Goal: Task Accomplishment & Management: Use online tool/utility

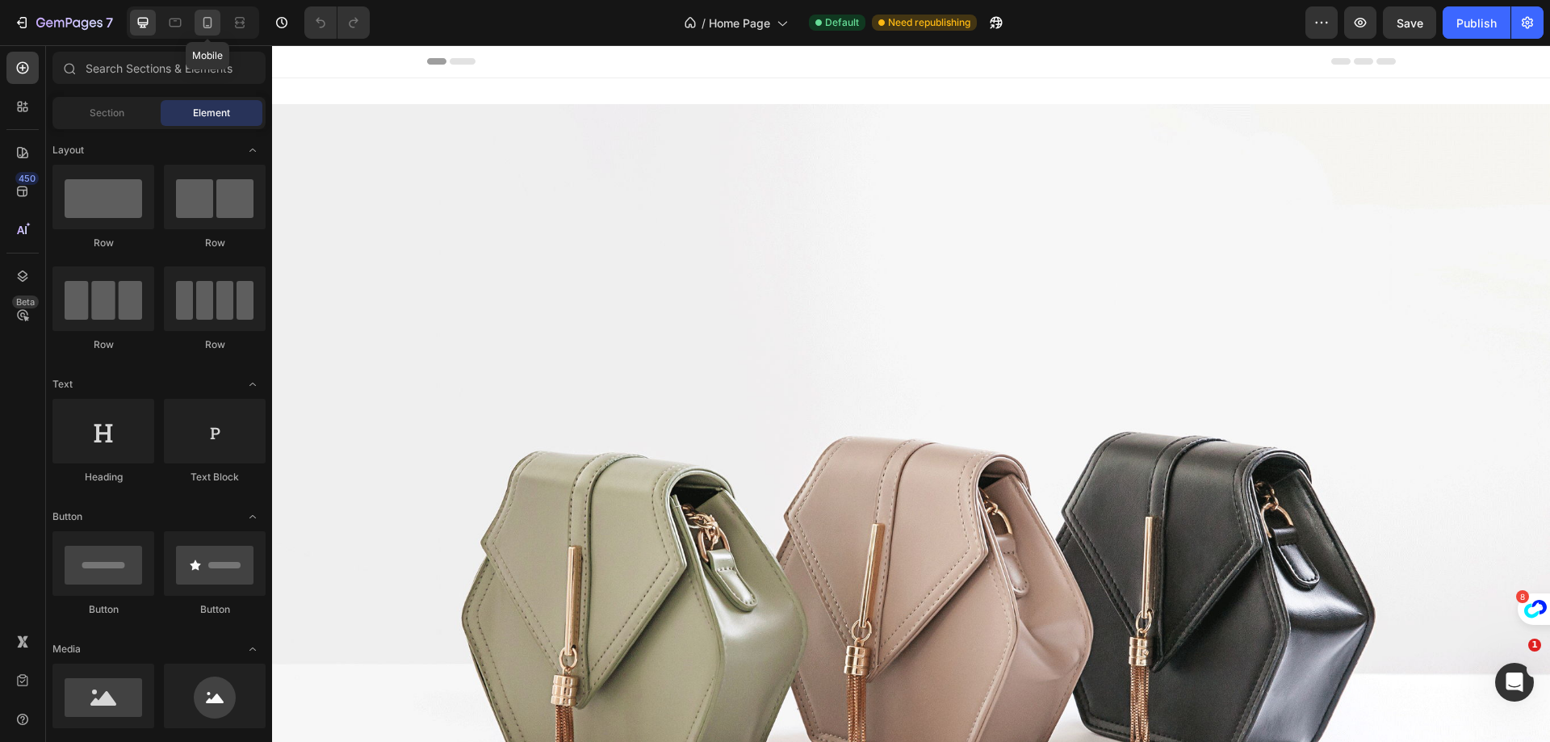
click at [208, 24] on icon at bounding box center [207, 23] width 16 height 16
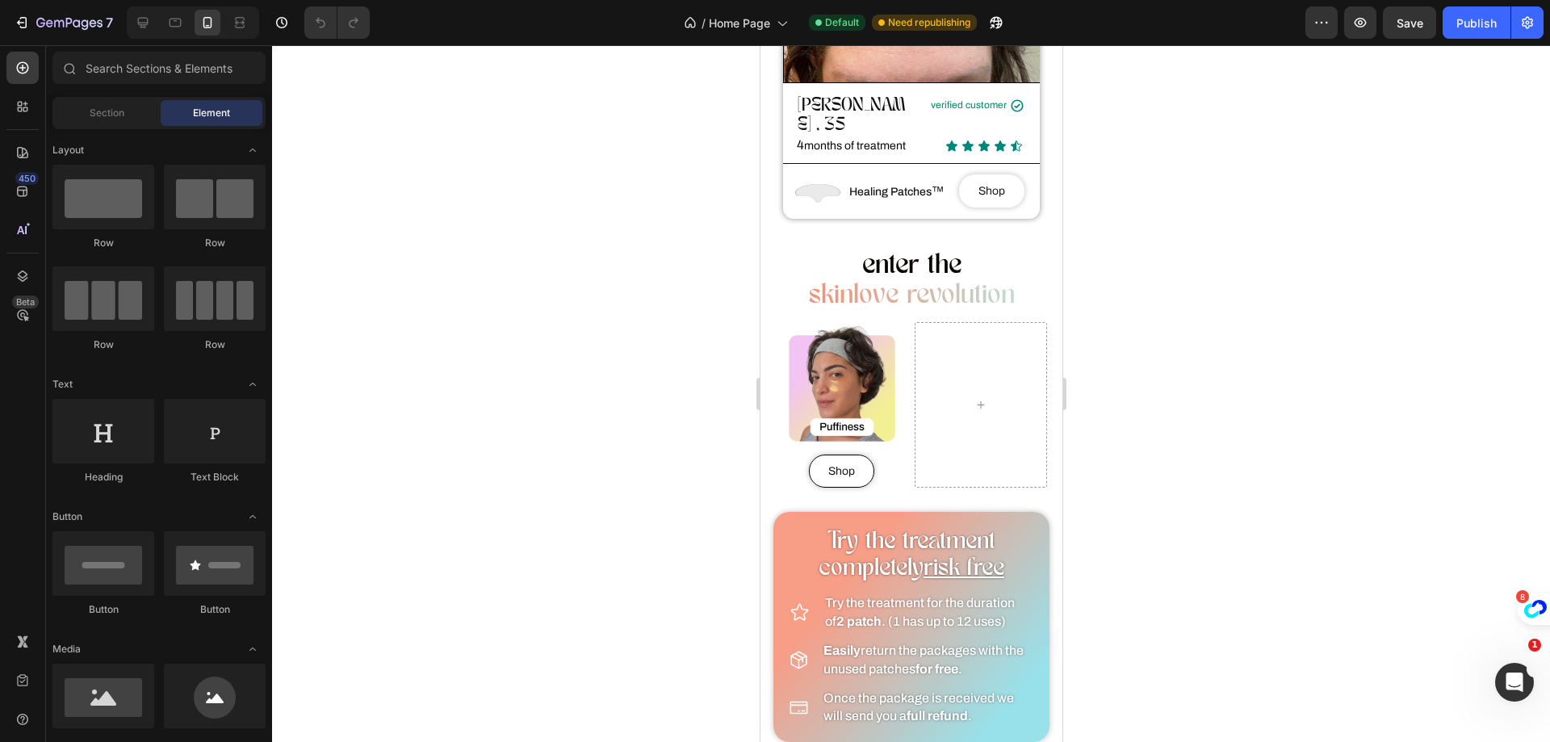
scroll to position [937, 0]
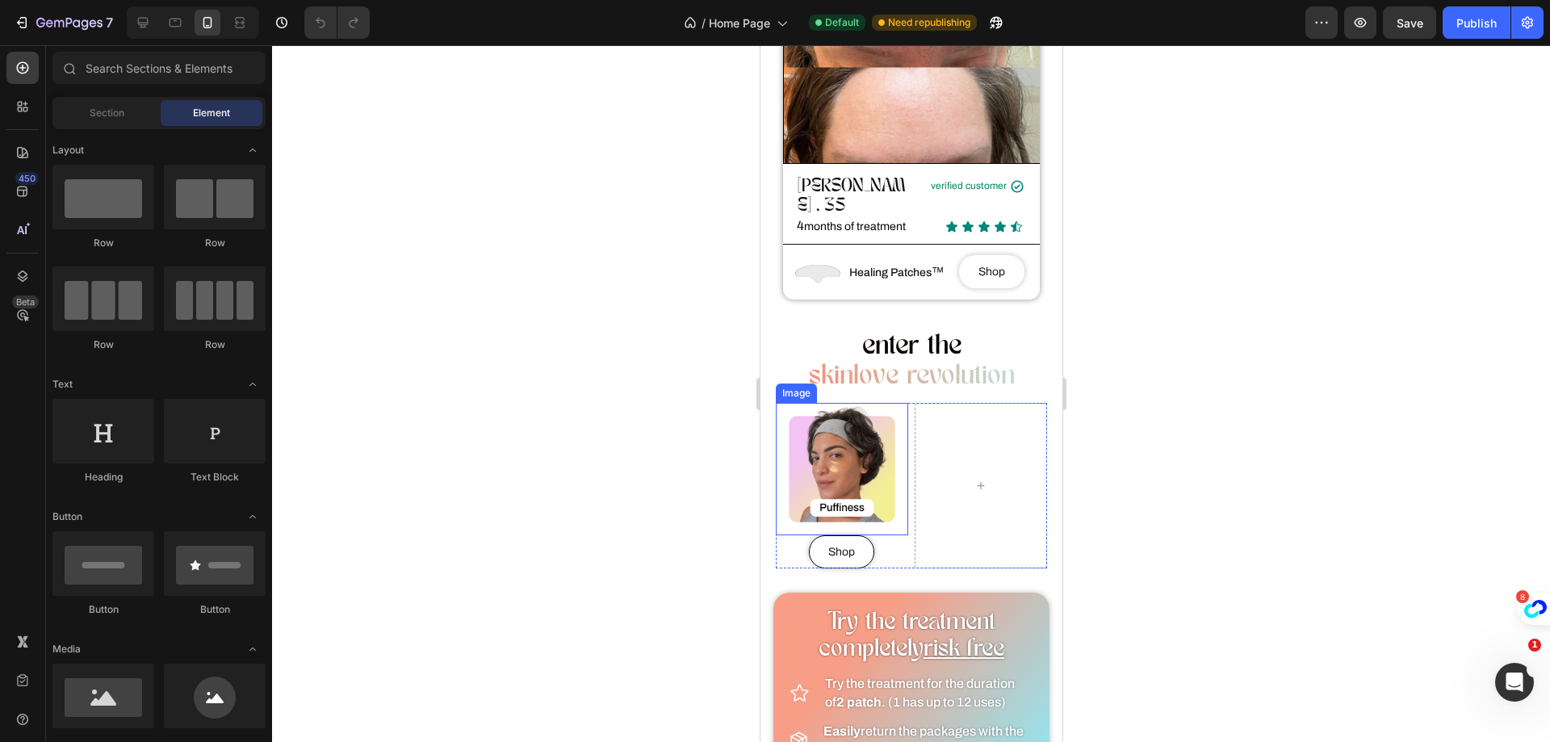
click at [856, 465] on img at bounding box center [841, 469] width 132 height 132
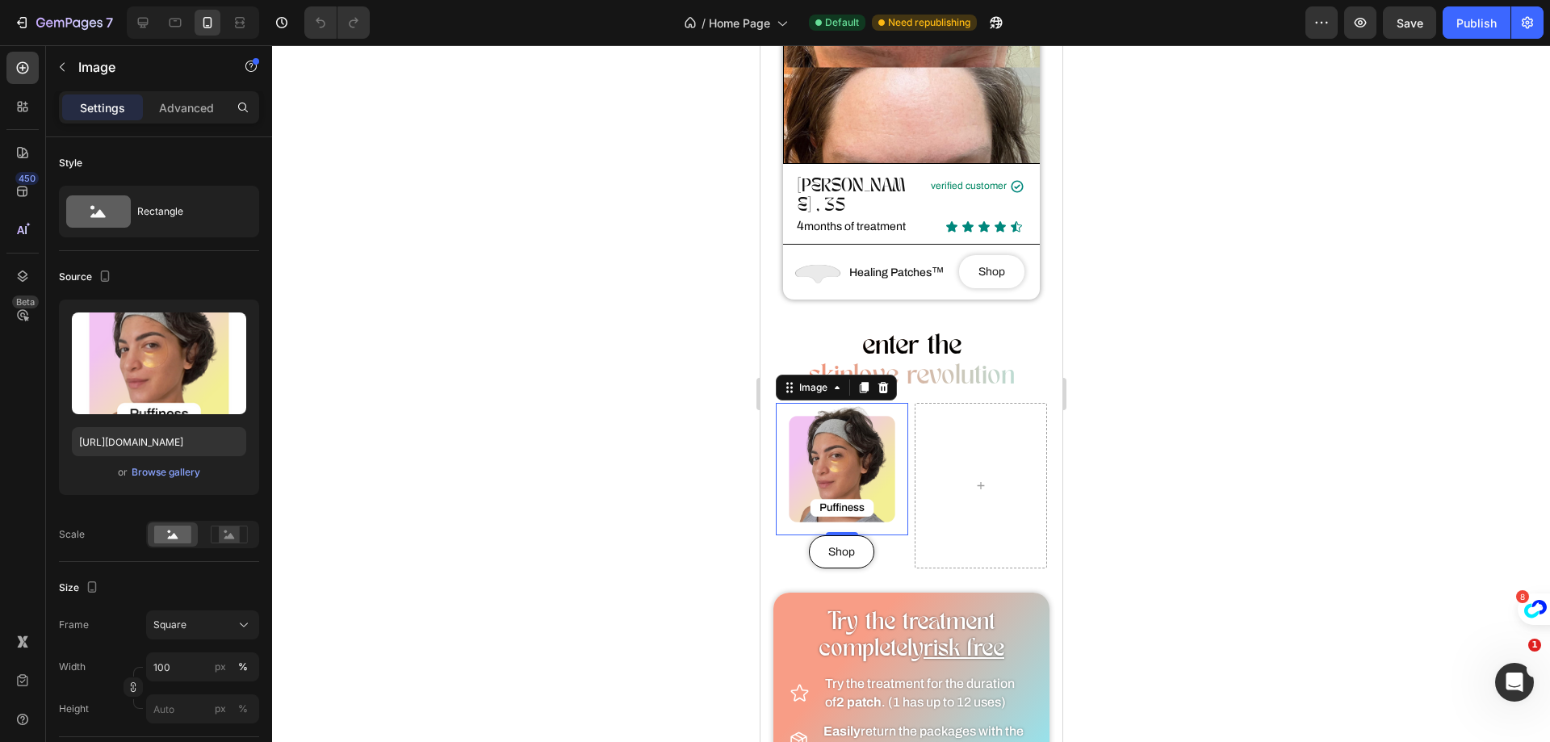
click at [826, 432] on img at bounding box center [841, 469] width 132 height 132
click at [834, 381] on icon at bounding box center [836, 387] width 13 height 13
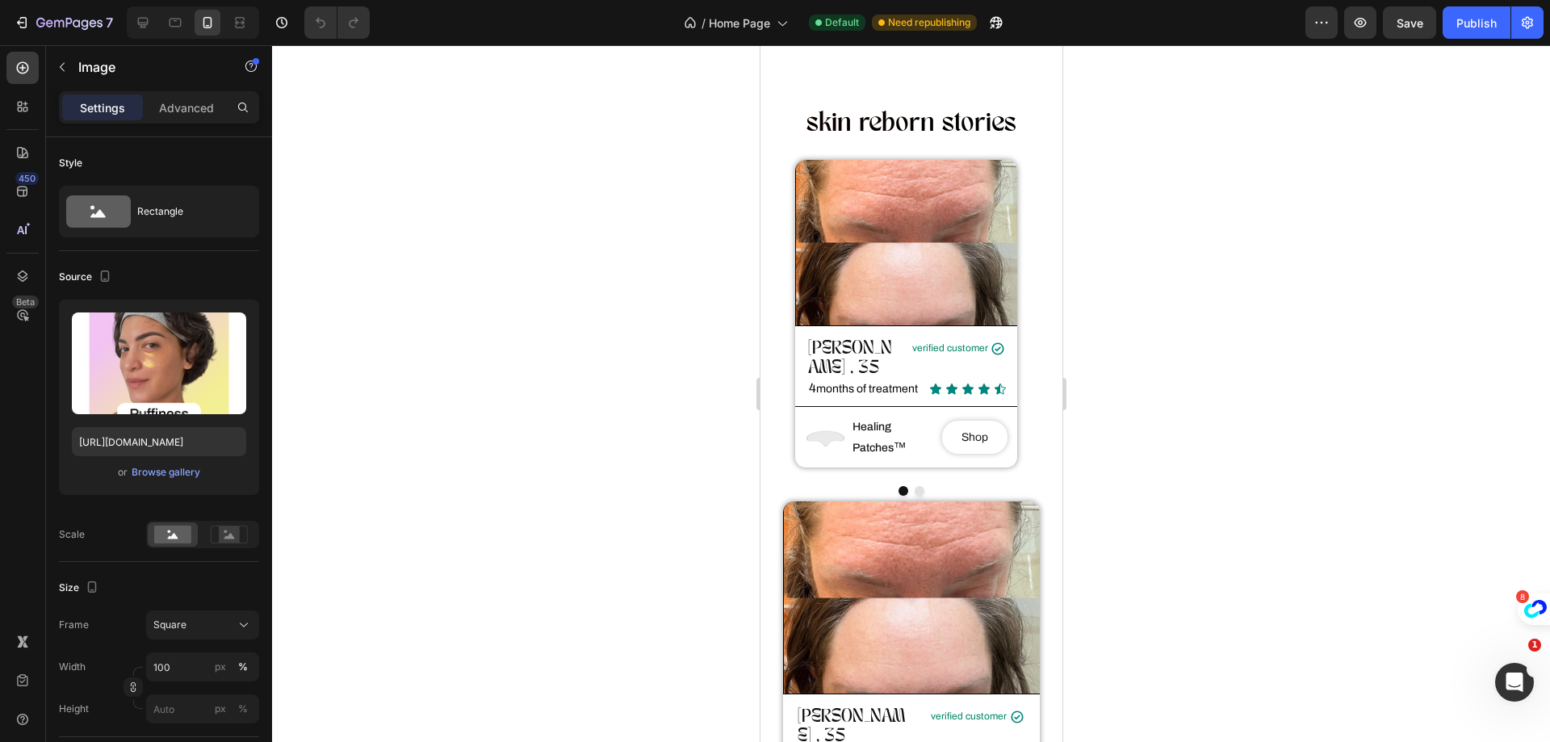
scroll to position [453, 0]
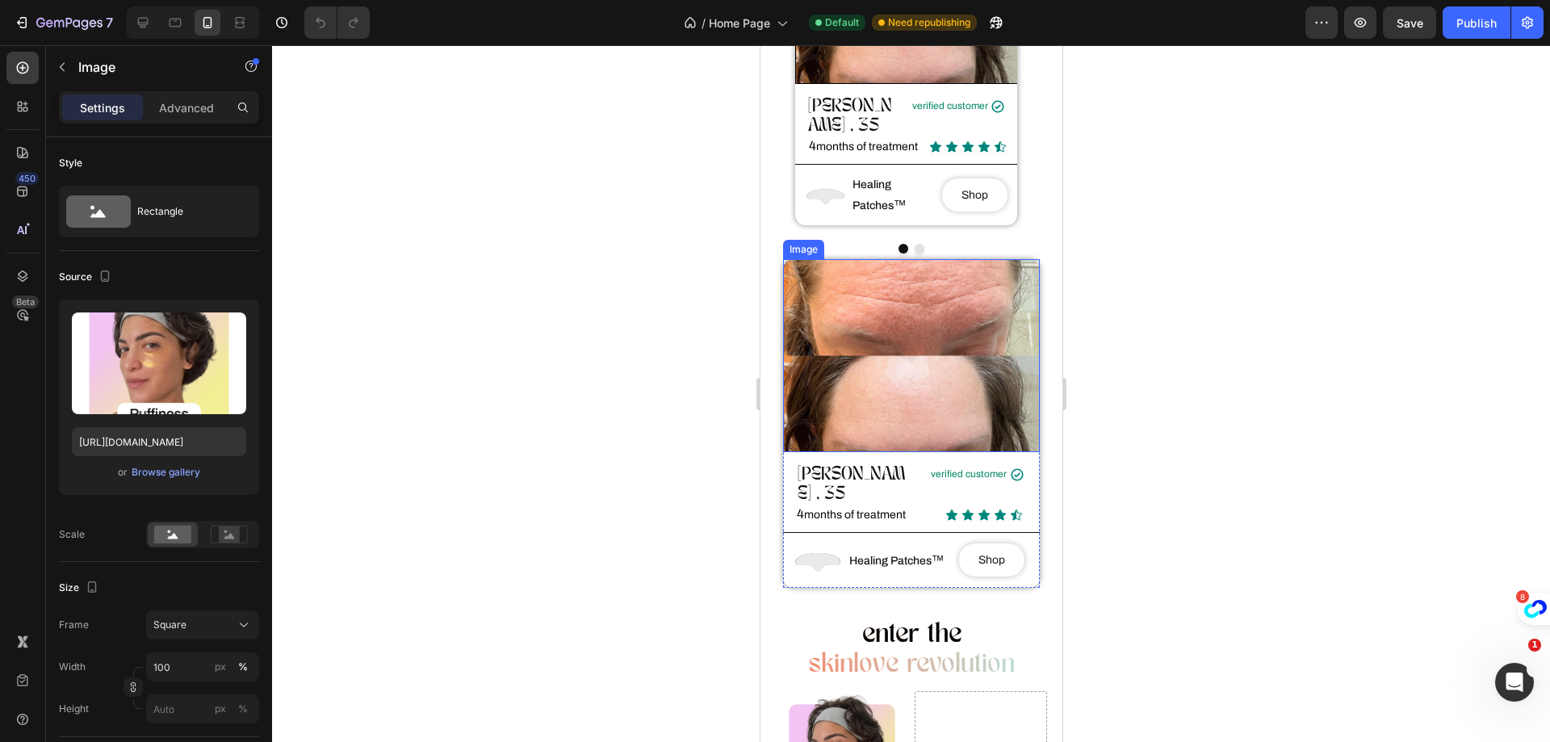
click at [850, 343] on img at bounding box center [910, 355] width 257 height 192
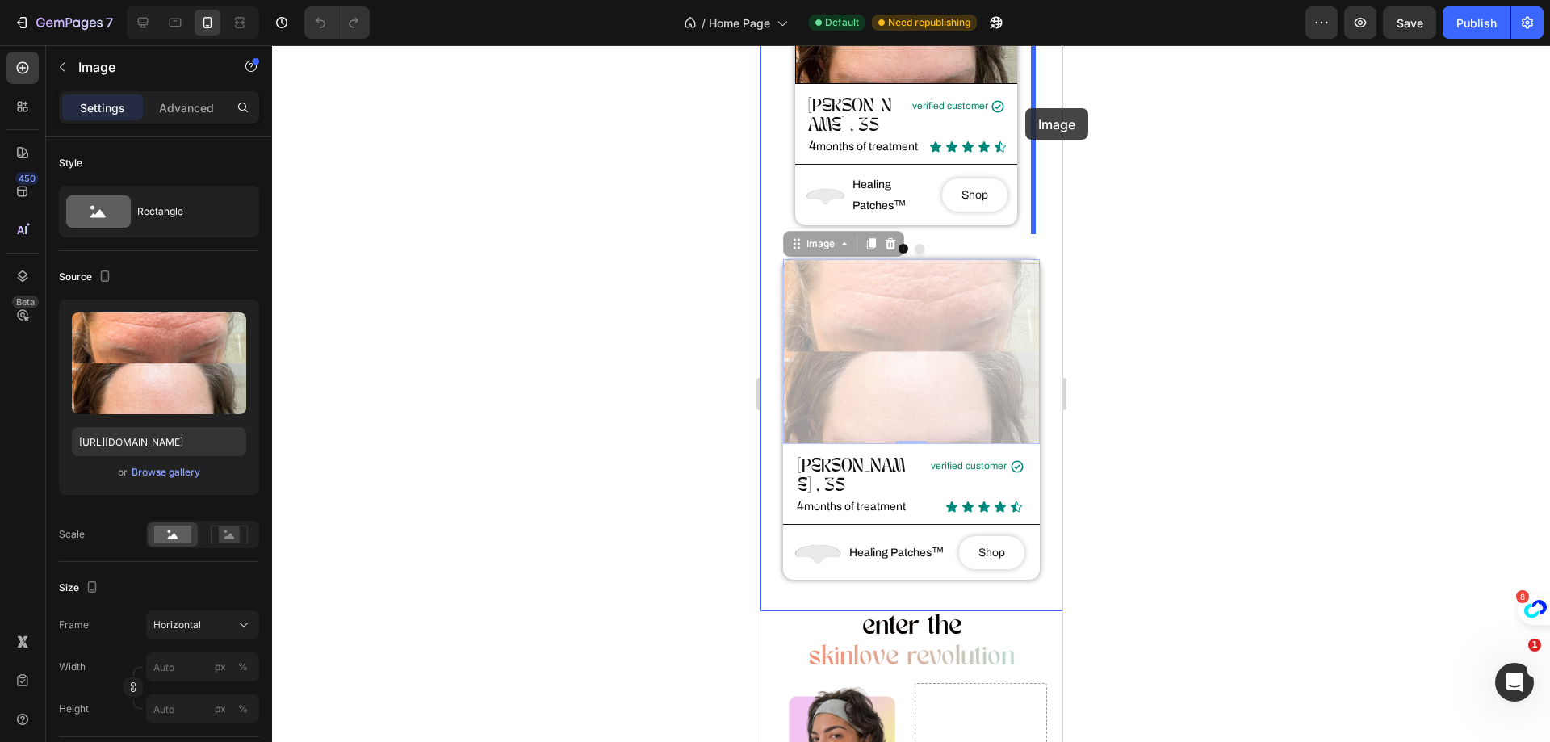
drag, startPoint x: 824, startPoint y: 398, endPoint x: 1024, endPoint y: 108, distance: 352.2
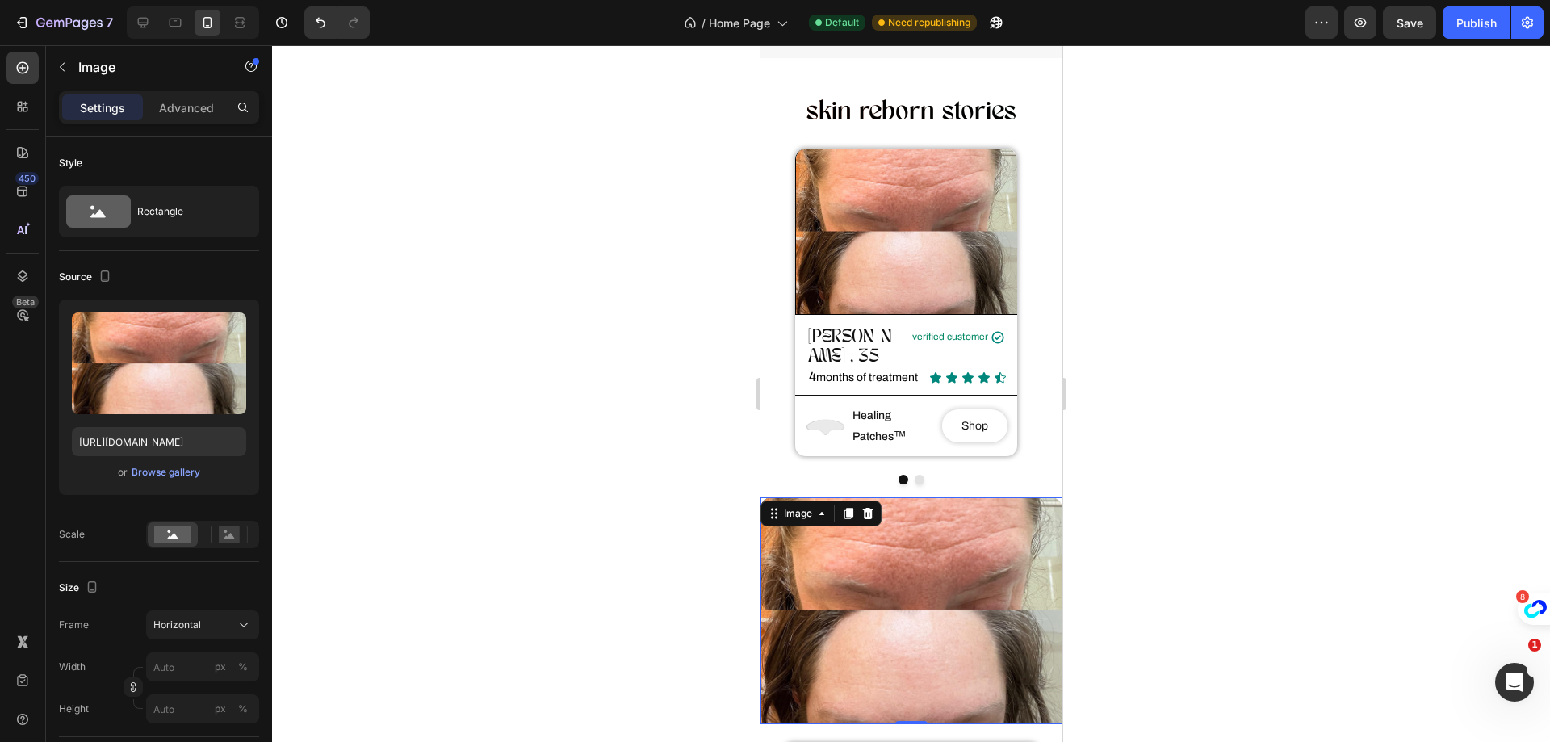
scroll to position [404, 0]
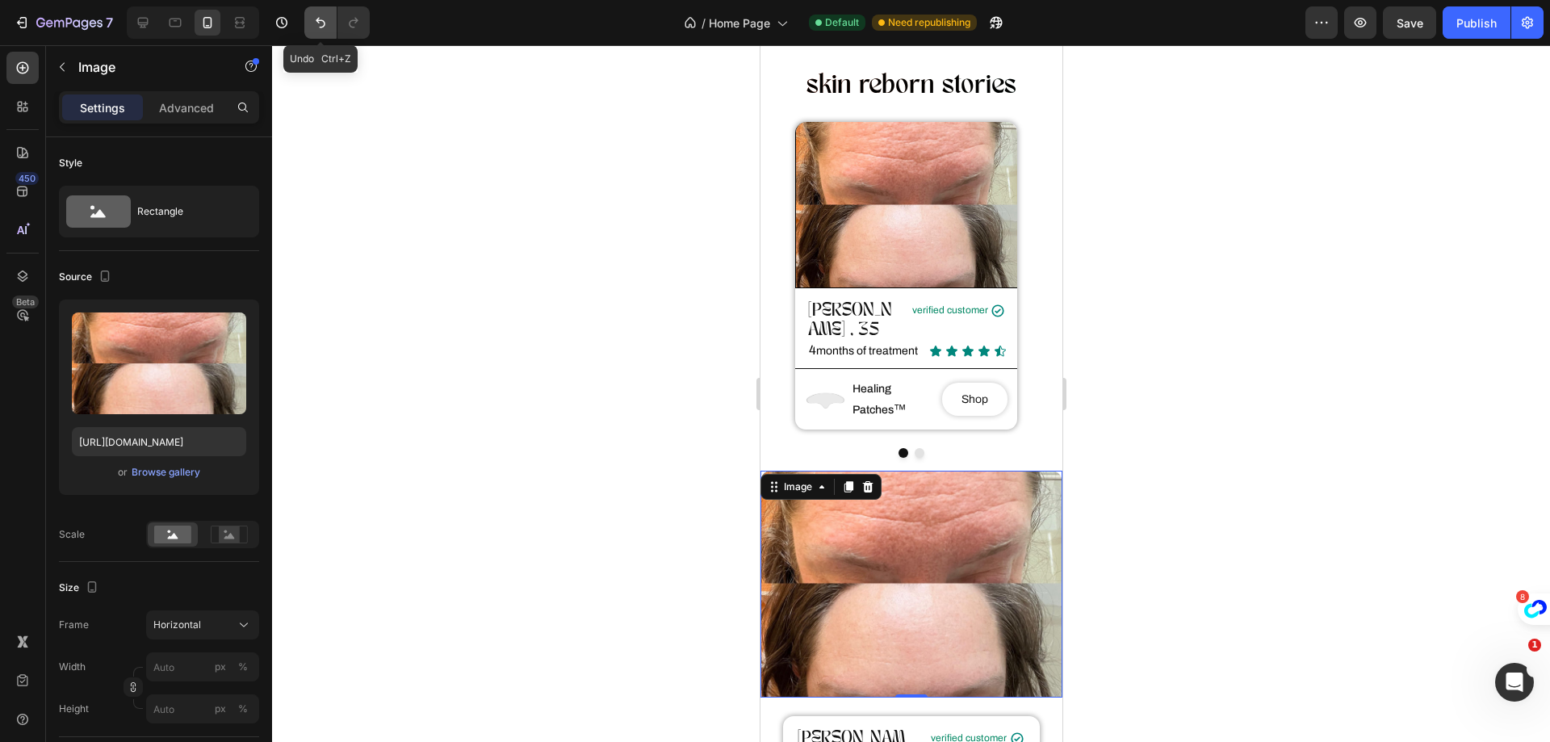
click at [320, 25] on icon "Undo/Redo" at bounding box center [320, 23] width 16 height 16
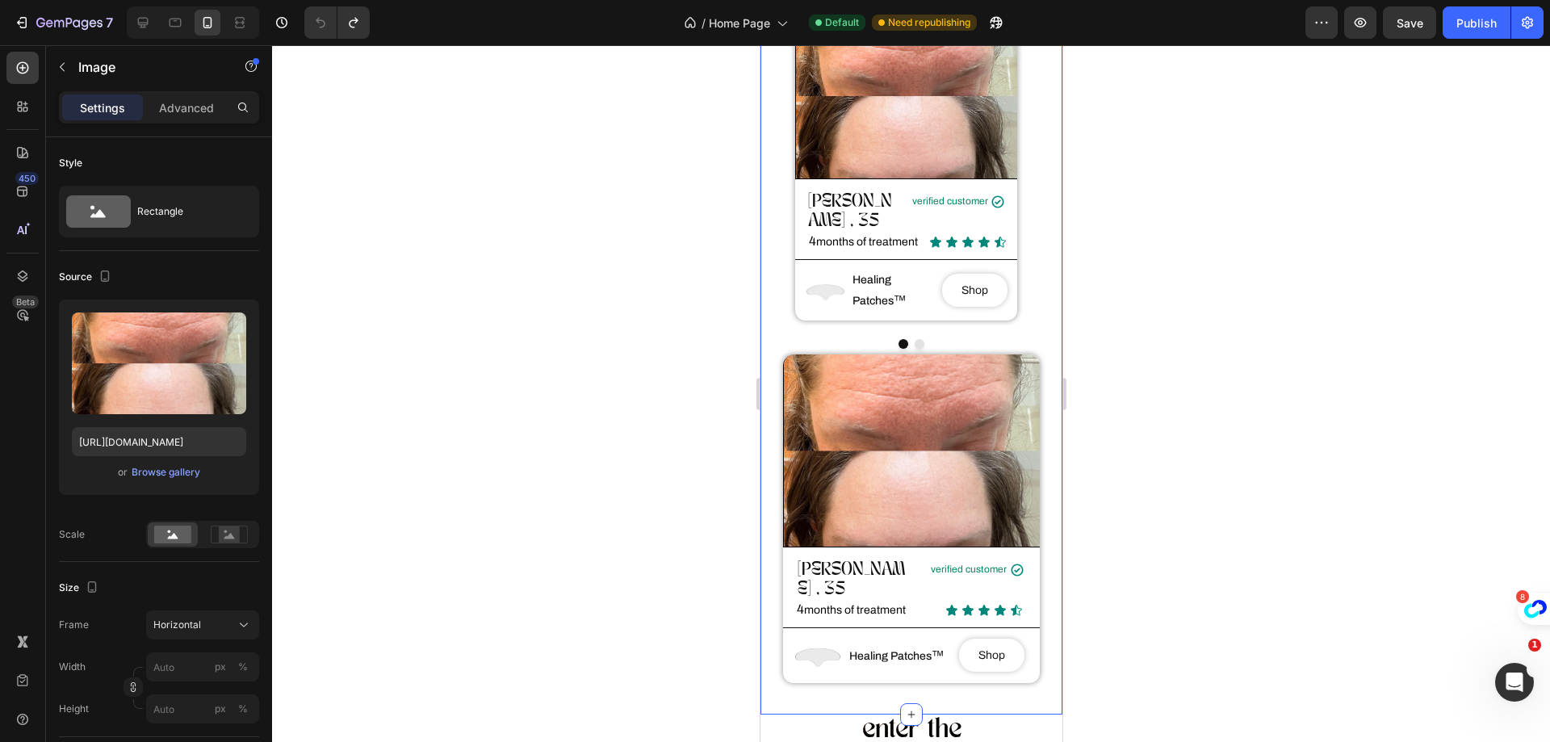
scroll to position [646, 0]
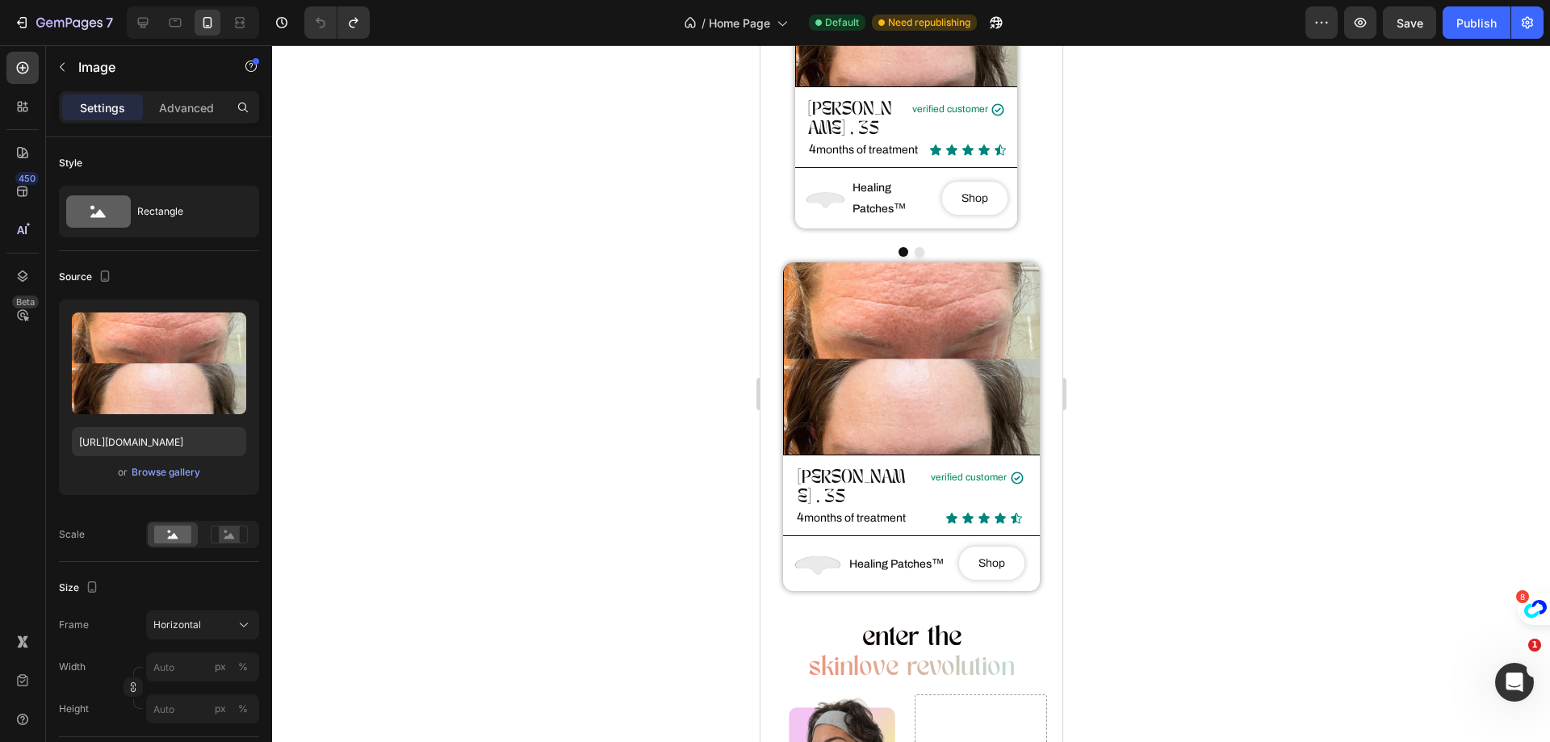
click at [798, 347] on img at bounding box center [910, 358] width 257 height 192
click at [843, 301] on img at bounding box center [910, 358] width 257 height 192
click at [844, 349] on img at bounding box center [910, 358] width 257 height 192
click at [914, 247] on button "Dot" at bounding box center [919, 252] width 10 height 10
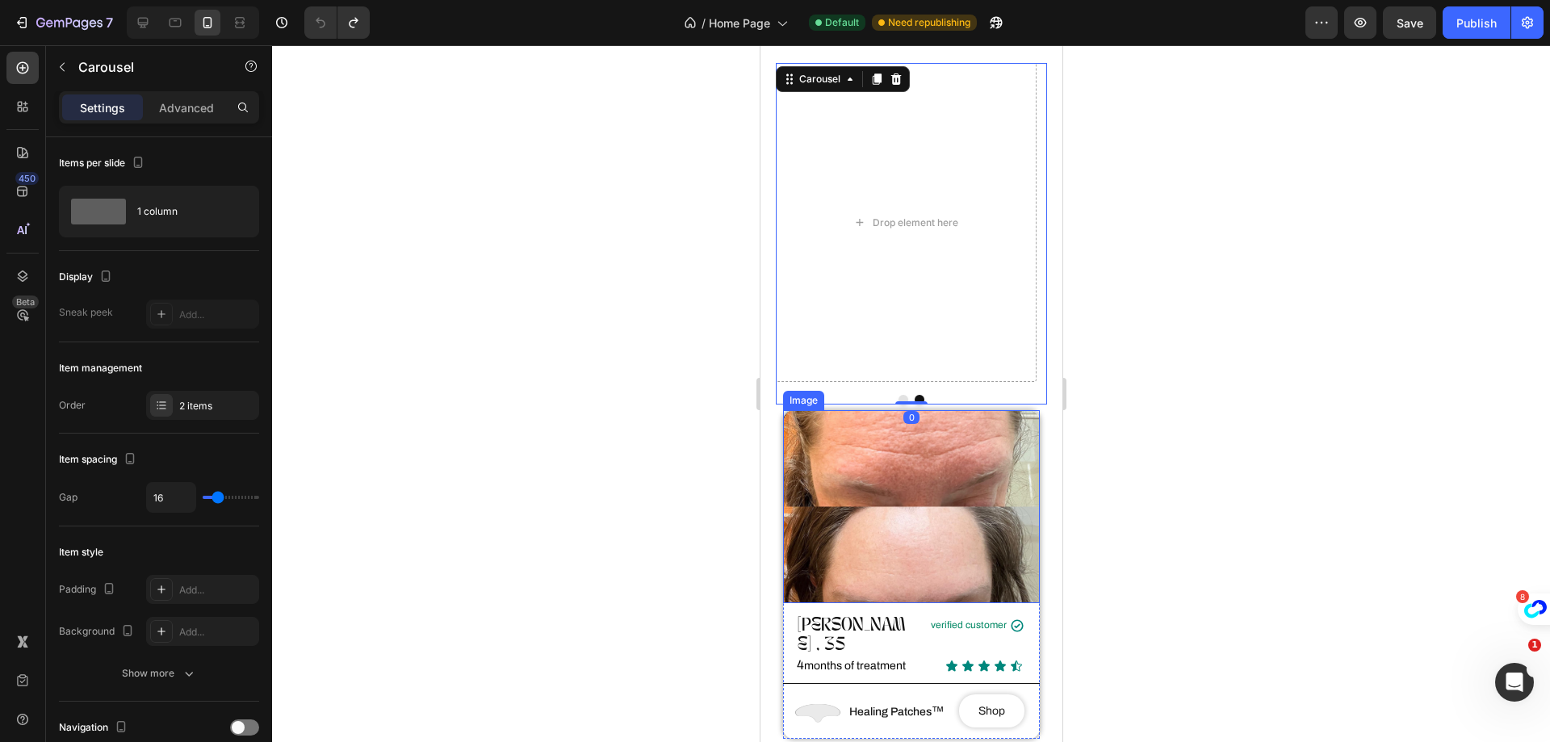
scroll to position [484, 0]
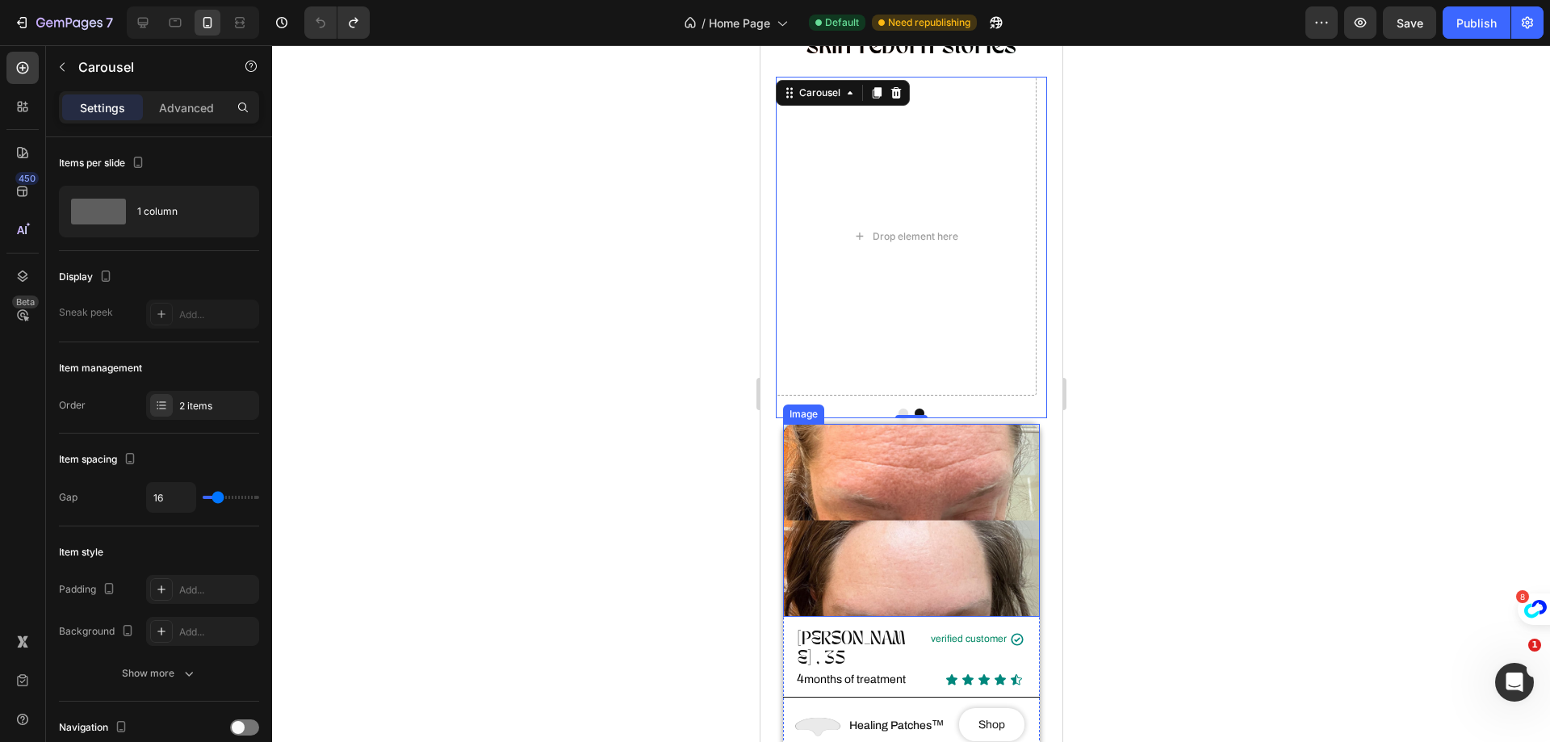
click at [851, 468] on img at bounding box center [910, 520] width 257 height 192
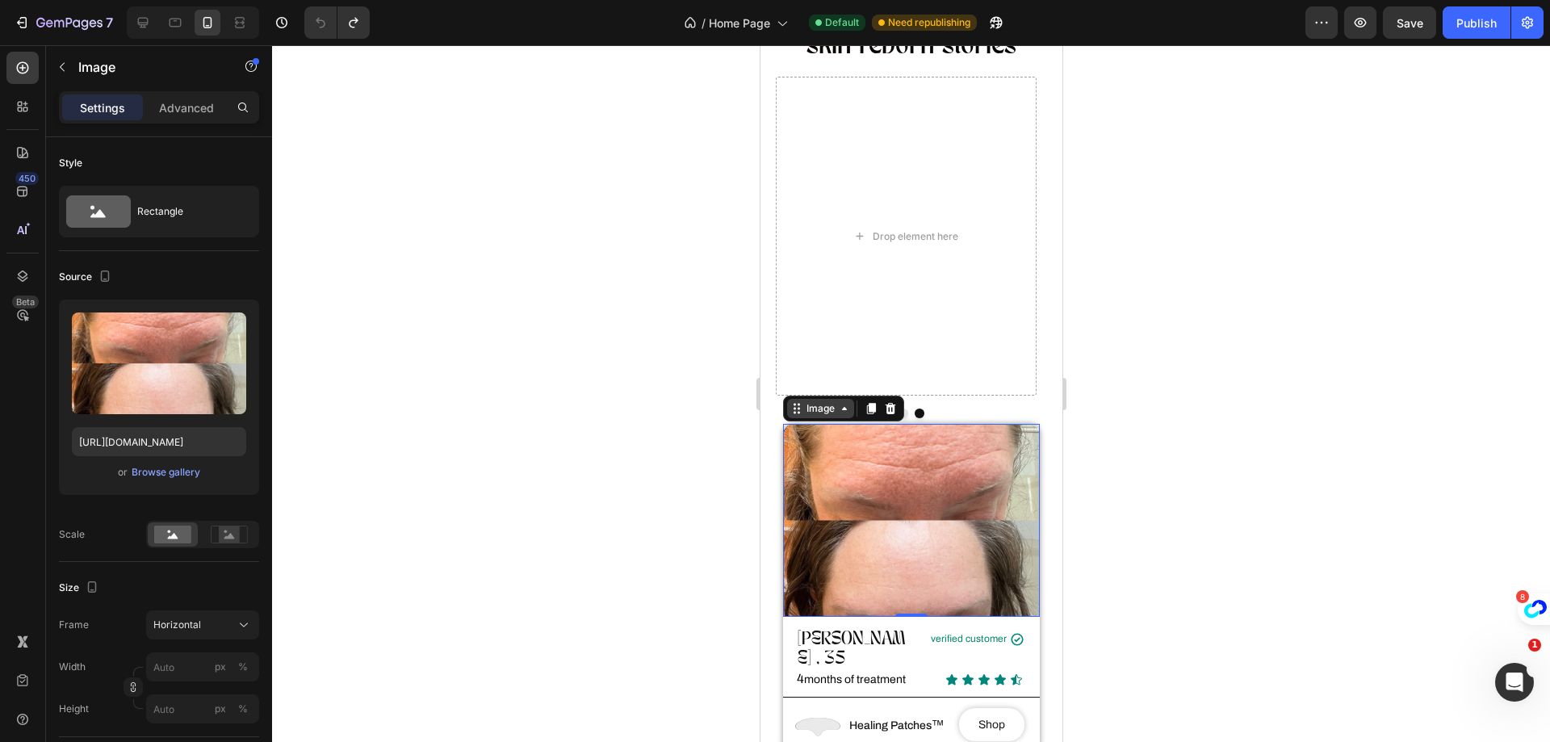
click at [841, 407] on icon at bounding box center [843, 408] width 5 height 3
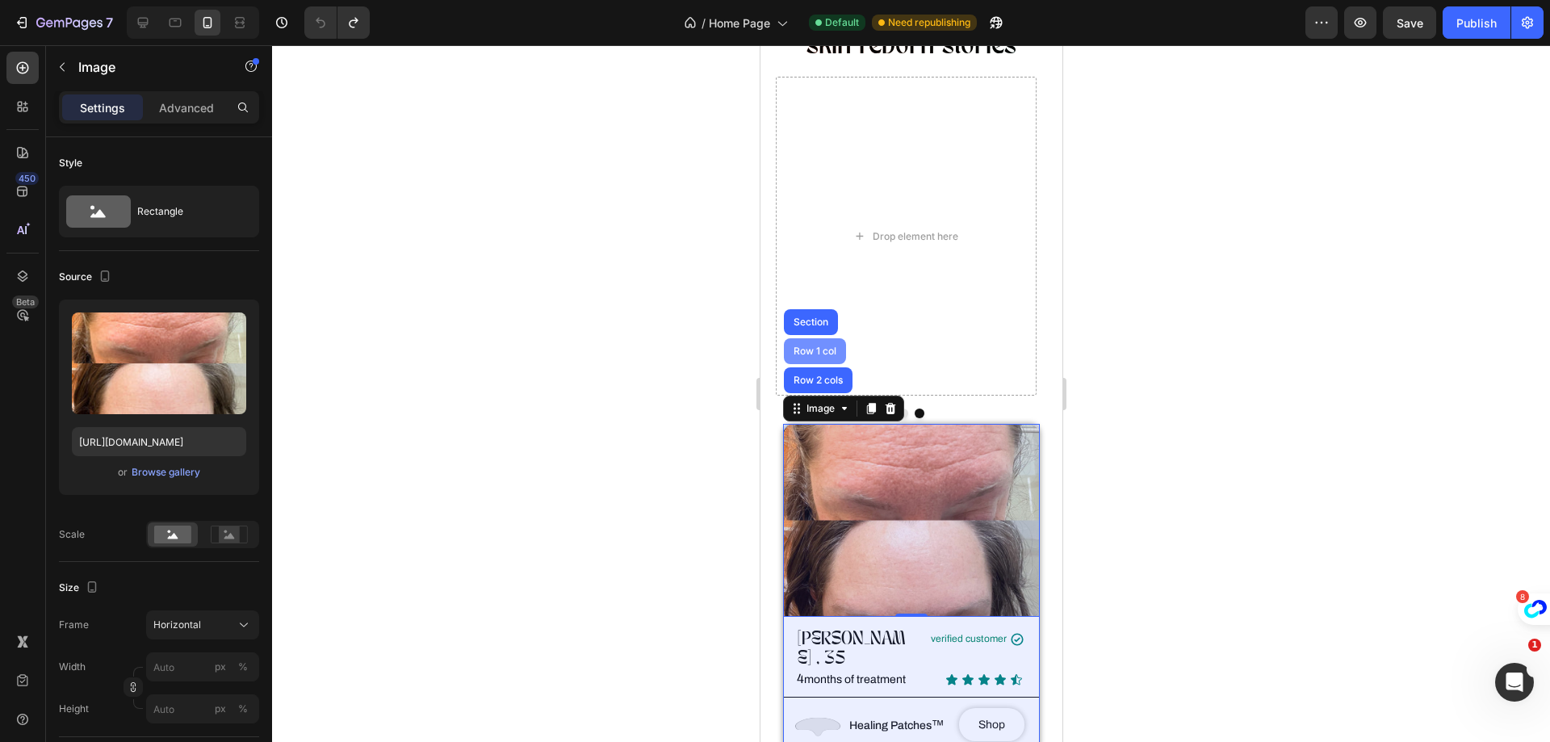
click at [815, 338] on div "Row 1 col" at bounding box center [814, 351] width 62 height 26
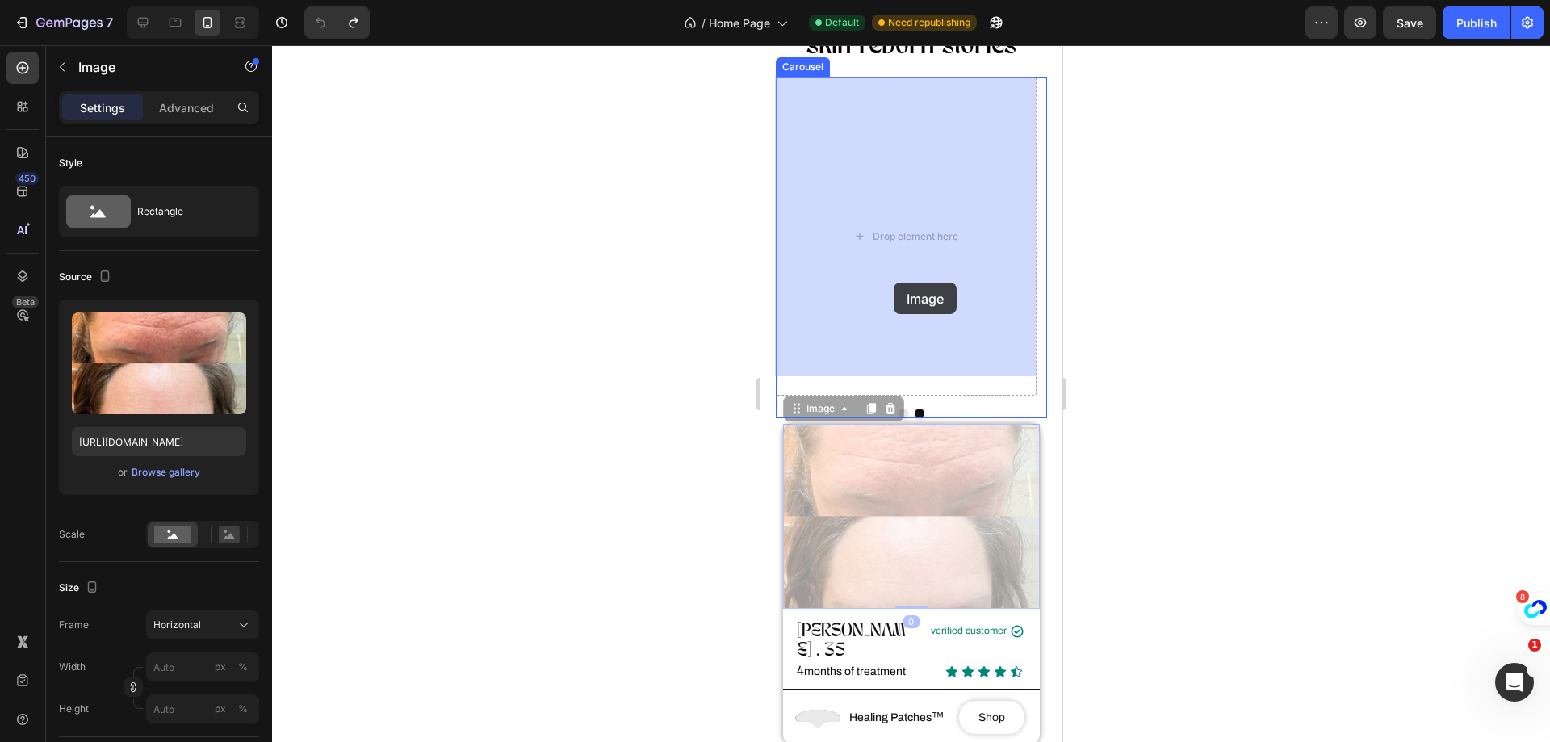
drag, startPoint x: 875, startPoint y: 512, endPoint x: 893, endPoint y: 282, distance: 230.7
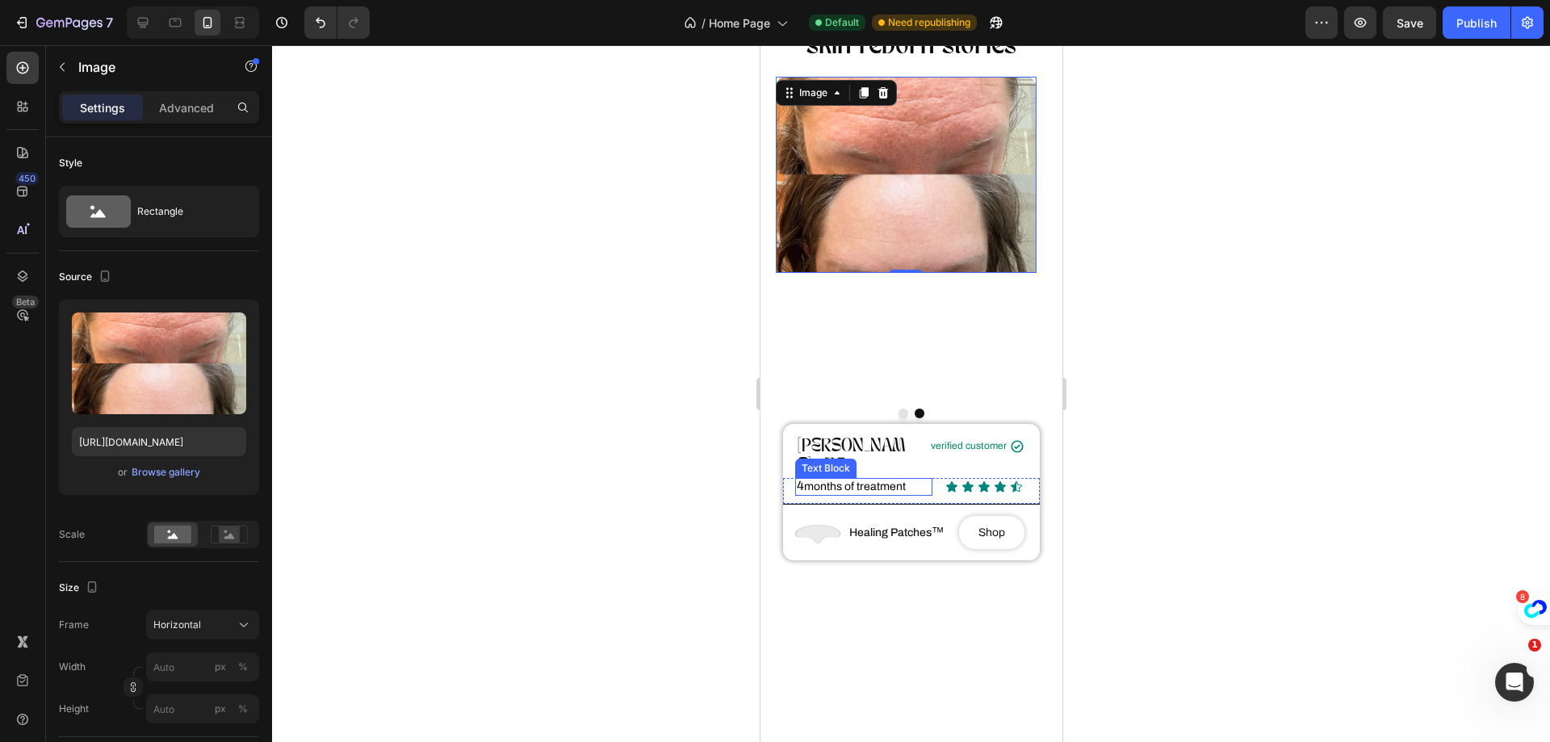
click at [831, 461] on div "Text Block" at bounding box center [824, 468] width 55 height 15
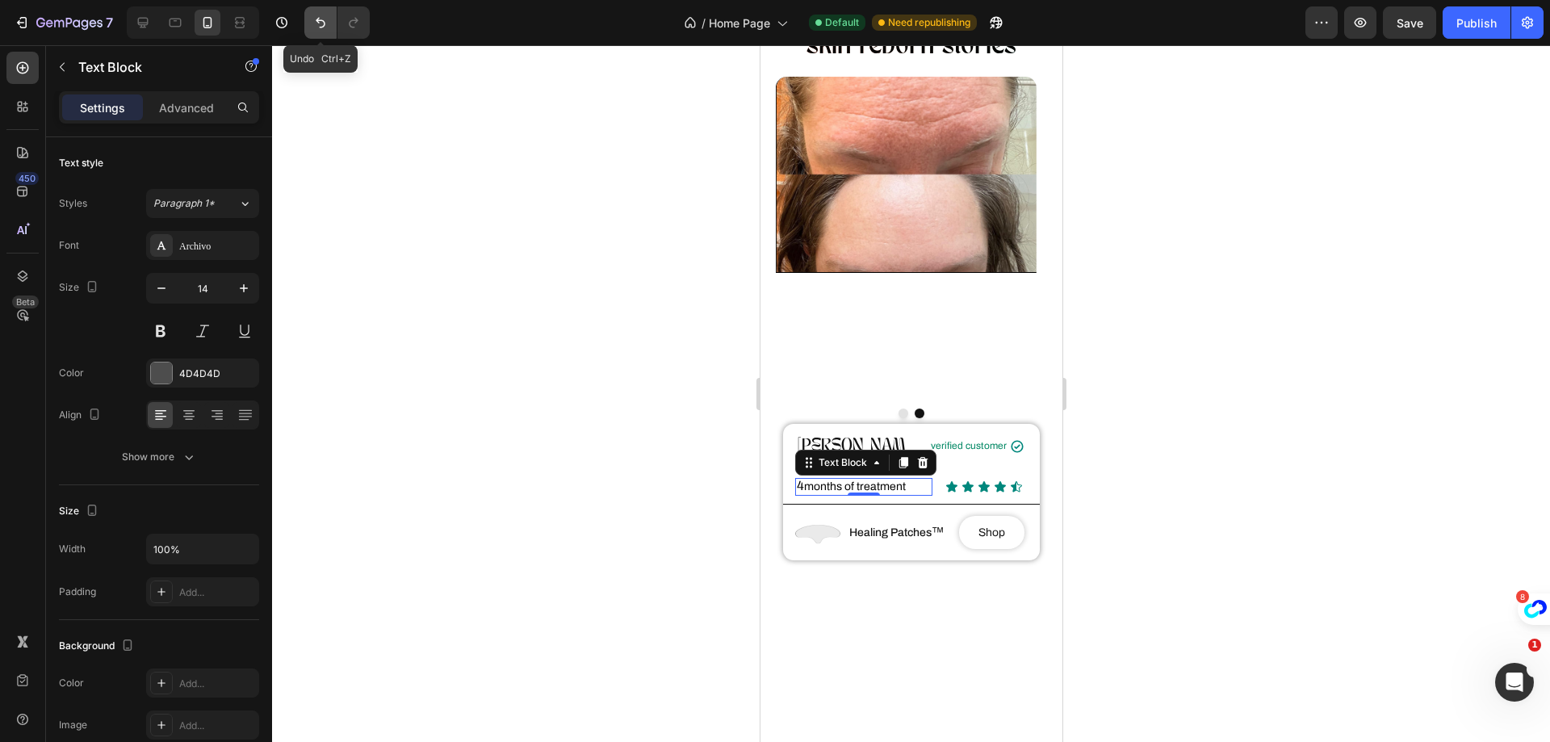
click at [314, 35] on button "Undo/Redo" at bounding box center [320, 22] width 32 height 32
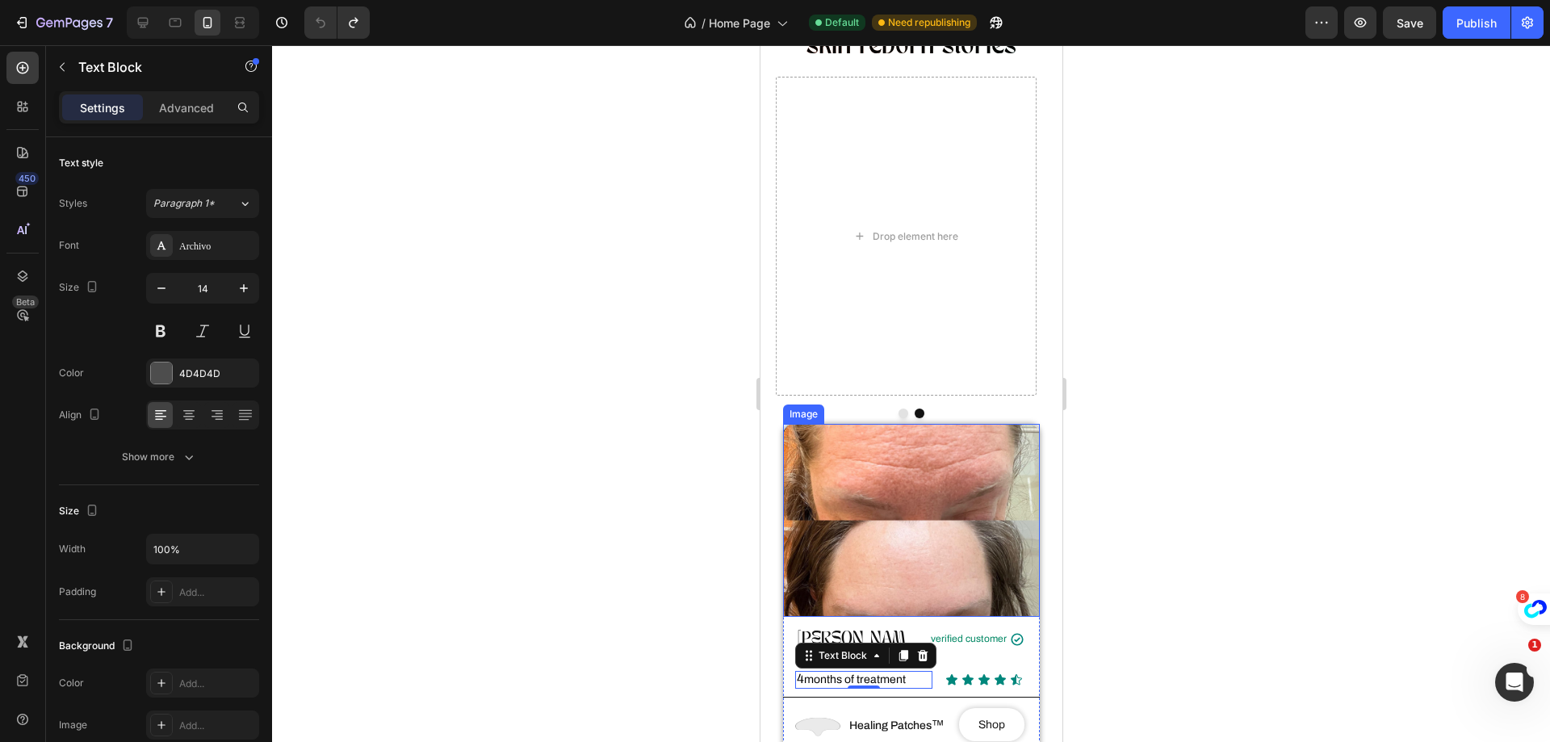
click at [820, 487] on img at bounding box center [910, 520] width 257 height 192
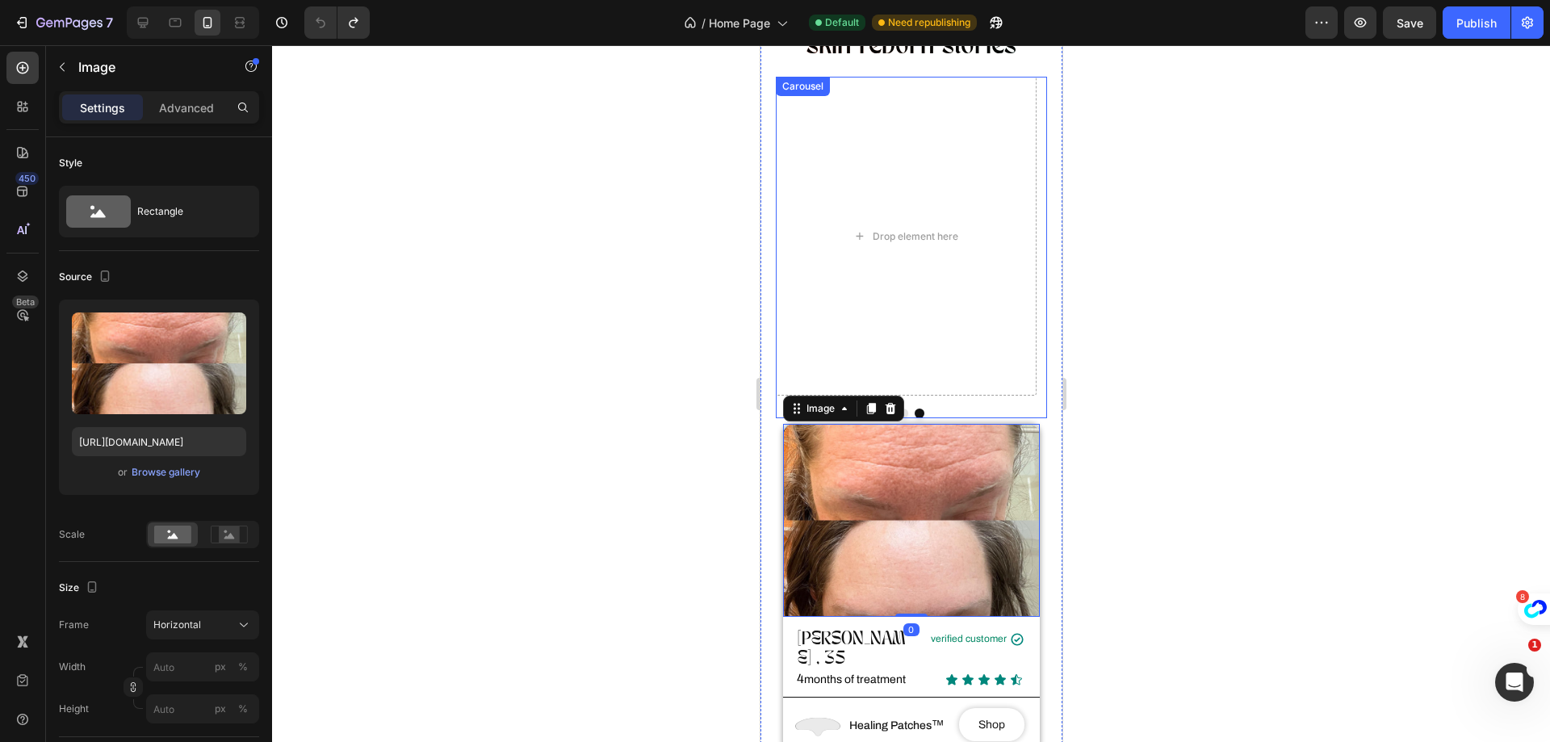
click at [948, 408] on div at bounding box center [911, 413] width 272 height 10
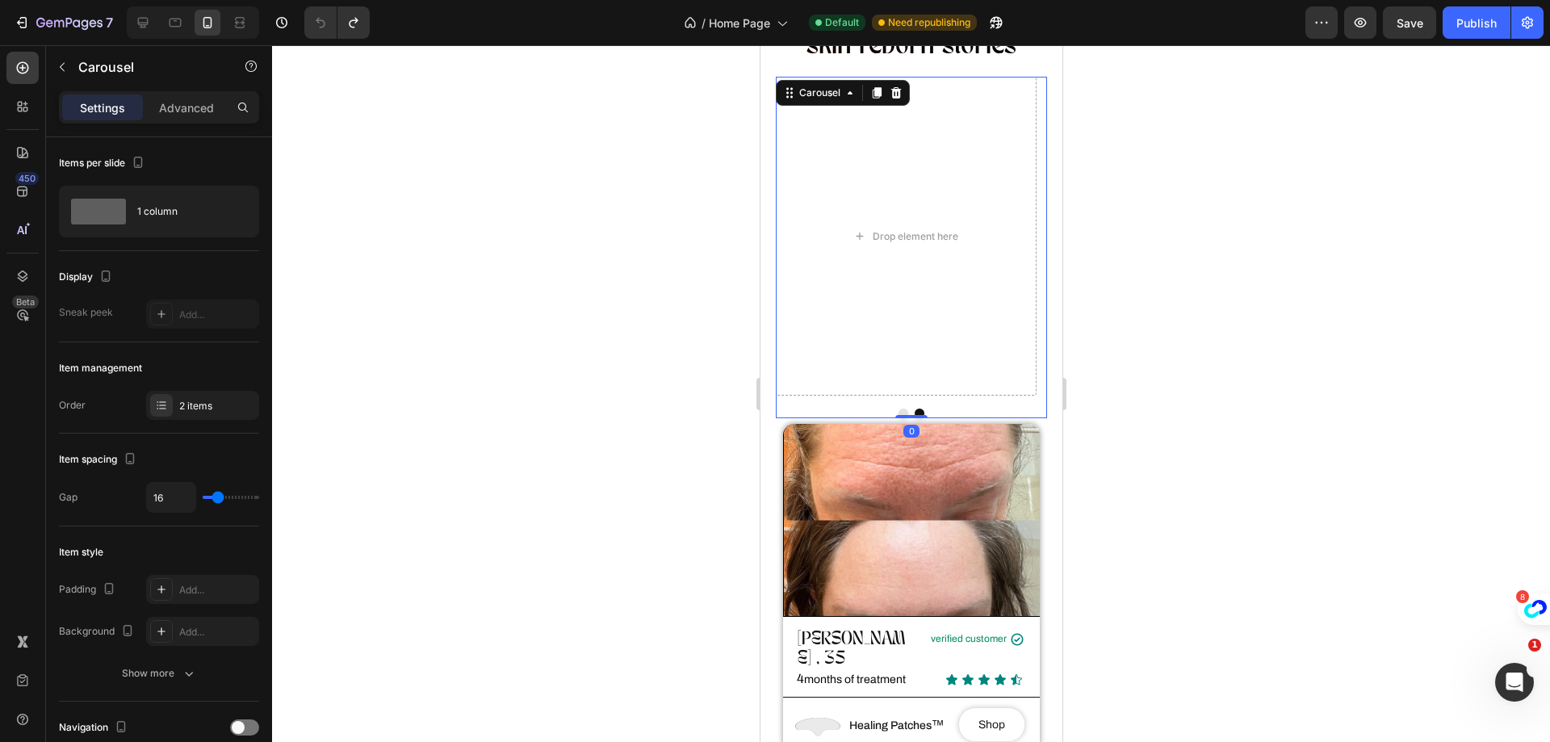
click at [898, 408] on button "Dot" at bounding box center [902, 413] width 10 height 10
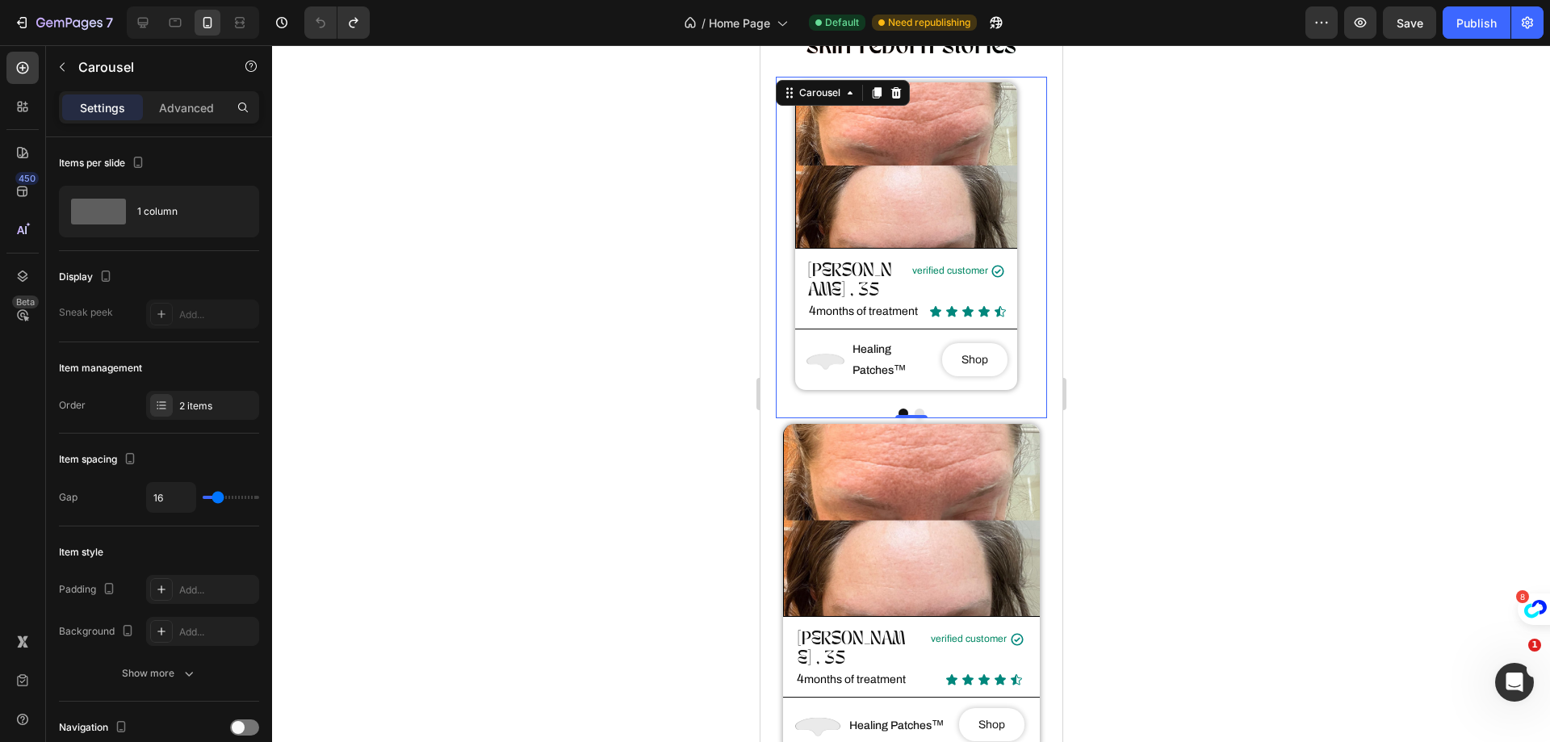
click at [914, 408] on button "Dot" at bounding box center [919, 413] width 10 height 10
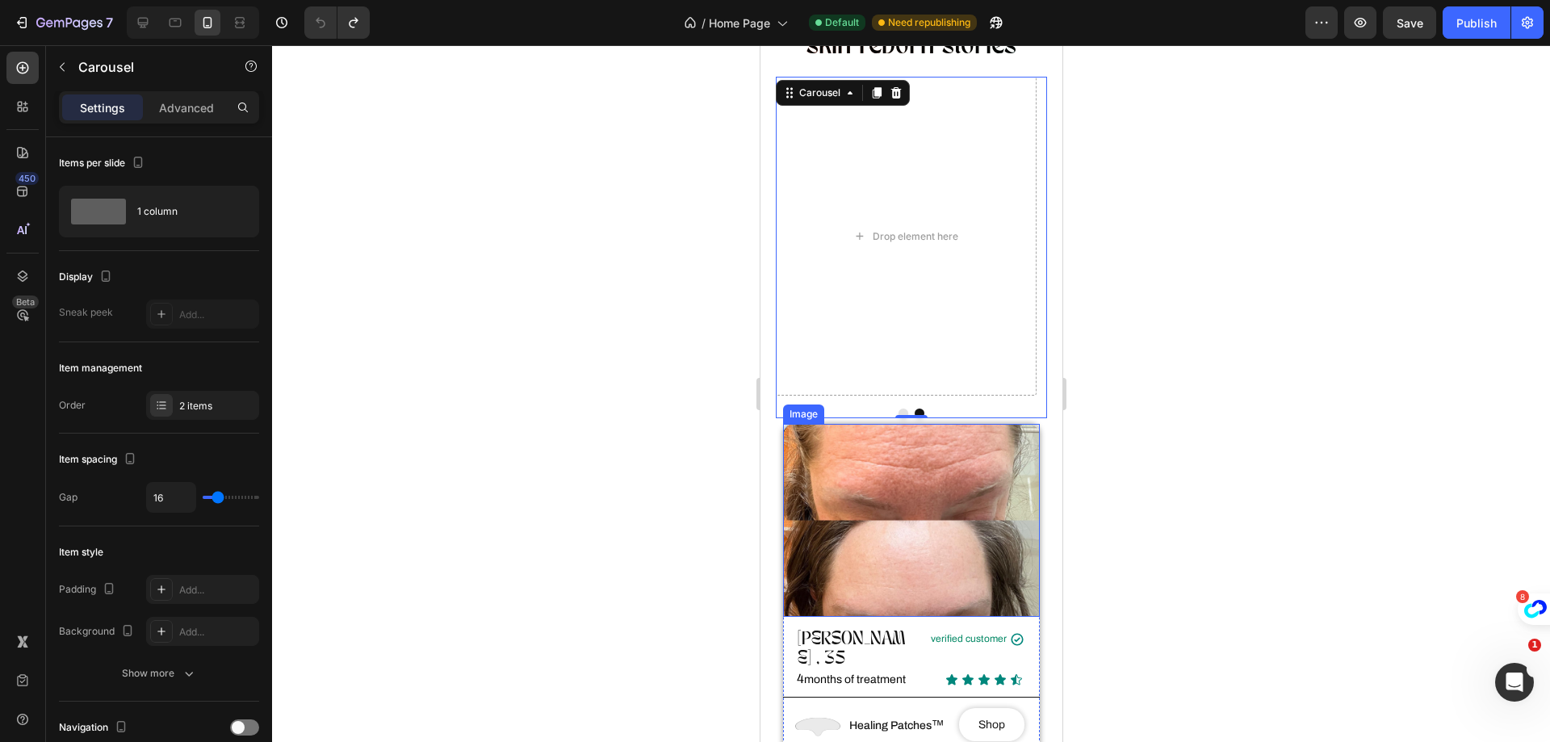
click at [823, 475] on img at bounding box center [910, 520] width 257 height 192
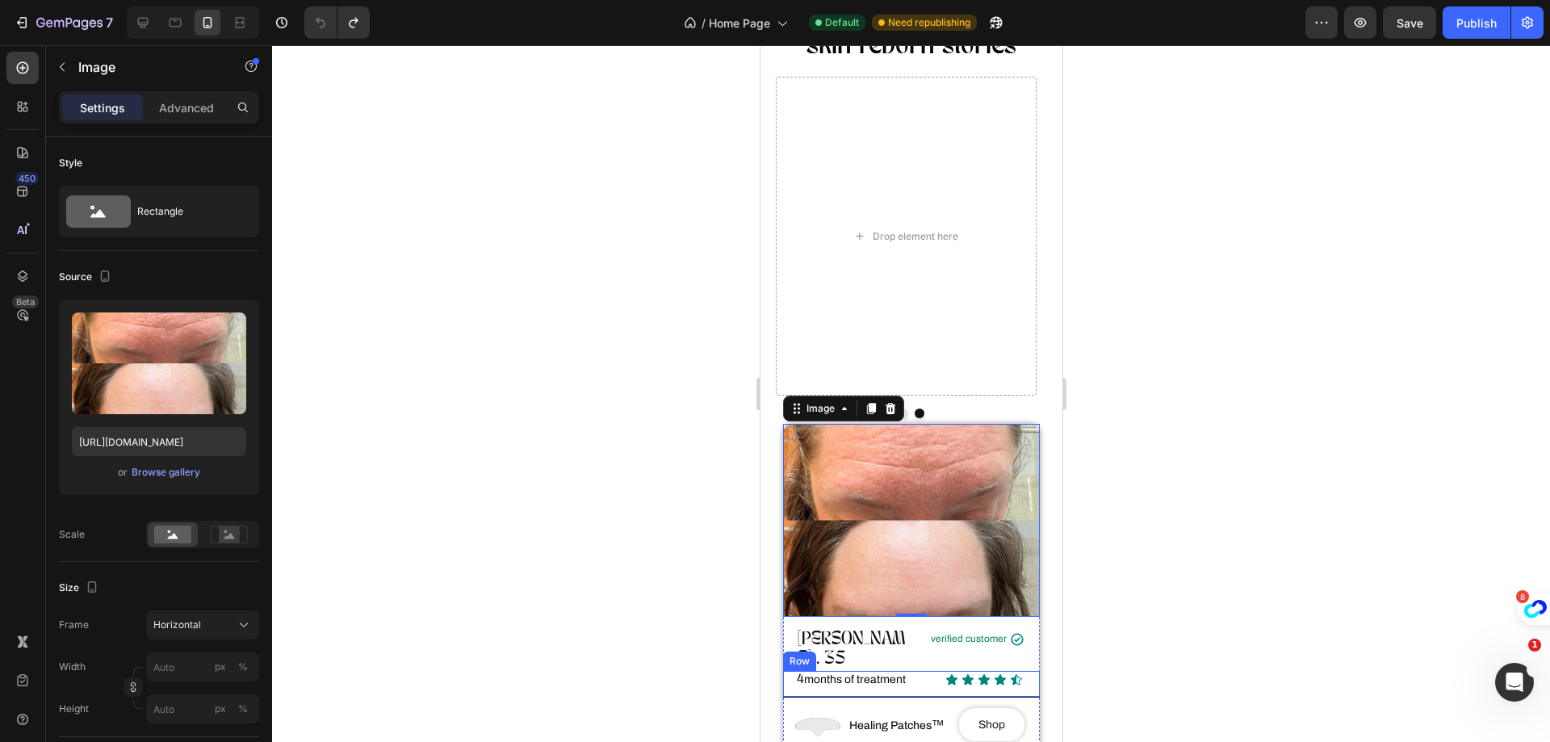
click at [787, 651] on div "Row" at bounding box center [798, 660] width 33 height 19
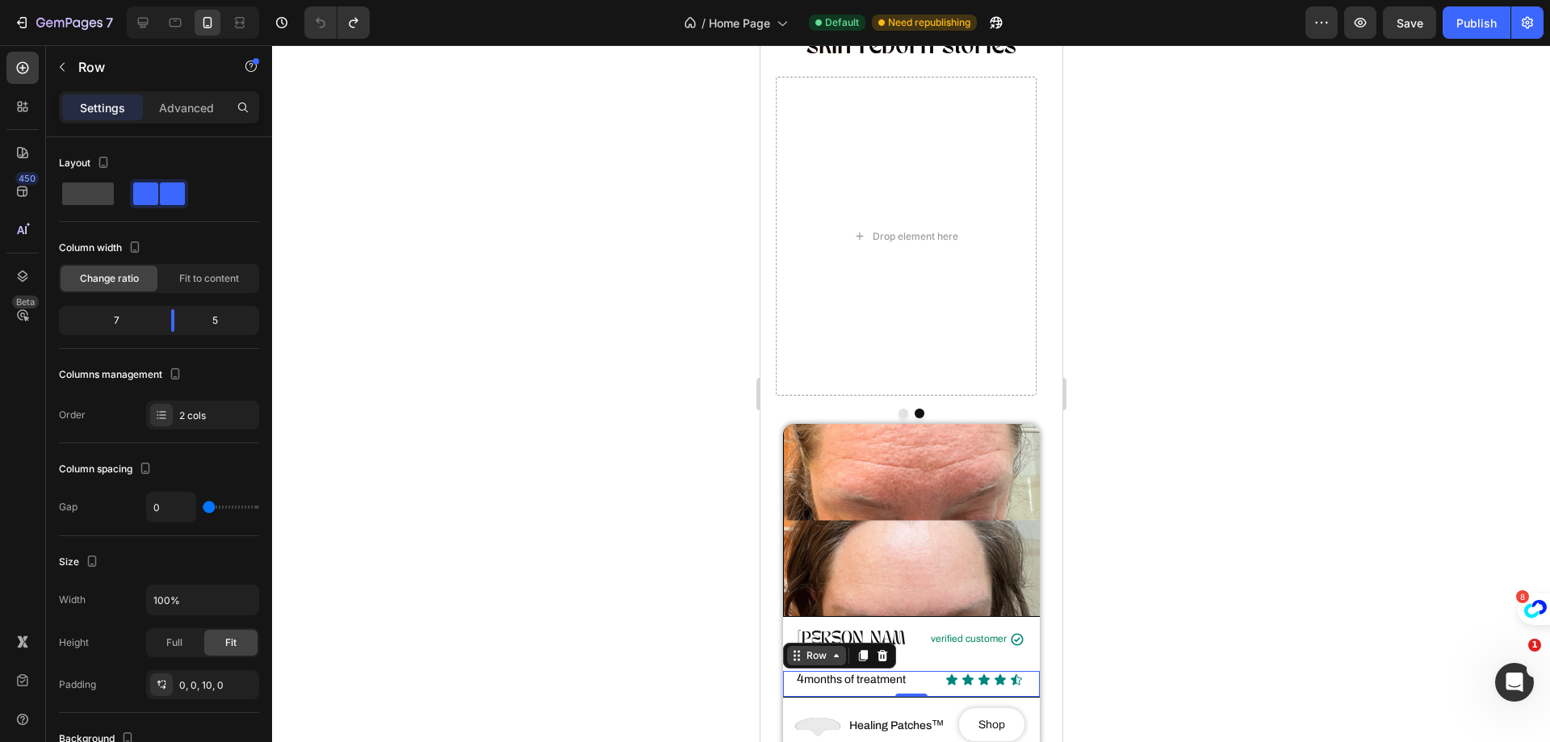
click at [826, 648] on div "Row" at bounding box center [815, 655] width 27 height 15
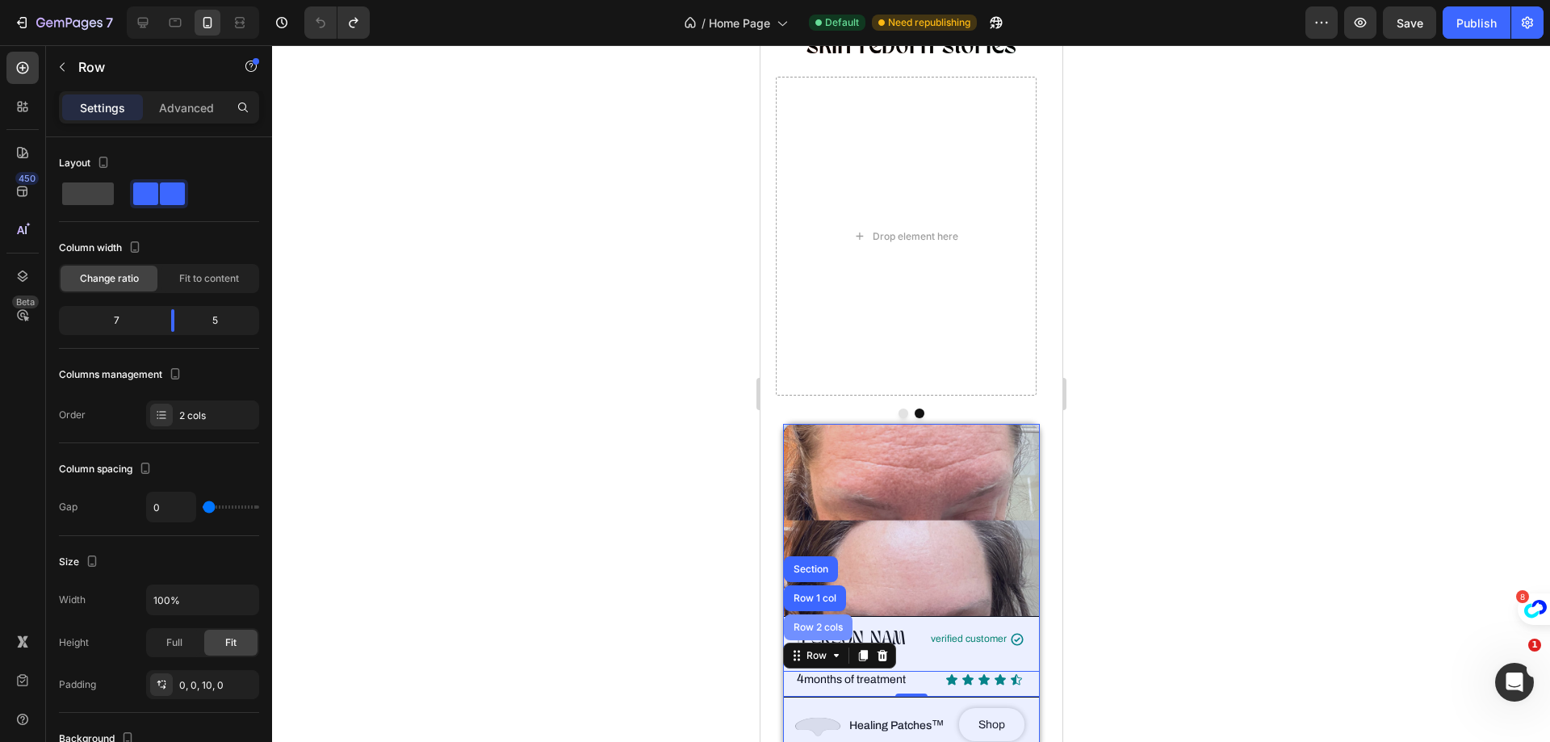
click at [823, 614] on div "Row 2 cols" at bounding box center [817, 627] width 69 height 26
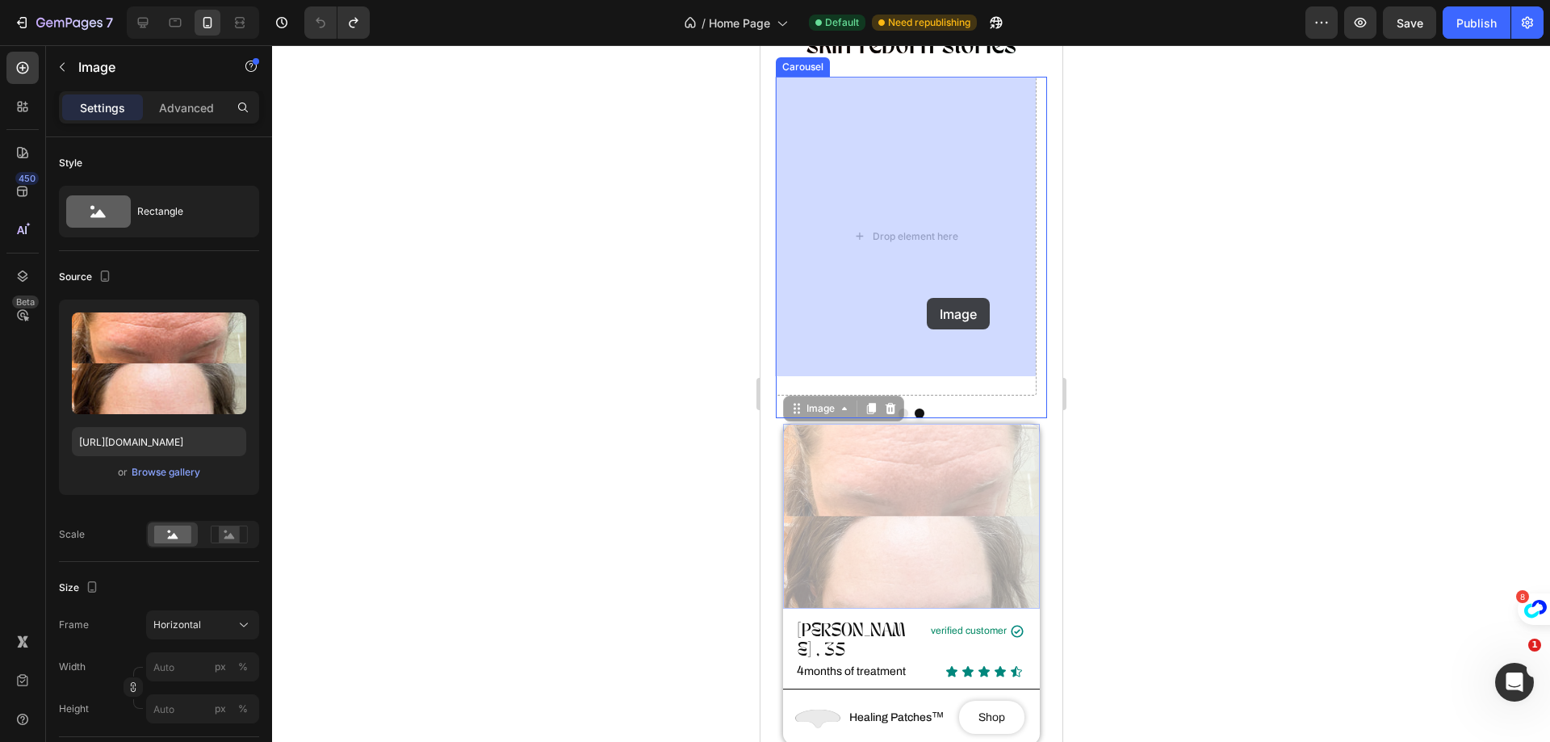
drag, startPoint x: 908, startPoint y: 542, endPoint x: 926, endPoint y: 298, distance: 245.2
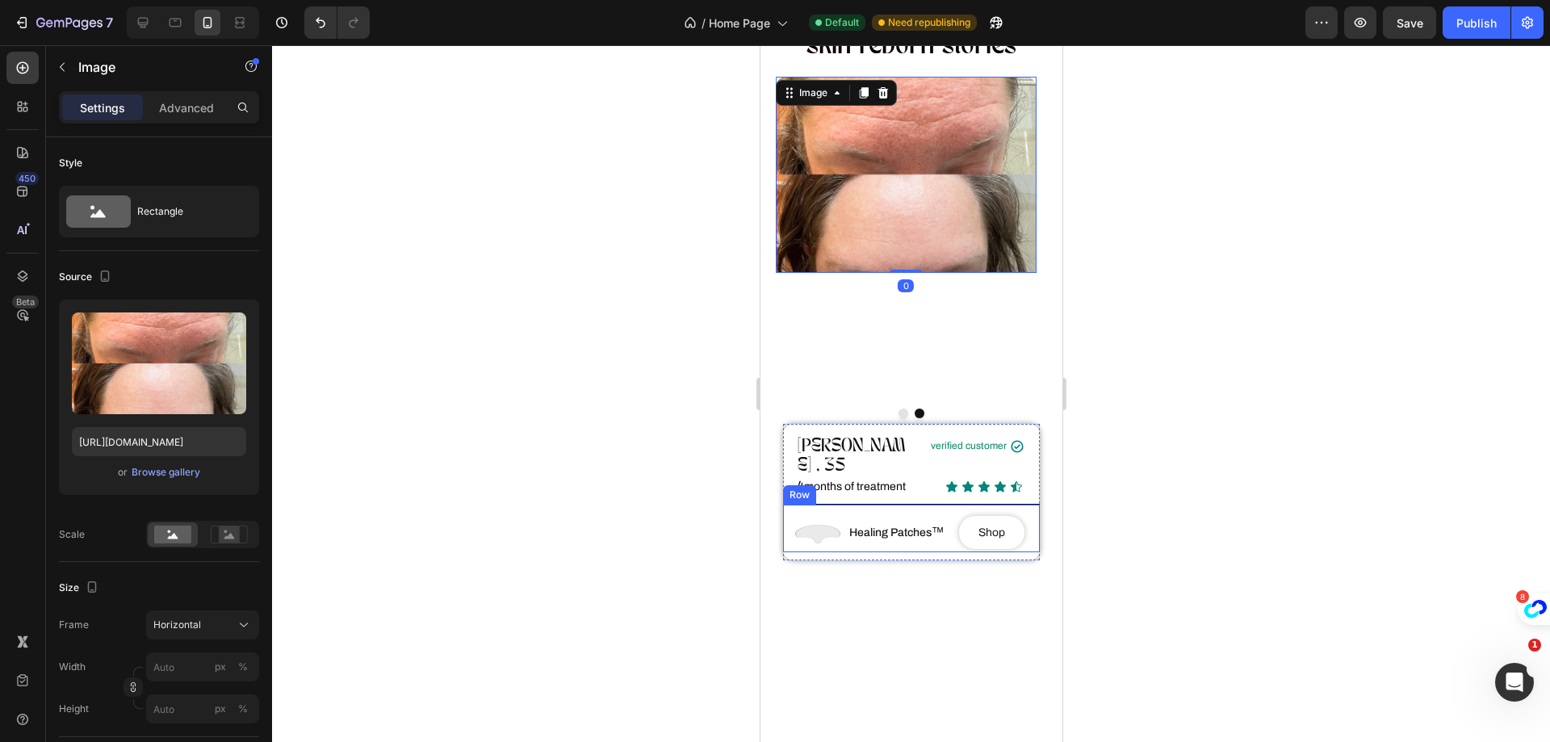
click at [788, 504] on div "Image Healing Patches ™ Text Block Shop Button Row" at bounding box center [910, 528] width 257 height 48
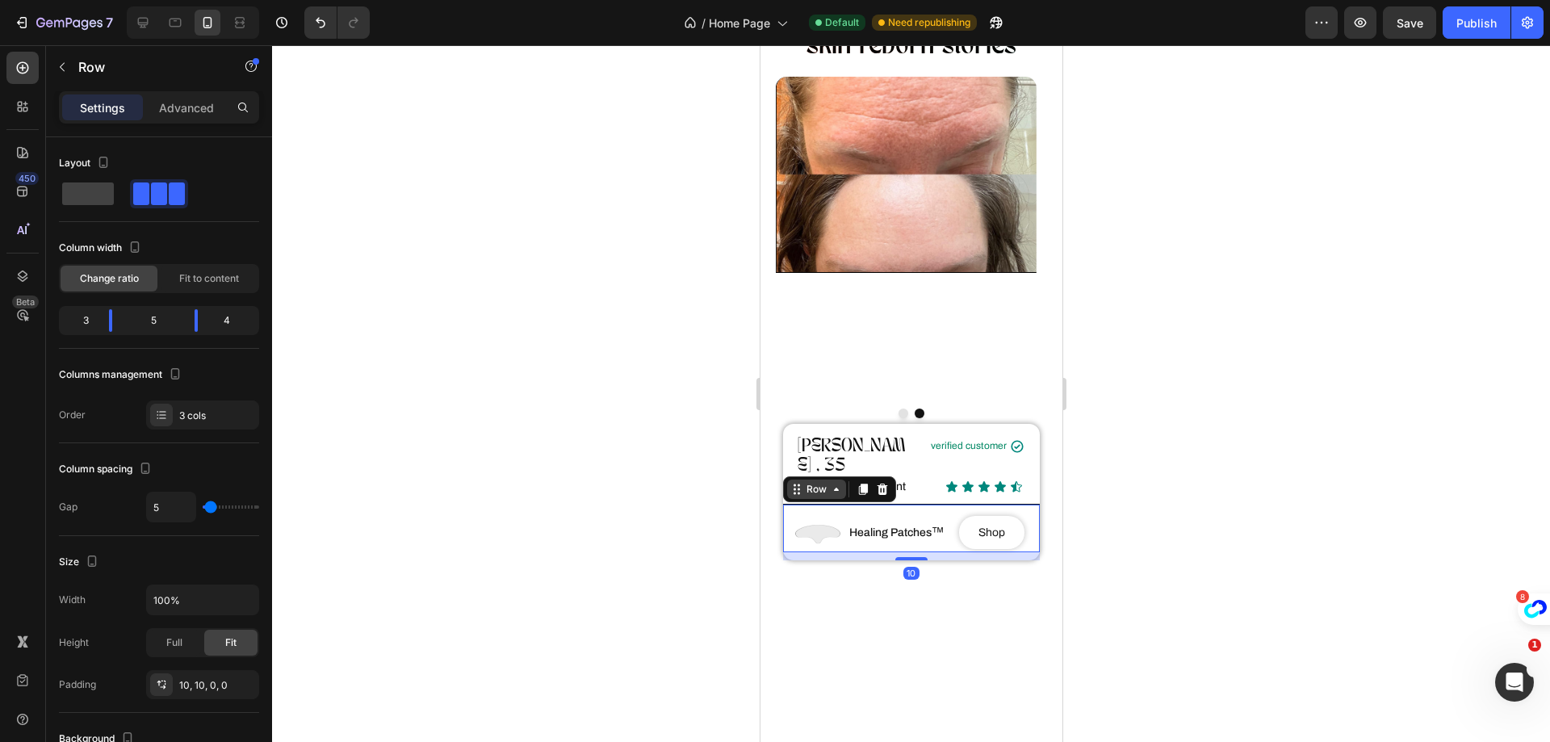
click at [835, 479] on div "Row" at bounding box center [815, 488] width 59 height 19
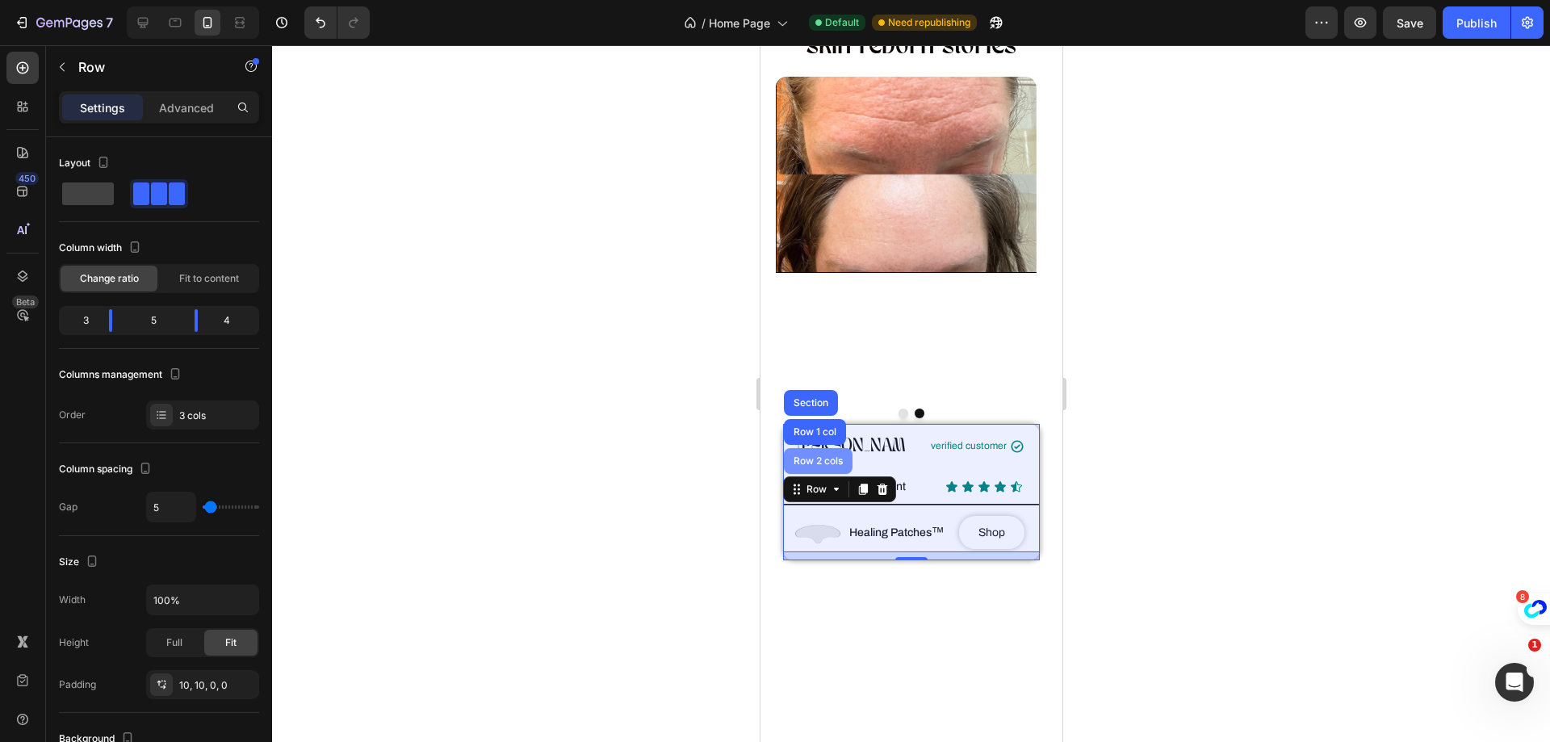
click at [821, 448] on div "Row 2 cols" at bounding box center [817, 461] width 69 height 26
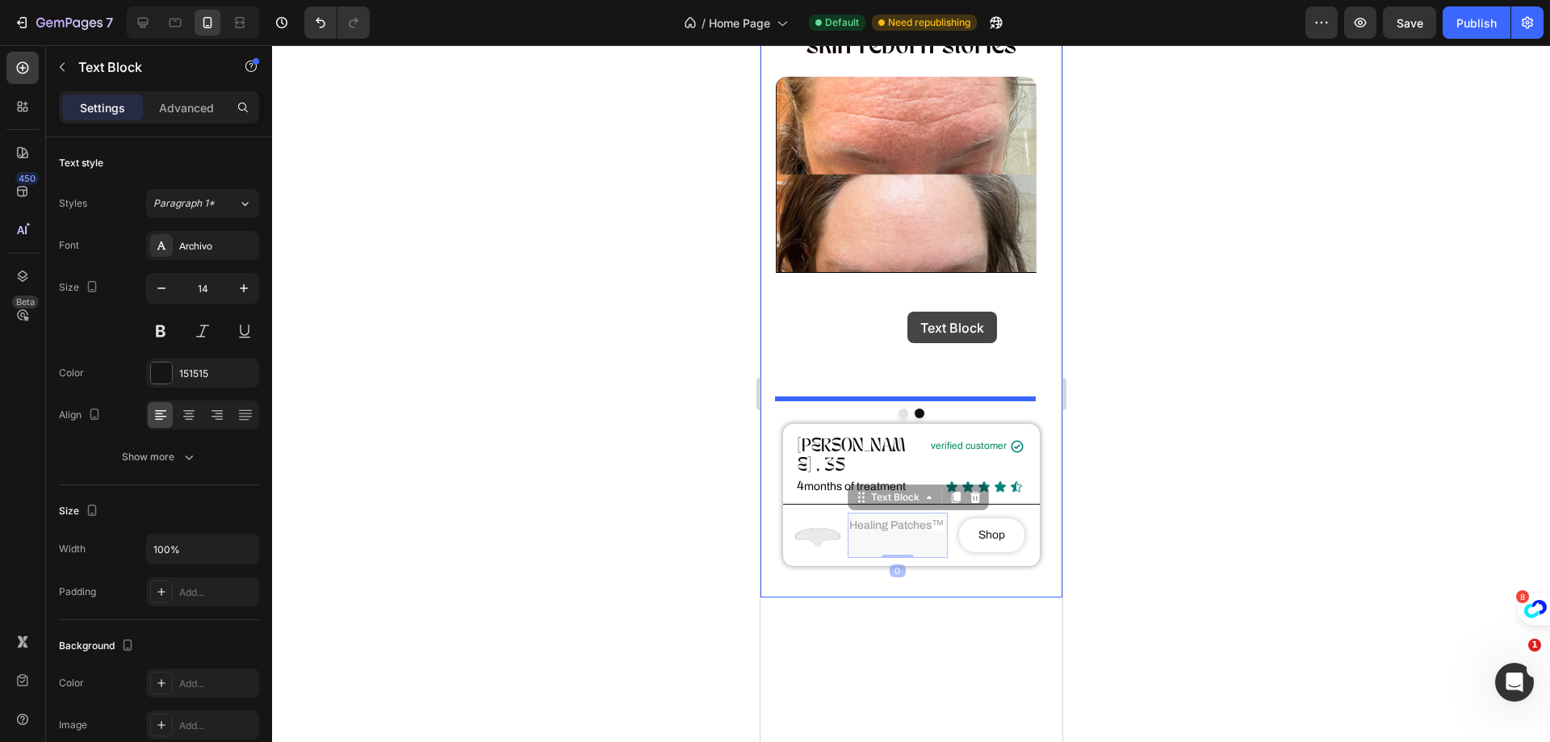
drag, startPoint x: 881, startPoint y: 439, endPoint x: 906, endPoint y: 312, distance: 130.1
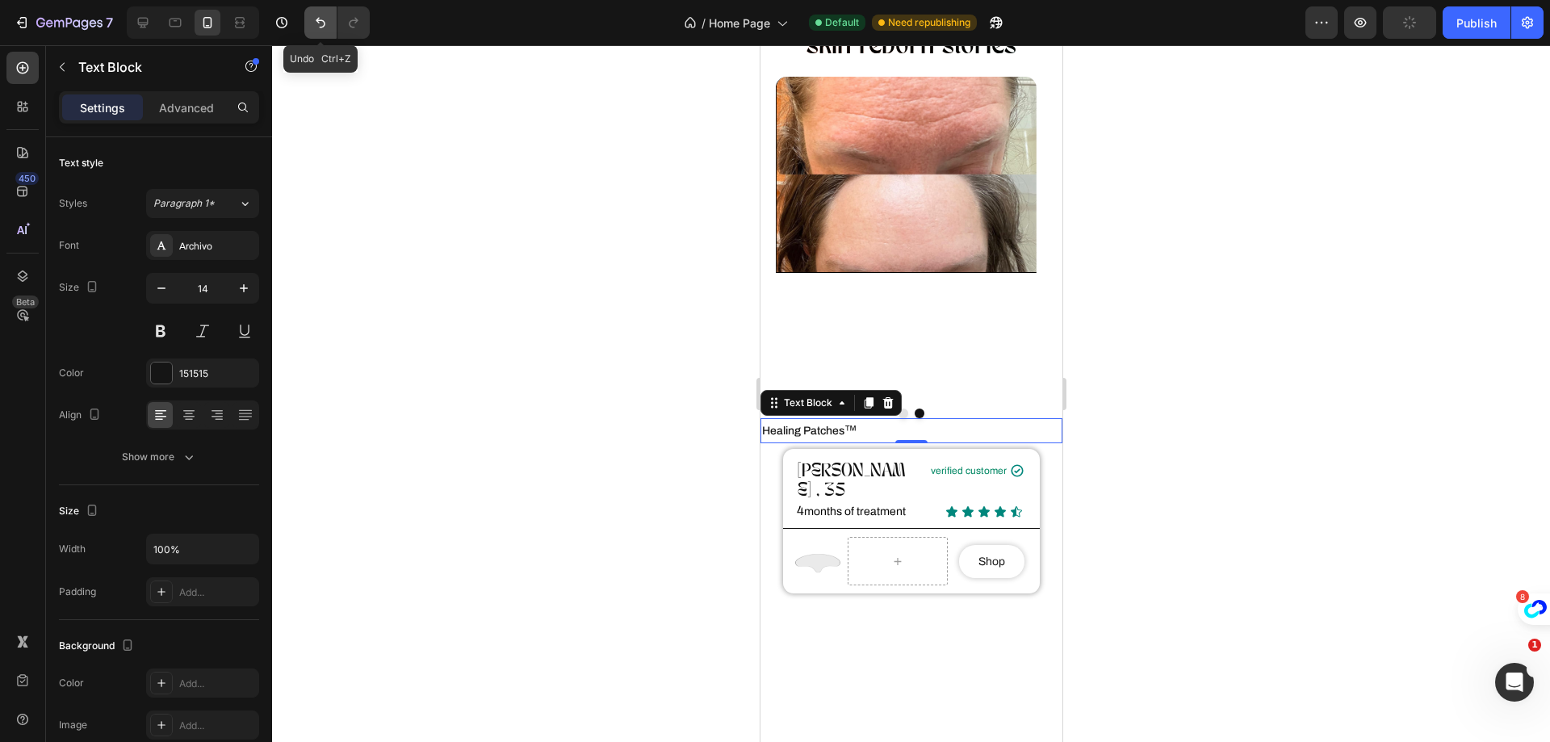
click at [316, 31] on button "Undo/Redo" at bounding box center [320, 22] width 32 height 32
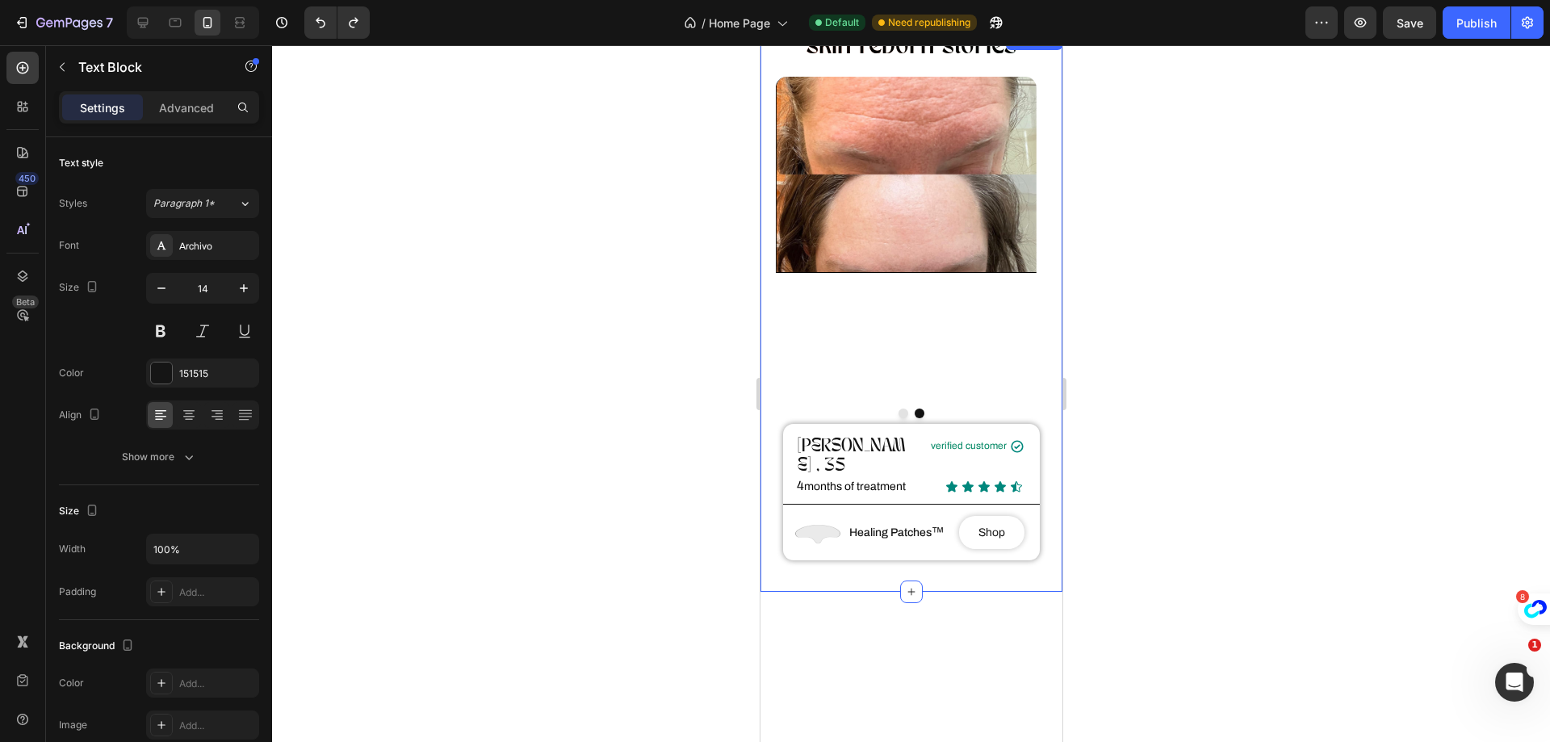
click at [766, 430] on div "skin reborn stories Heading Image [PERSON_NAME] , 35 Heading verified customer …" at bounding box center [910, 298] width 302 height 535
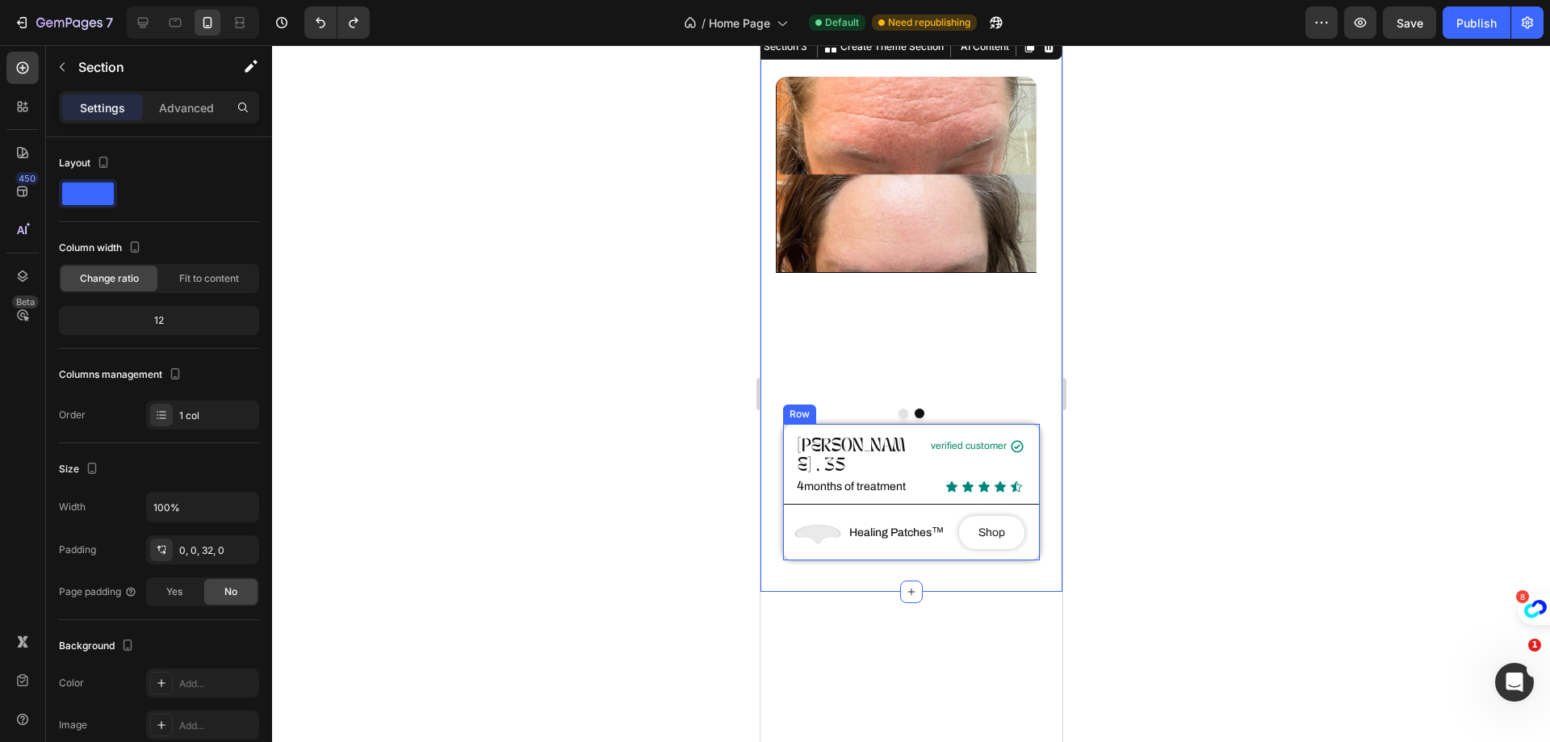
click at [784, 424] on div "[PERSON_NAME] , 35 Heading verified customer Text Block Icon Row Row 4 months o…" at bounding box center [910, 464] width 257 height 80
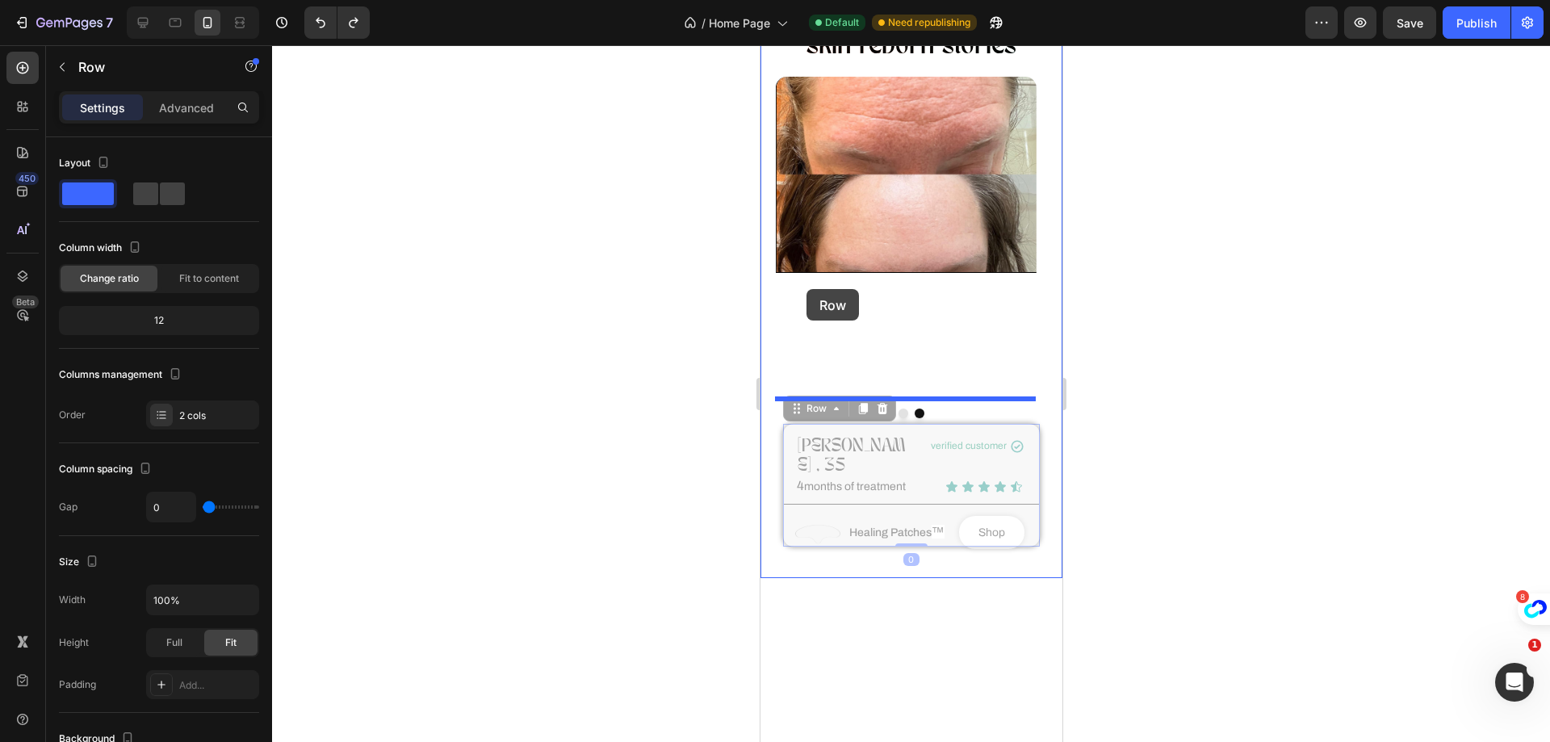
drag, startPoint x: 785, startPoint y: 429, endPoint x: 805, endPoint y: 289, distance: 141.1
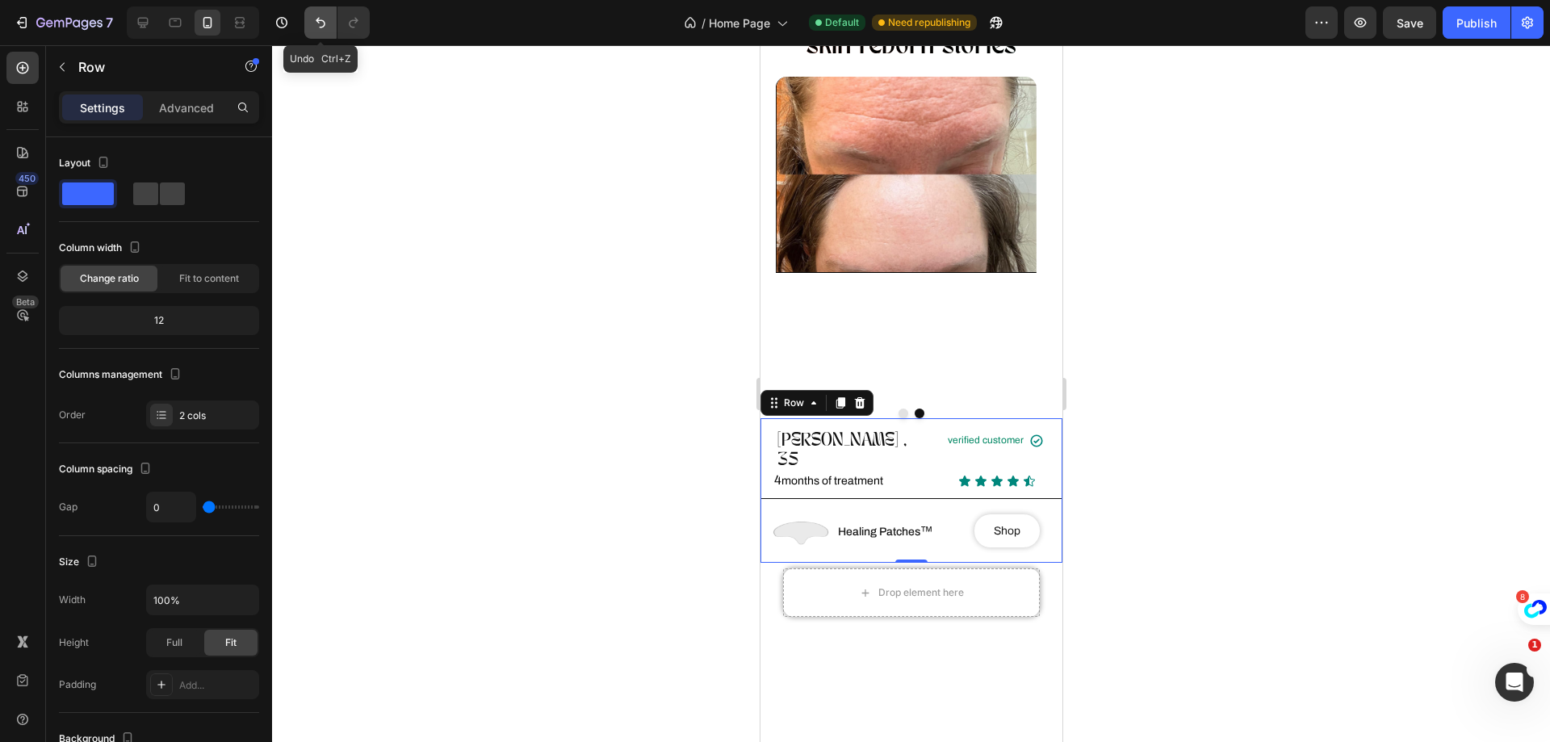
click at [312, 16] on icon "Undo/Redo" at bounding box center [320, 23] width 16 height 16
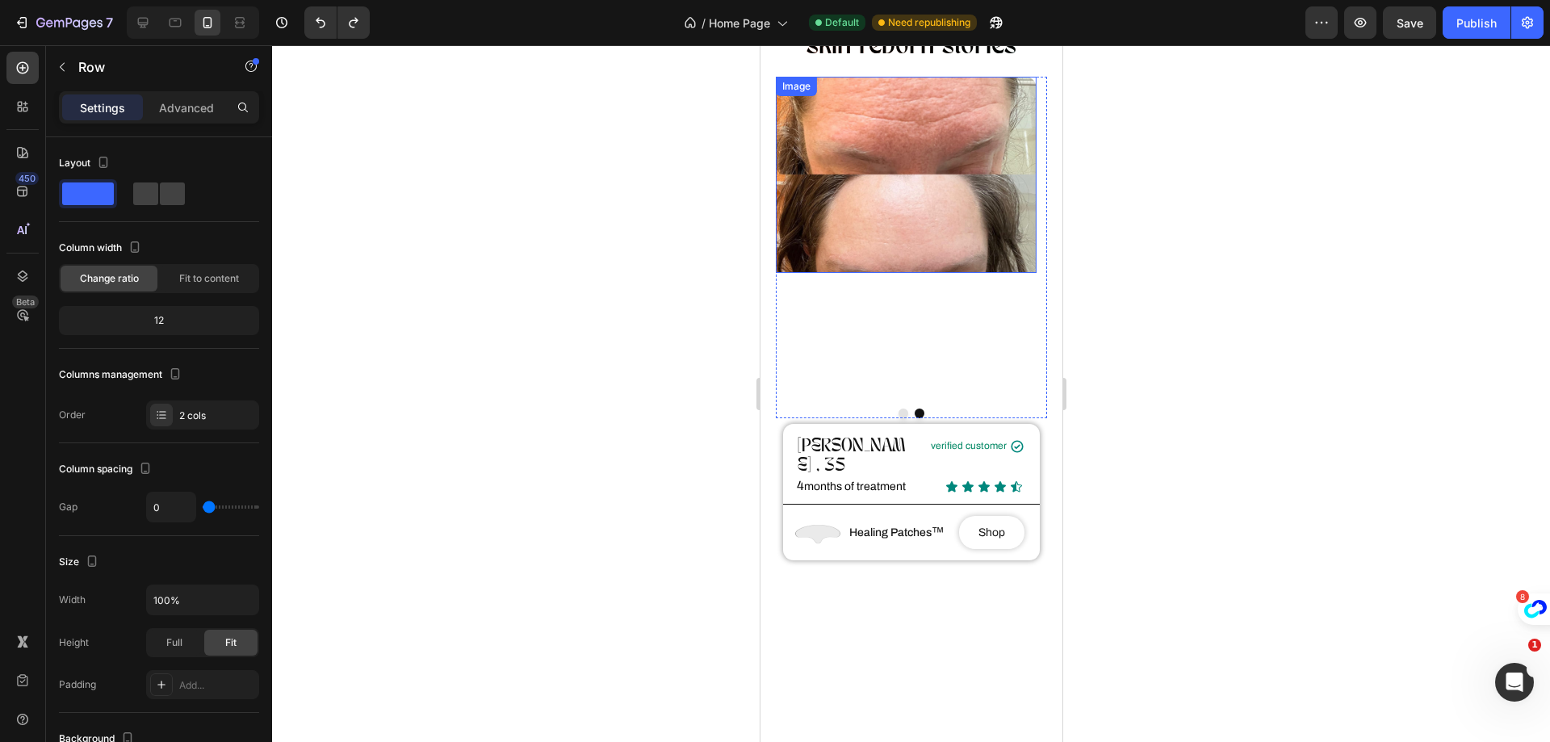
click at [876, 249] on img at bounding box center [905, 174] width 261 height 195
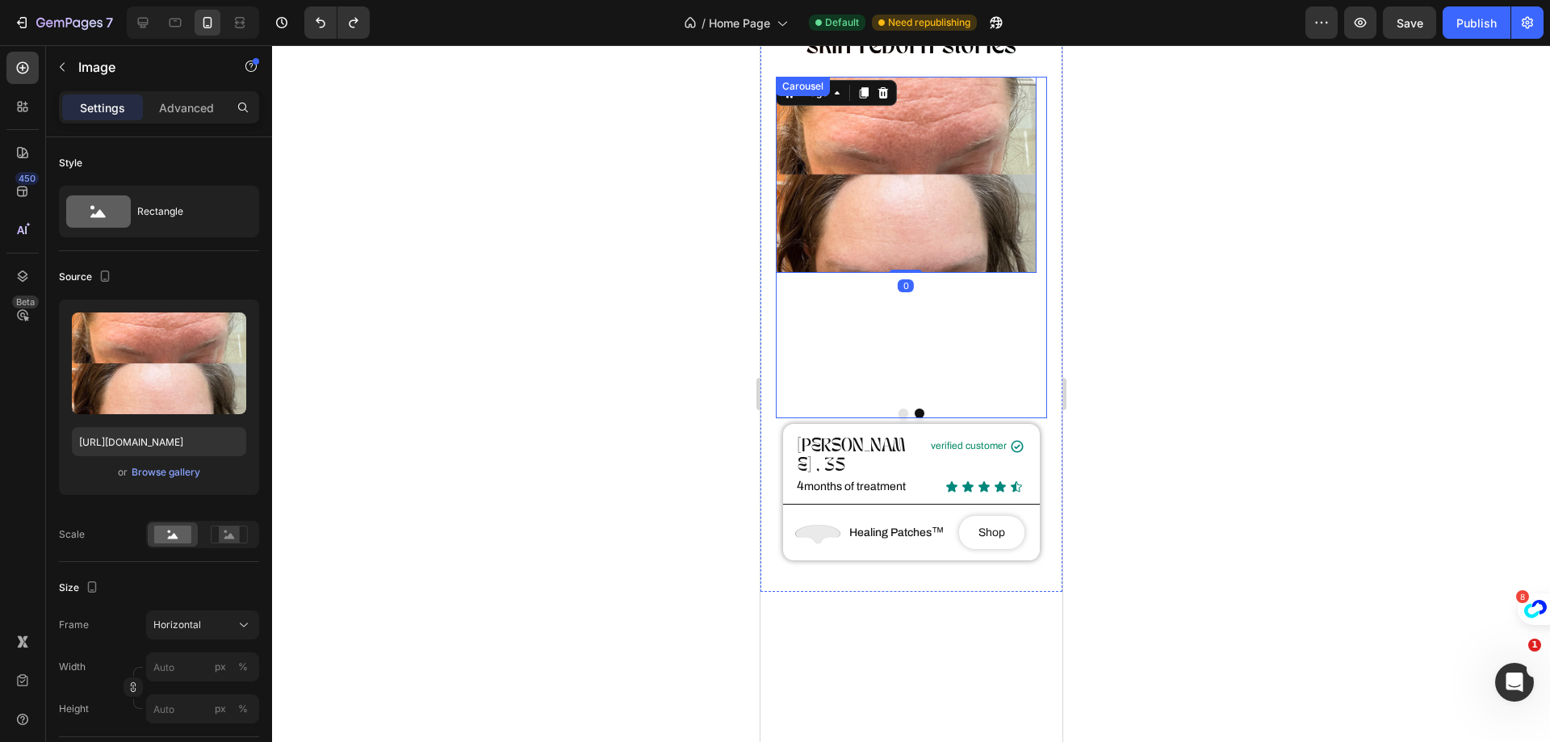
click at [900, 408] on div at bounding box center [911, 413] width 272 height 10
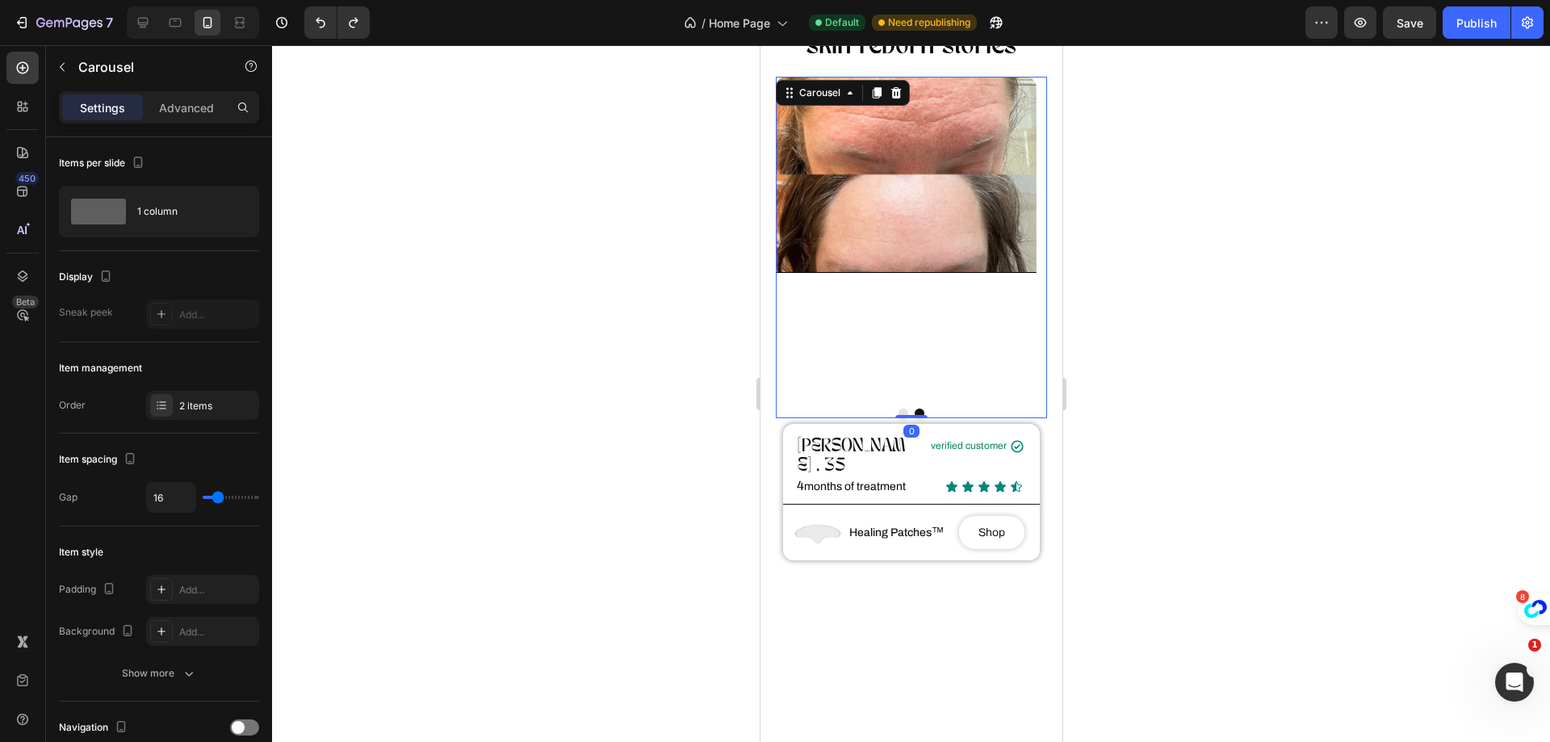
click at [897, 408] on button "Dot" at bounding box center [902, 413] width 10 height 10
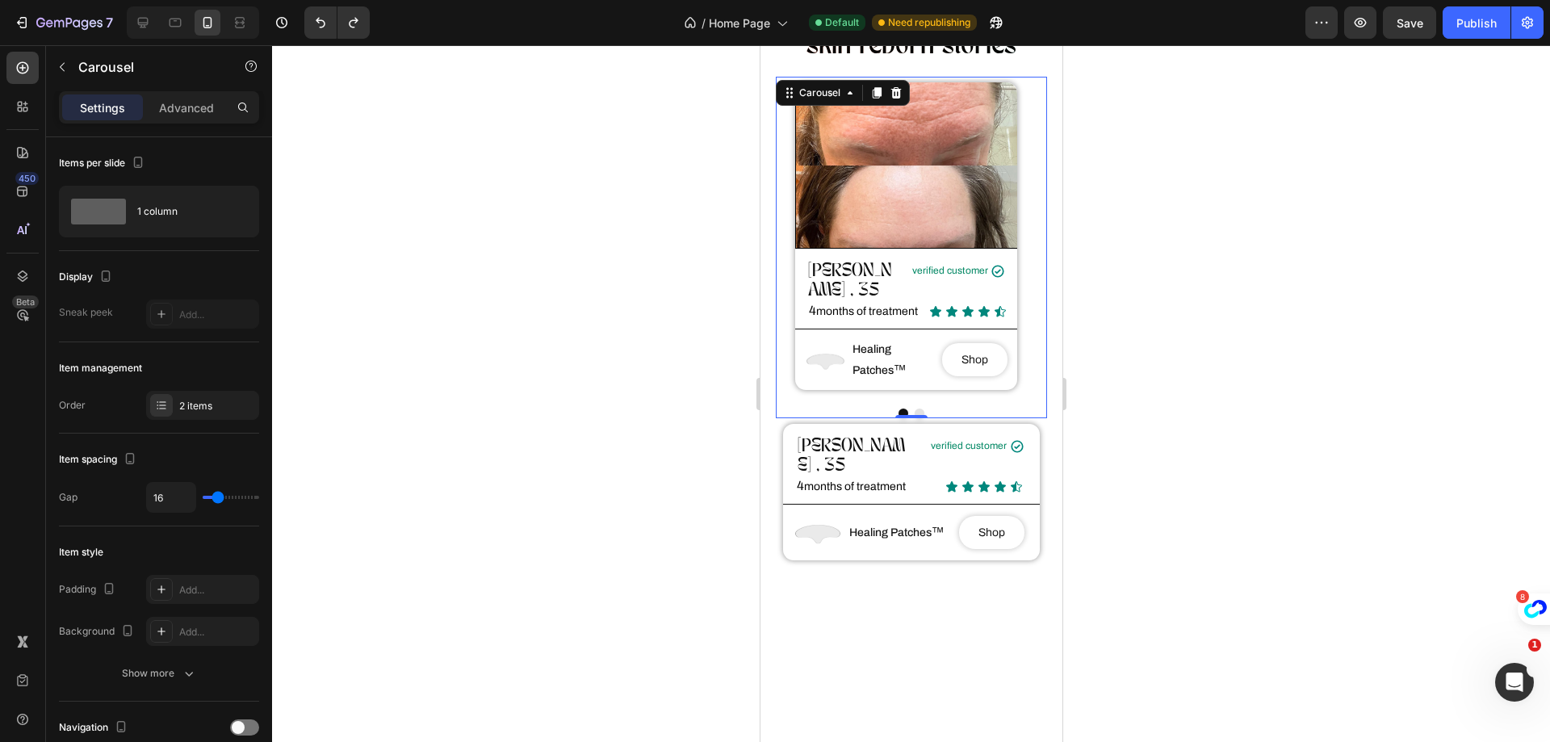
click at [914, 408] on button "Dot" at bounding box center [919, 413] width 10 height 10
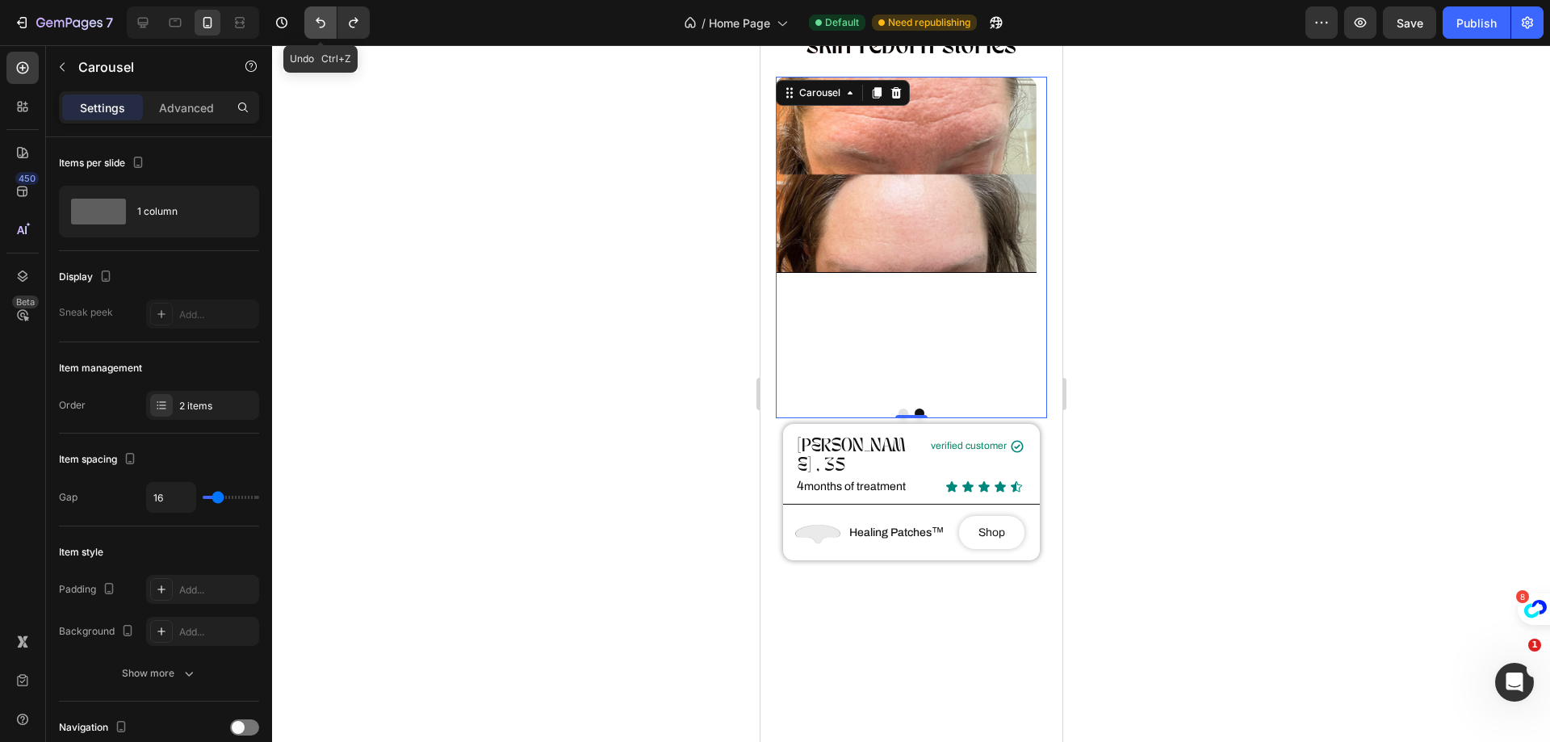
click at [324, 24] on icon "Undo/Redo" at bounding box center [321, 23] width 10 height 10
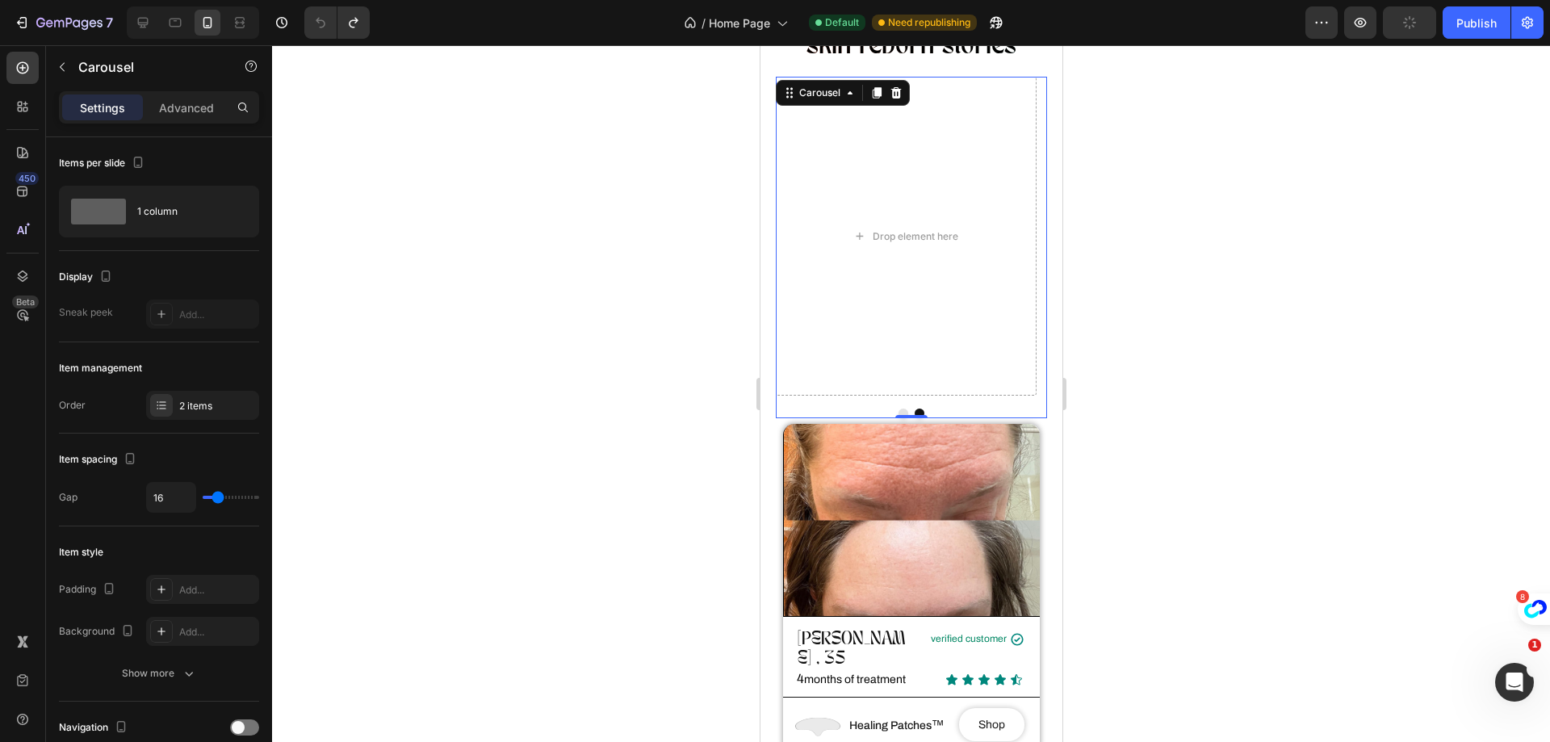
click at [897, 408] on button "Dot" at bounding box center [902, 413] width 10 height 10
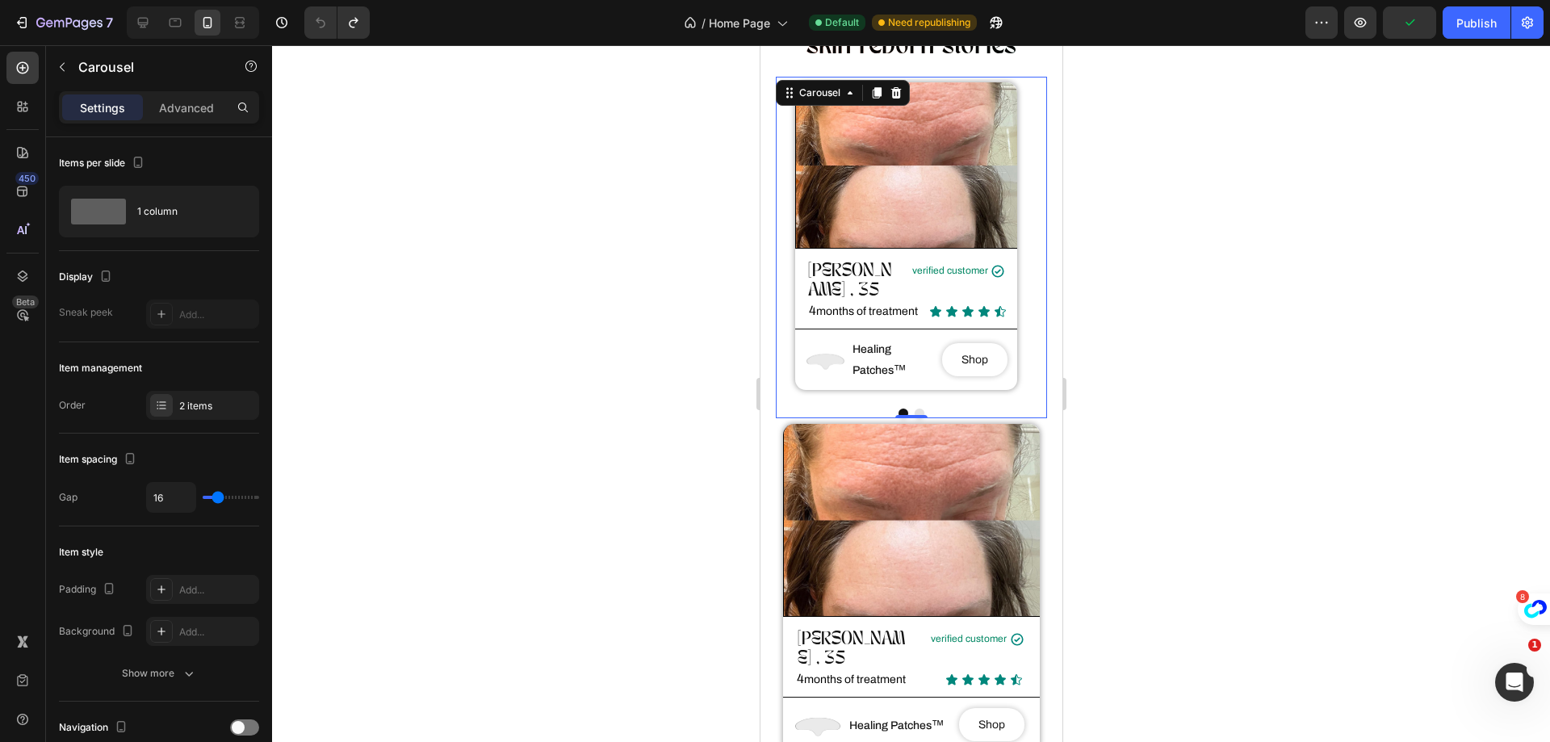
click at [914, 408] on button "Dot" at bounding box center [919, 413] width 10 height 10
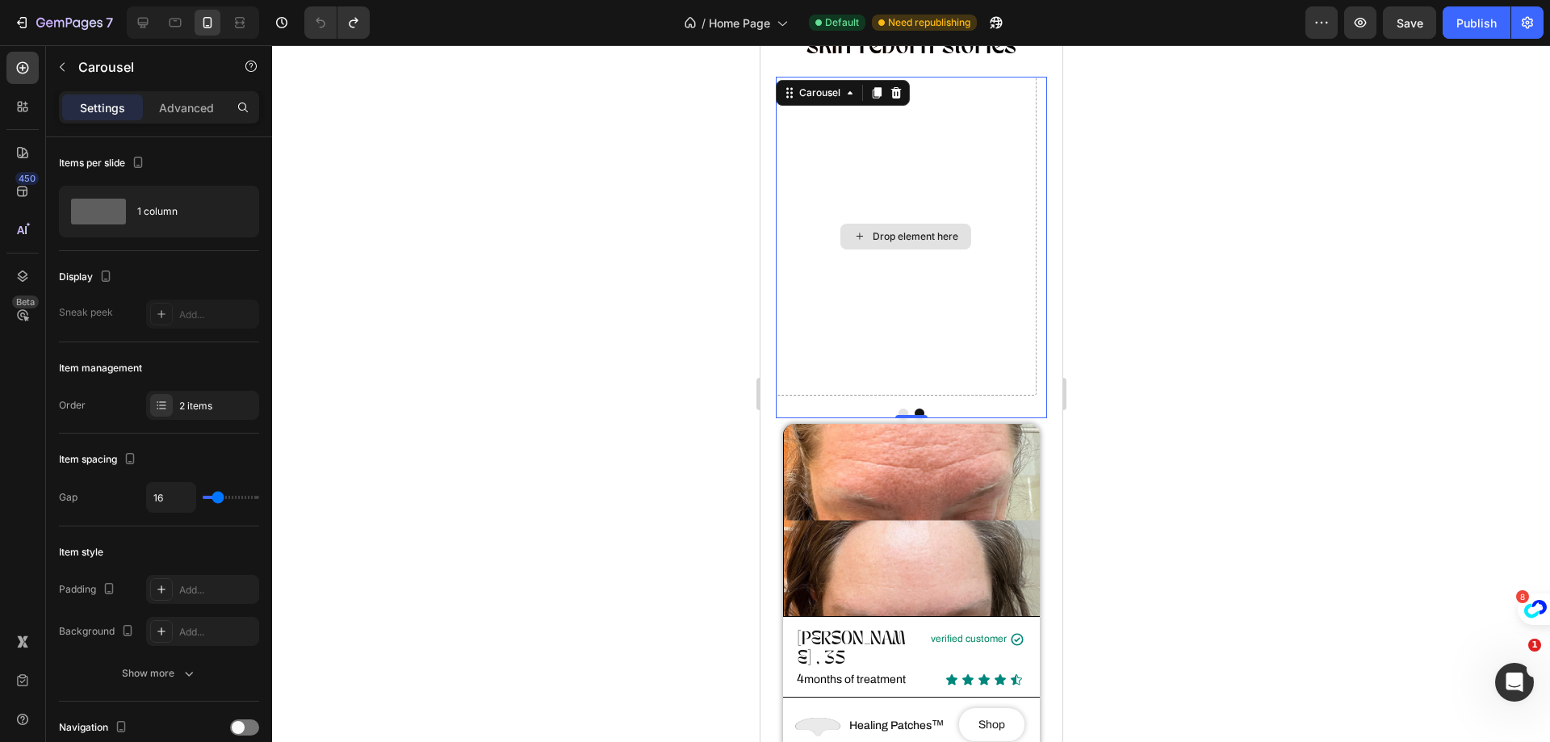
click at [889, 239] on div "Drop element here" at bounding box center [904, 237] width 131 height 26
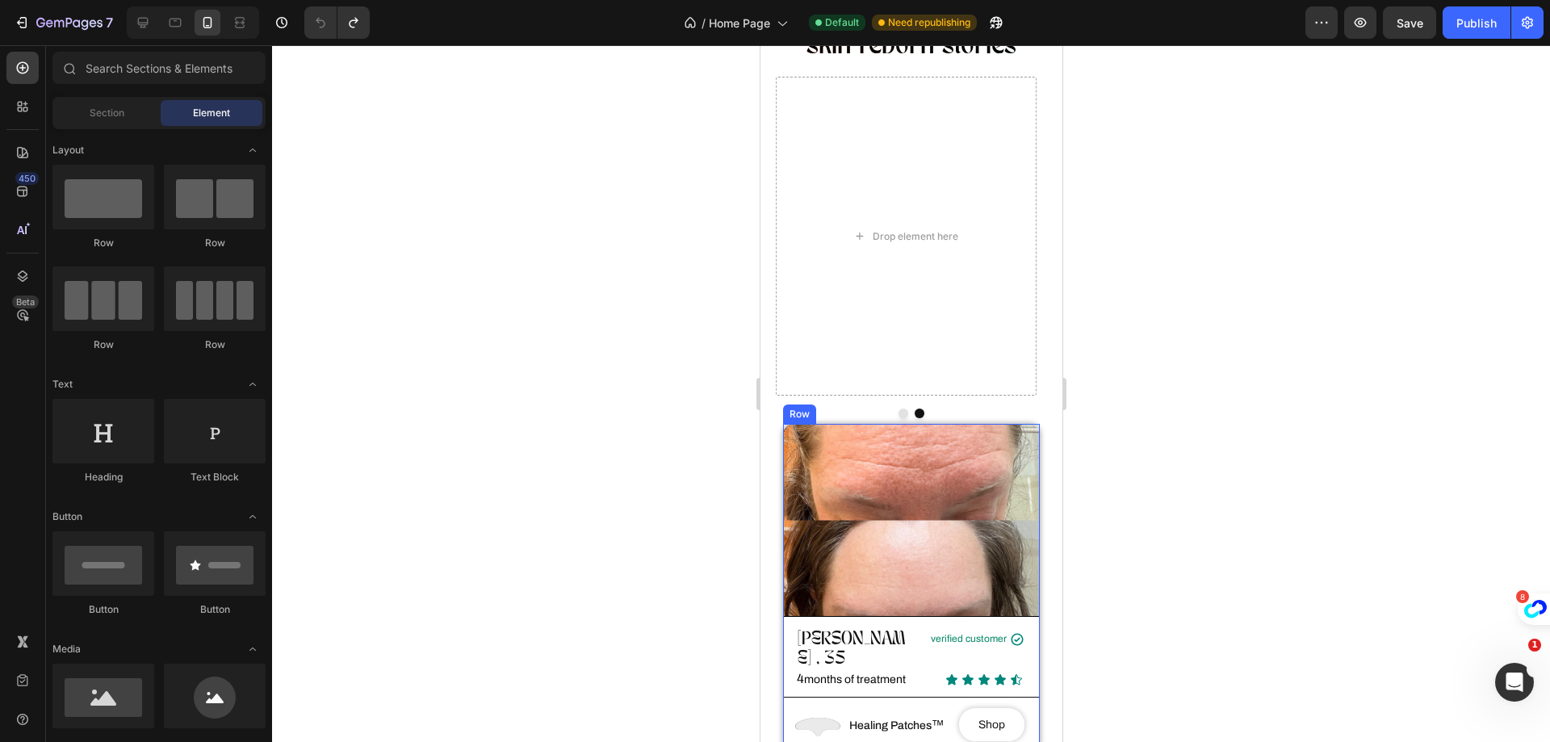
click at [789, 617] on div "Image [PERSON_NAME] , 35 Heading verified customer Text Block Icon Row Row 4 mo…" at bounding box center [910, 560] width 257 height 272
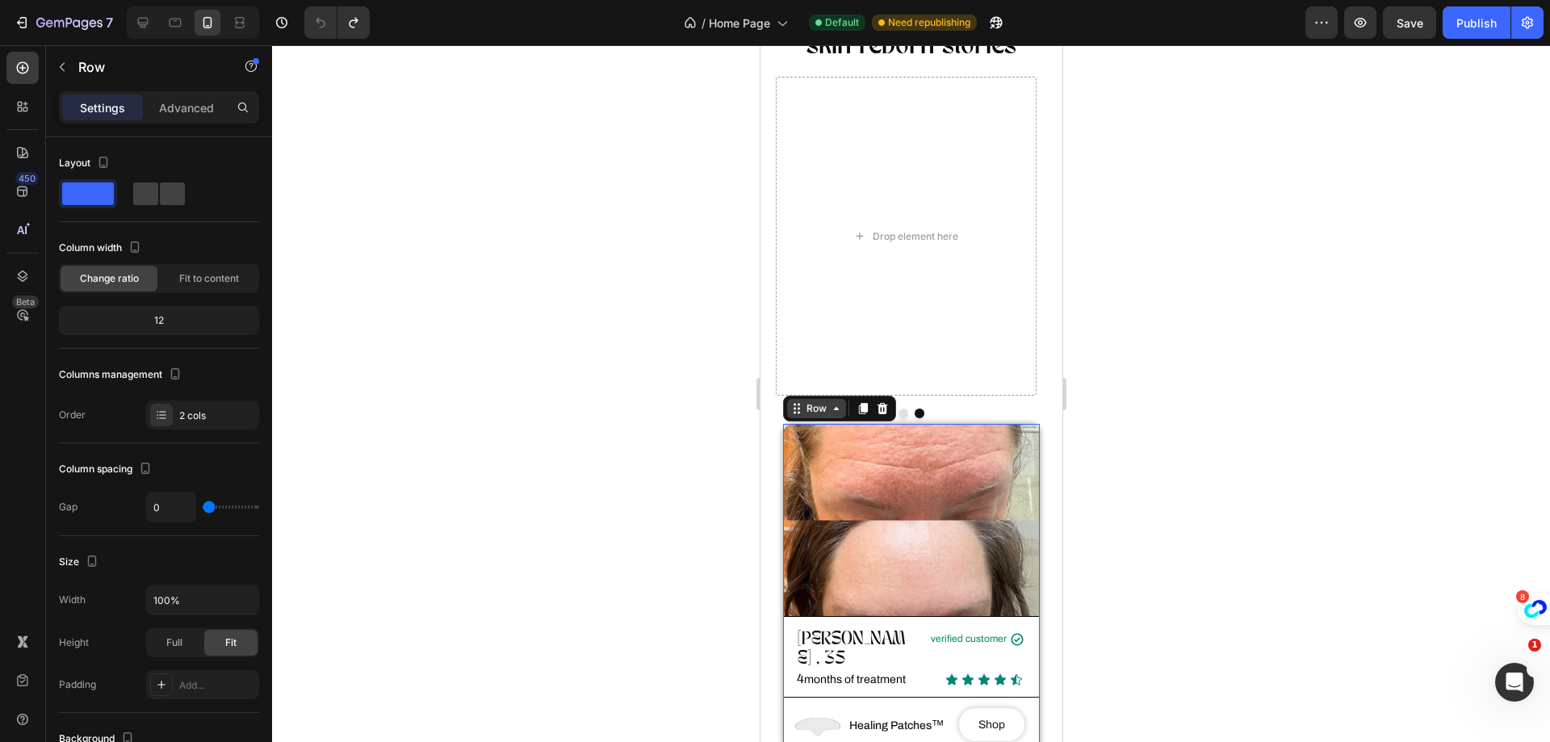
click at [826, 401] on div "Row" at bounding box center [815, 408] width 27 height 15
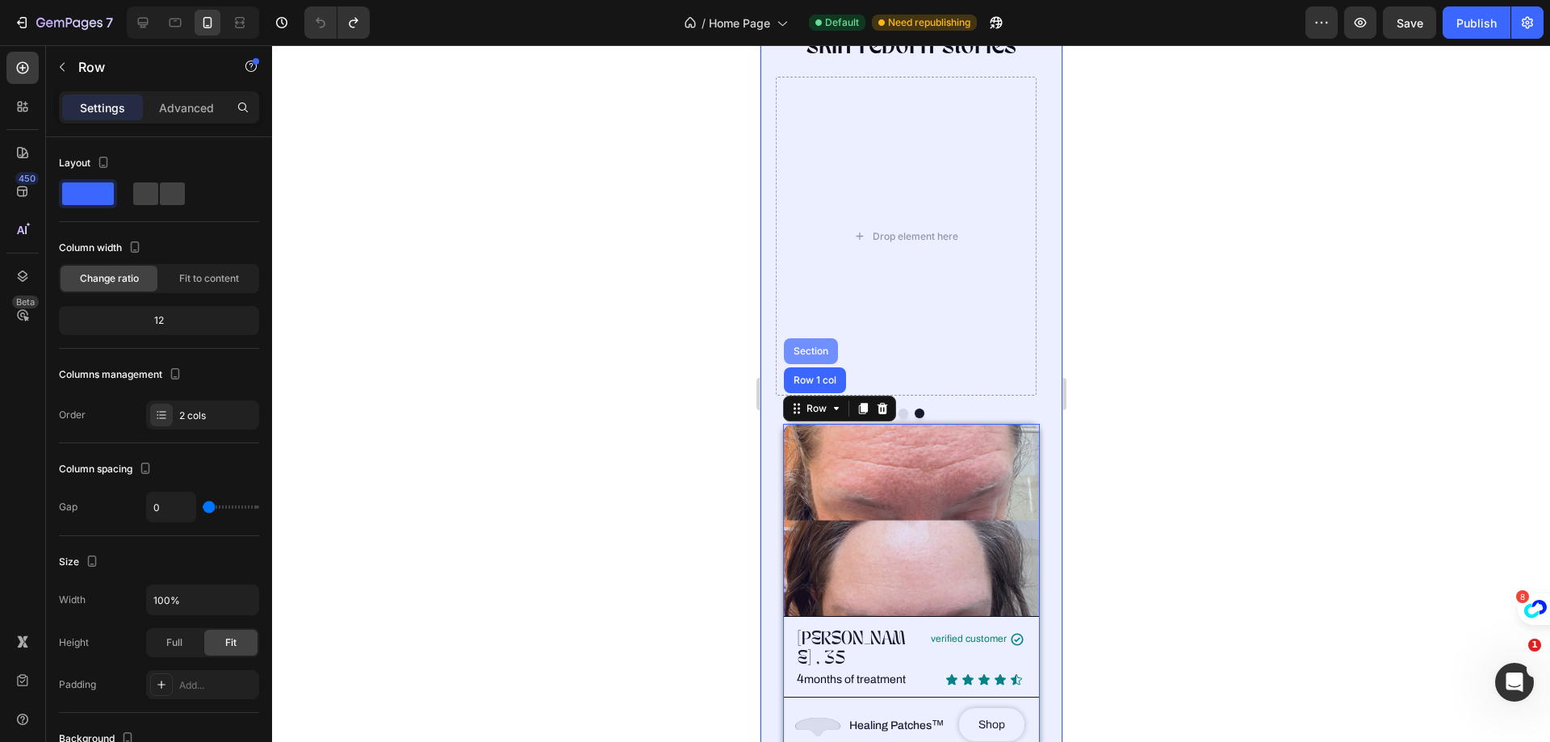
click at [812, 338] on div "Section" at bounding box center [810, 351] width 54 height 26
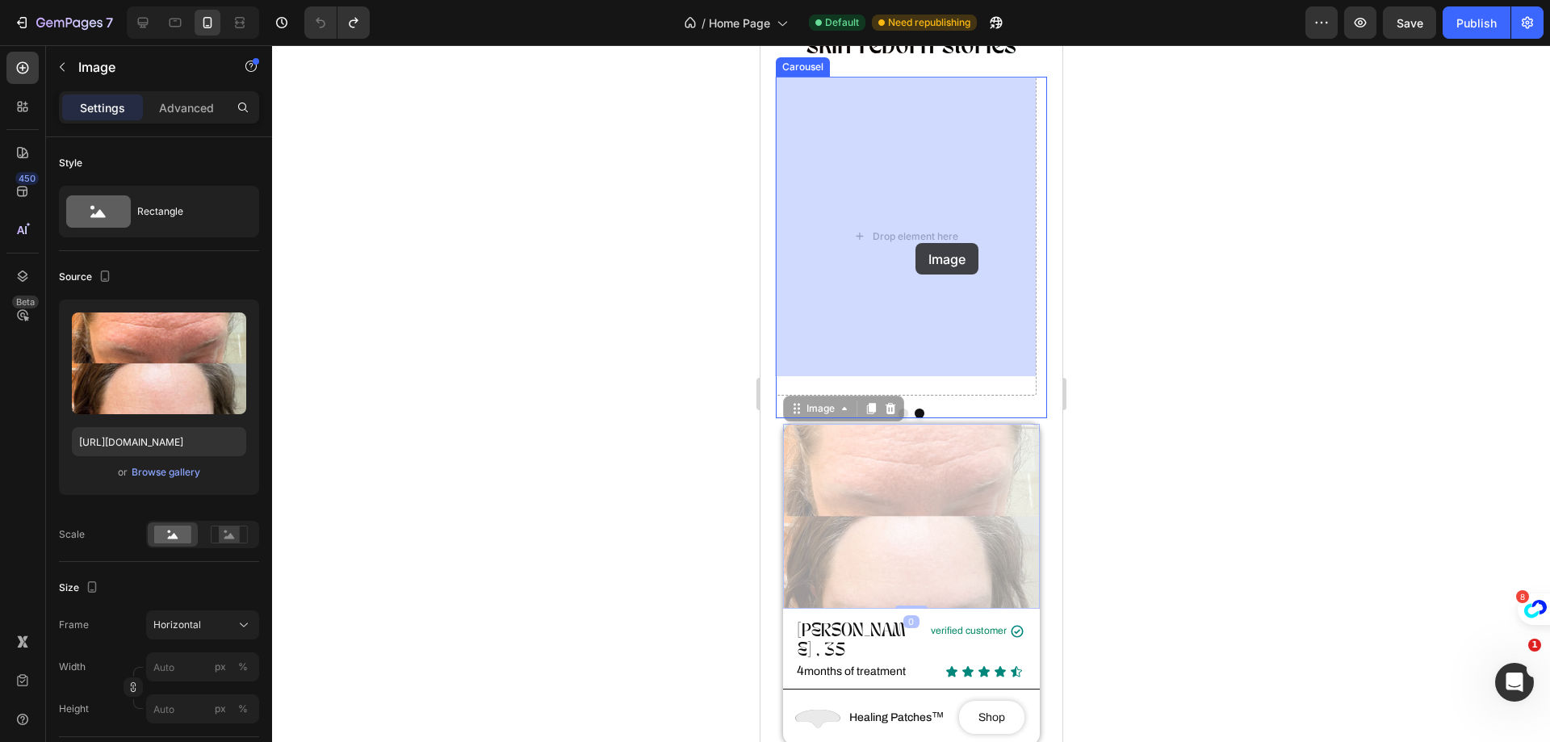
drag, startPoint x: 863, startPoint y: 521, endPoint x: 914, endPoint y: 243, distance: 283.2
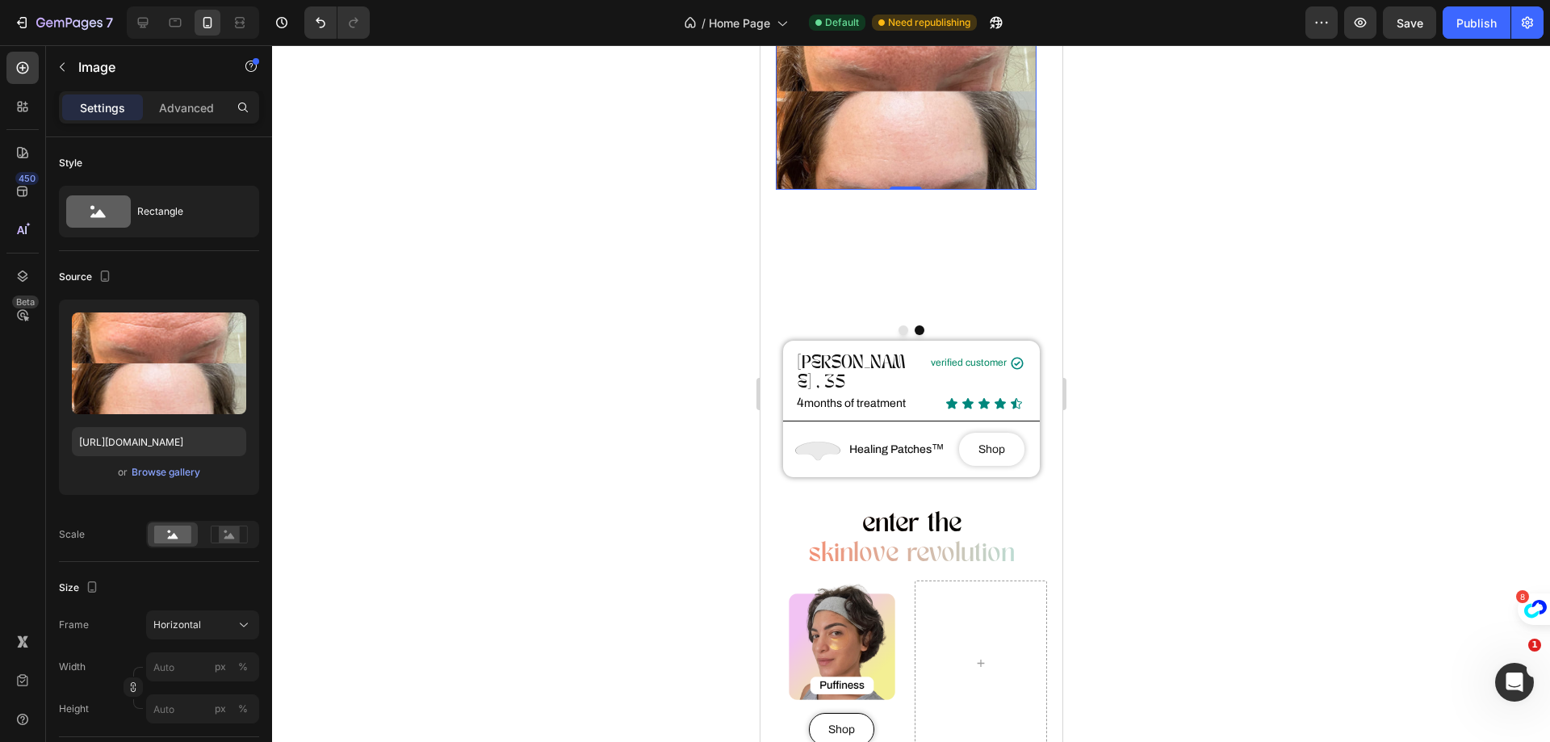
scroll to position [726, 0]
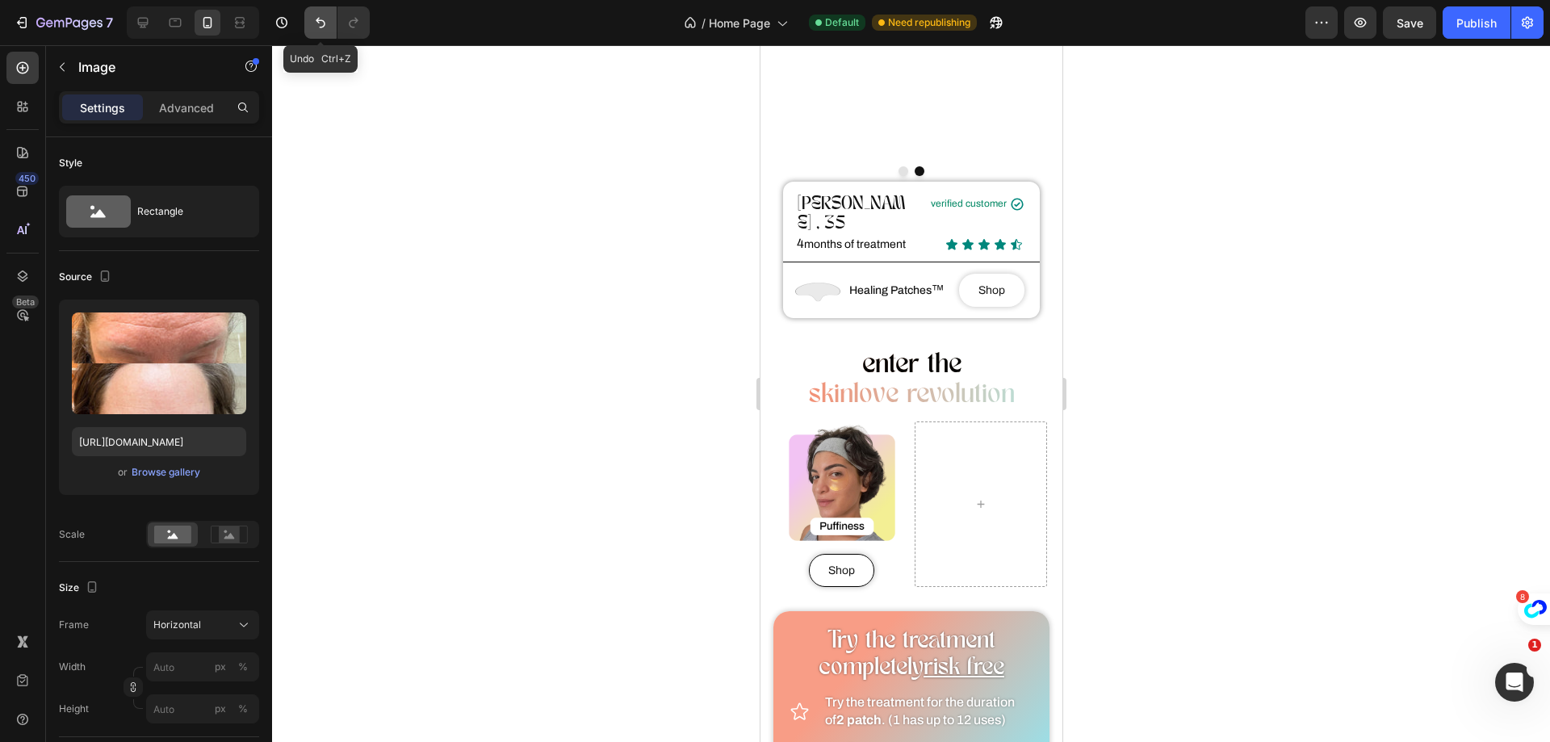
click at [323, 35] on button "Undo/Redo" at bounding box center [320, 22] width 32 height 32
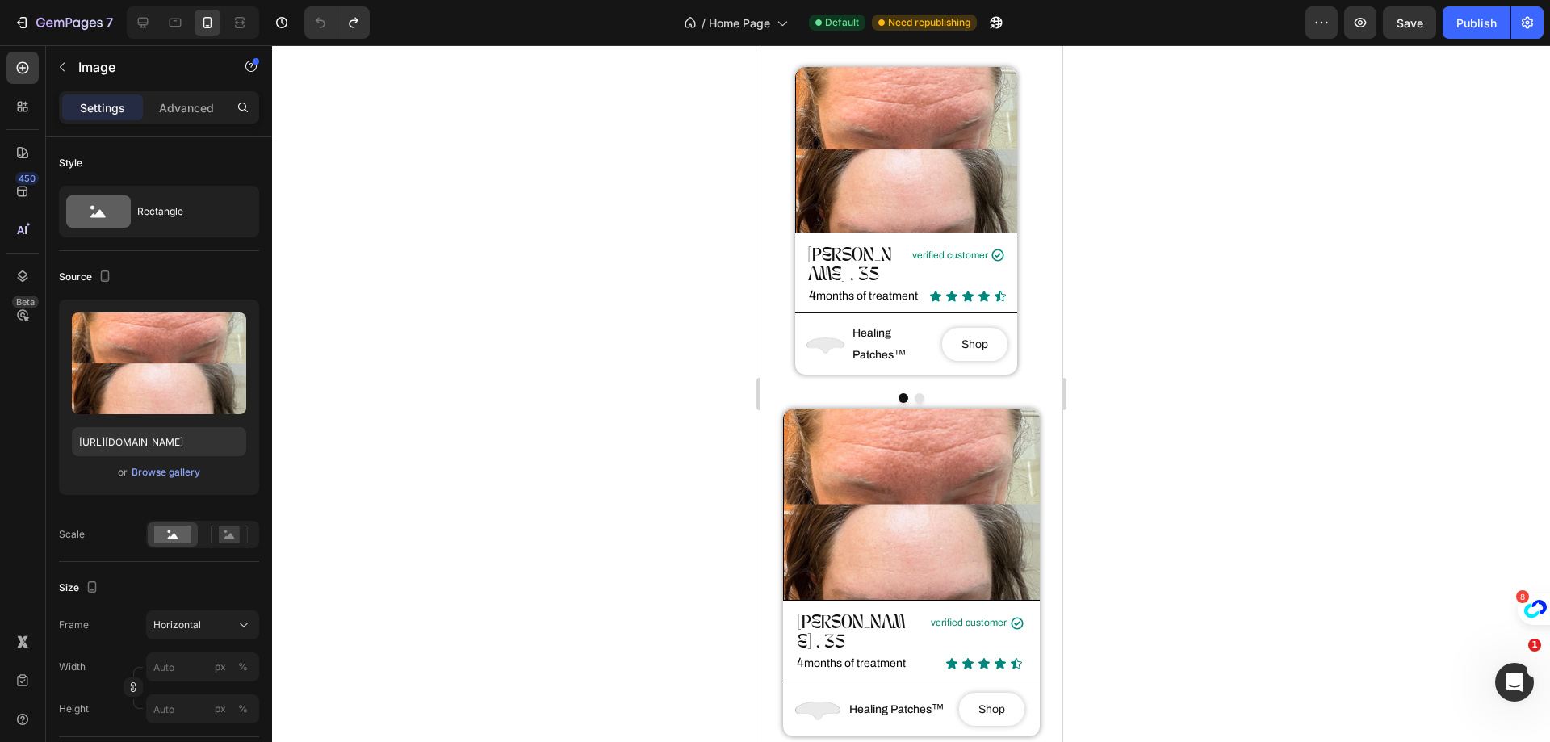
scroll to position [426, 0]
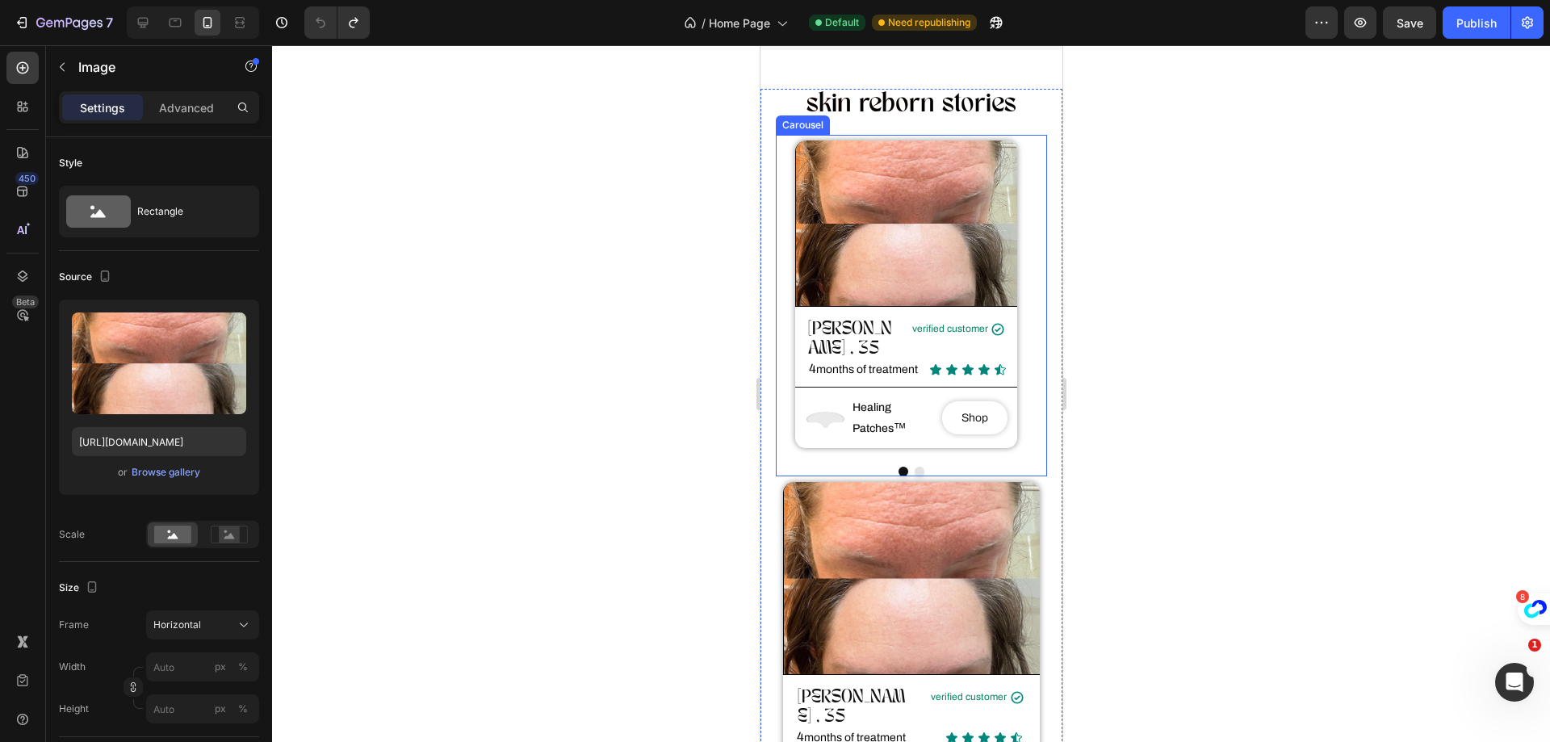
click at [916, 466] on button "Dot" at bounding box center [919, 471] width 10 height 10
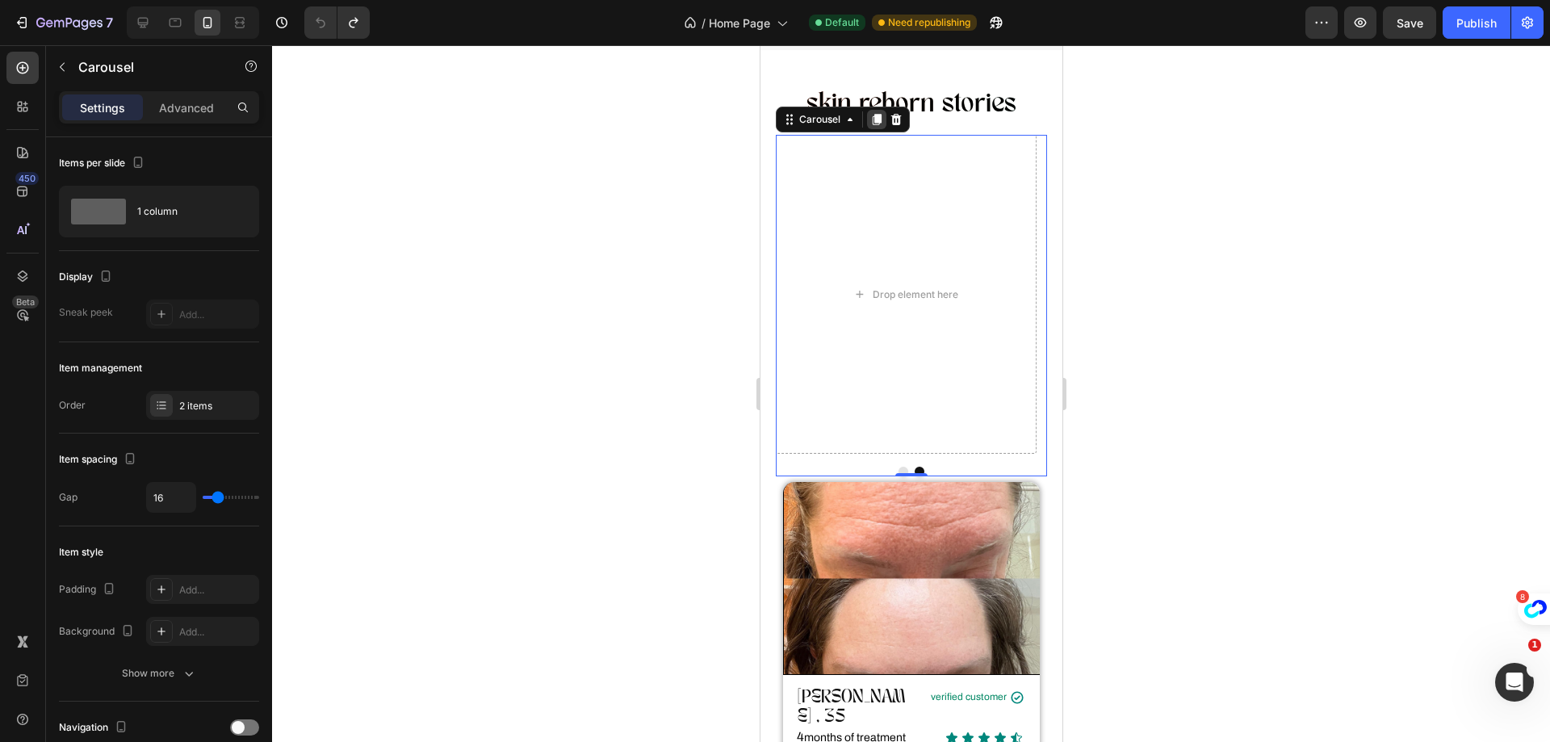
click at [875, 120] on icon at bounding box center [875, 119] width 9 height 11
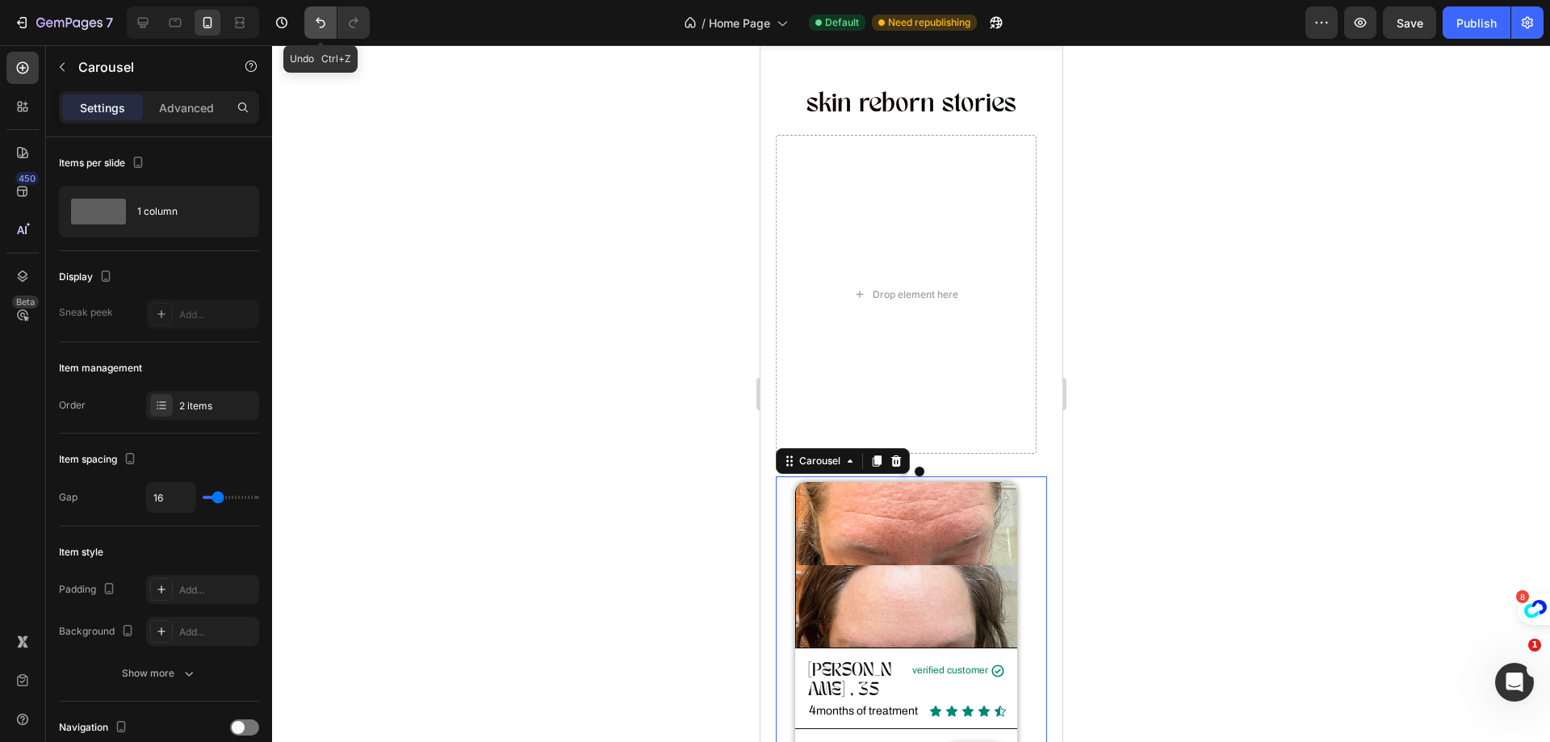
click at [325, 32] on button "Undo/Redo" at bounding box center [320, 22] width 32 height 32
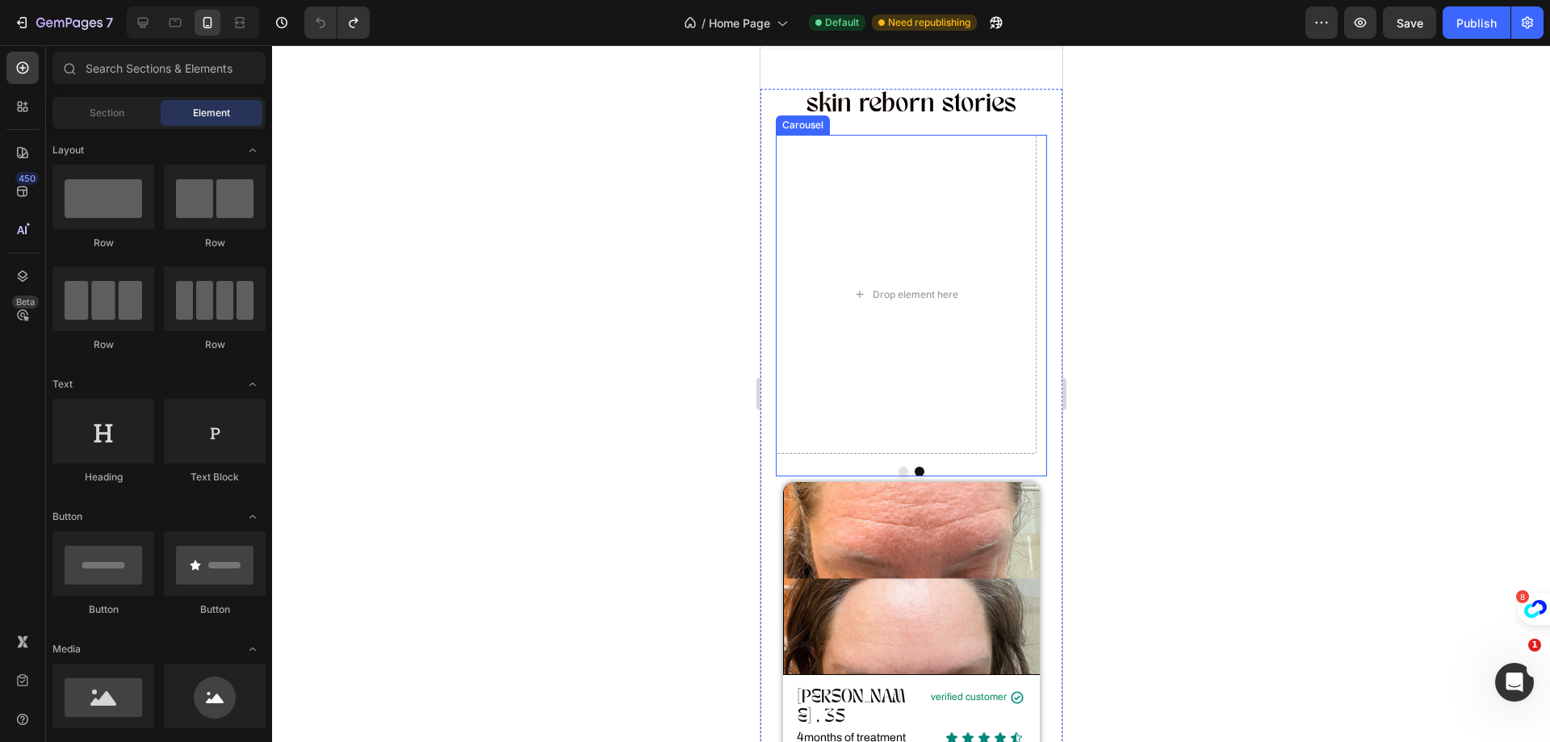
click at [897, 466] on button "Dot" at bounding box center [902, 471] width 10 height 10
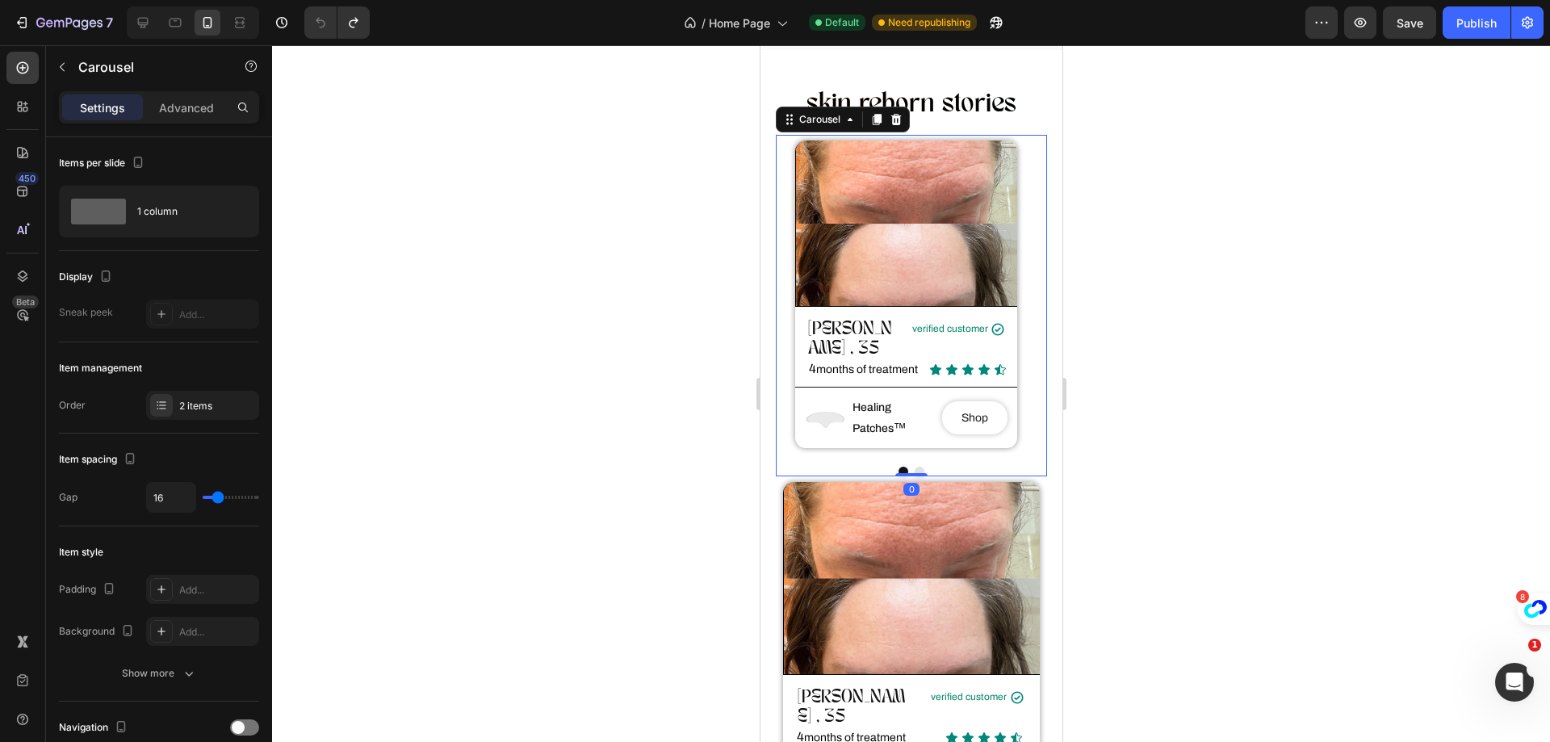
click at [914, 466] on button "Dot" at bounding box center [919, 471] width 10 height 10
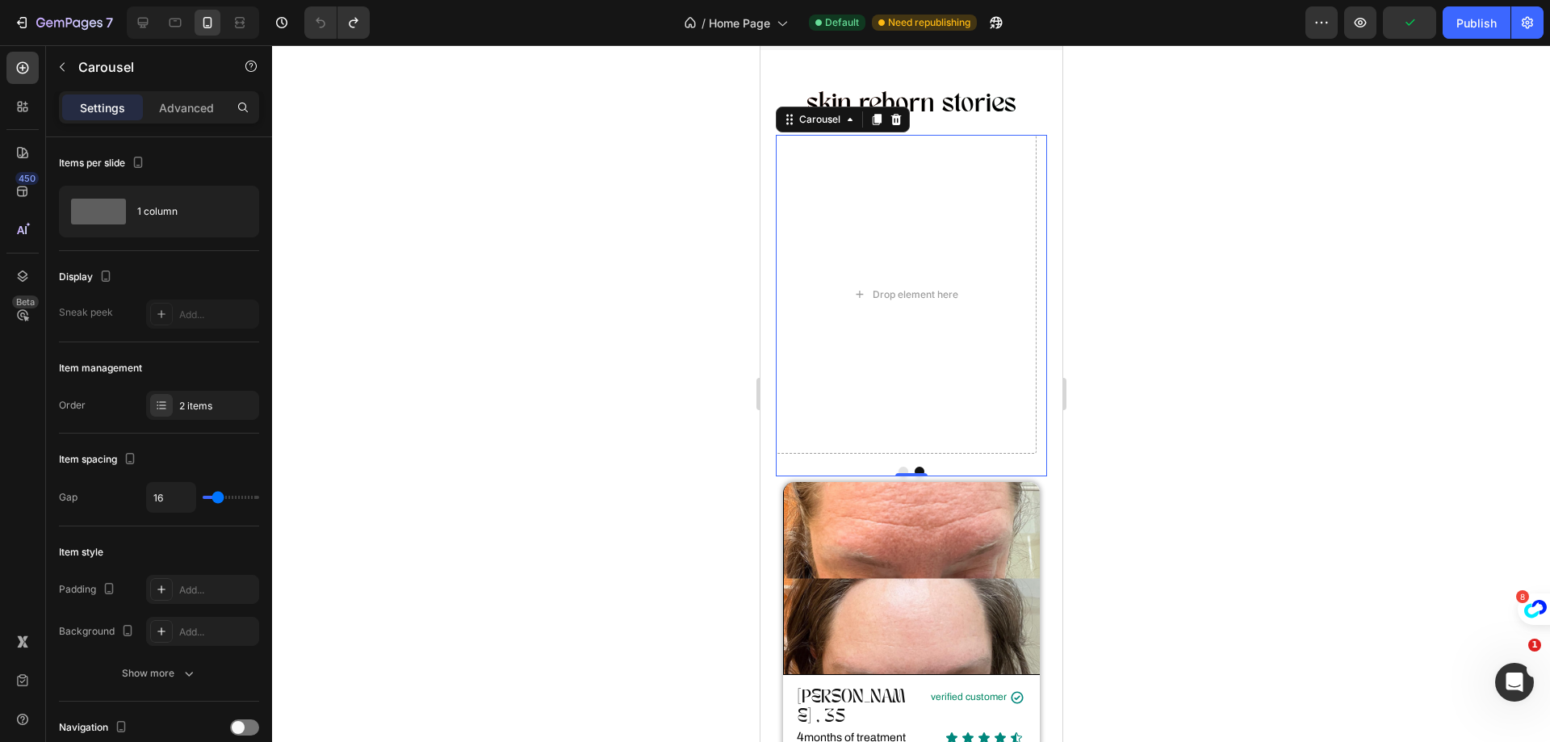
click at [897, 466] on button "Dot" at bounding box center [902, 471] width 10 height 10
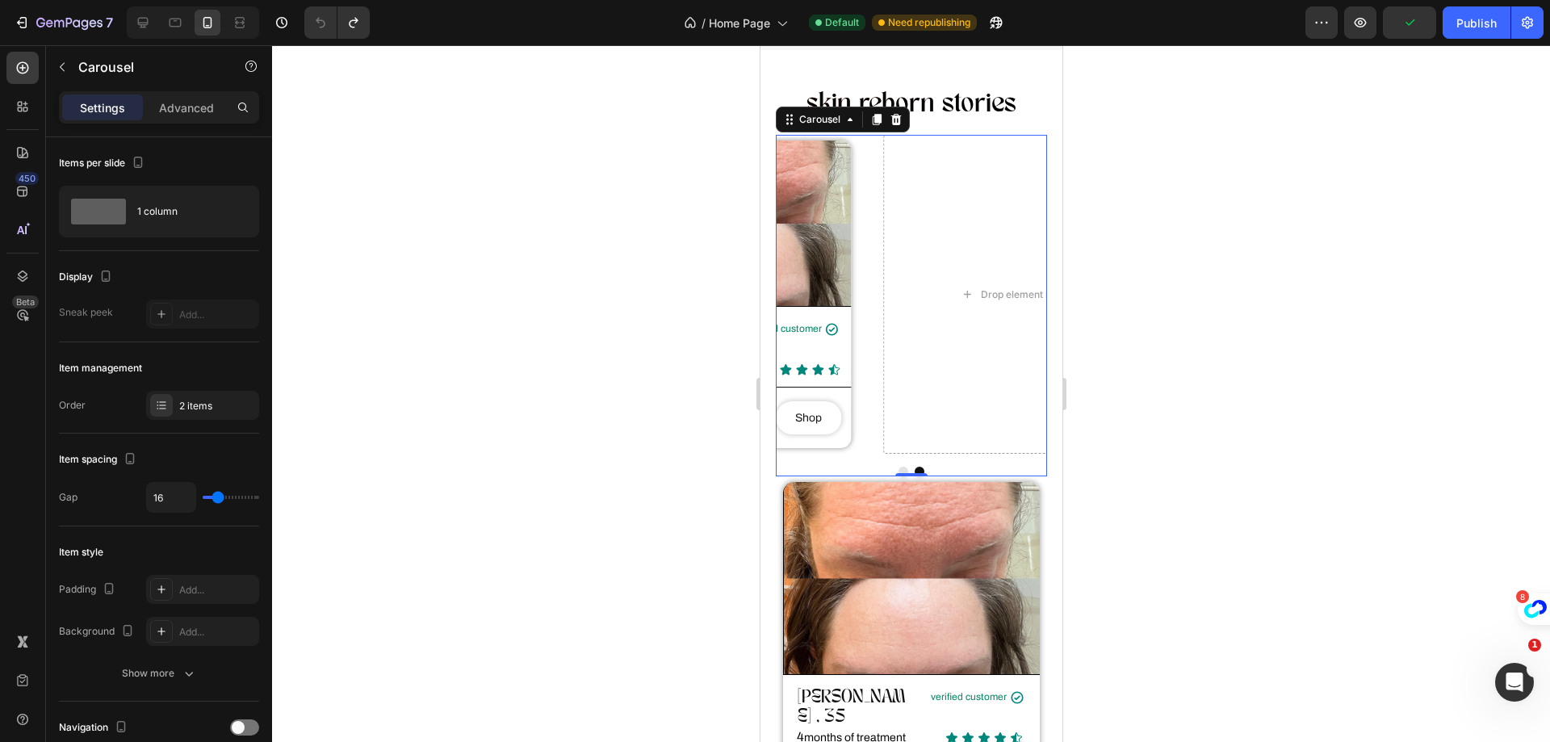
click at [897, 466] on button "Dot" at bounding box center [902, 471] width 10 height 10
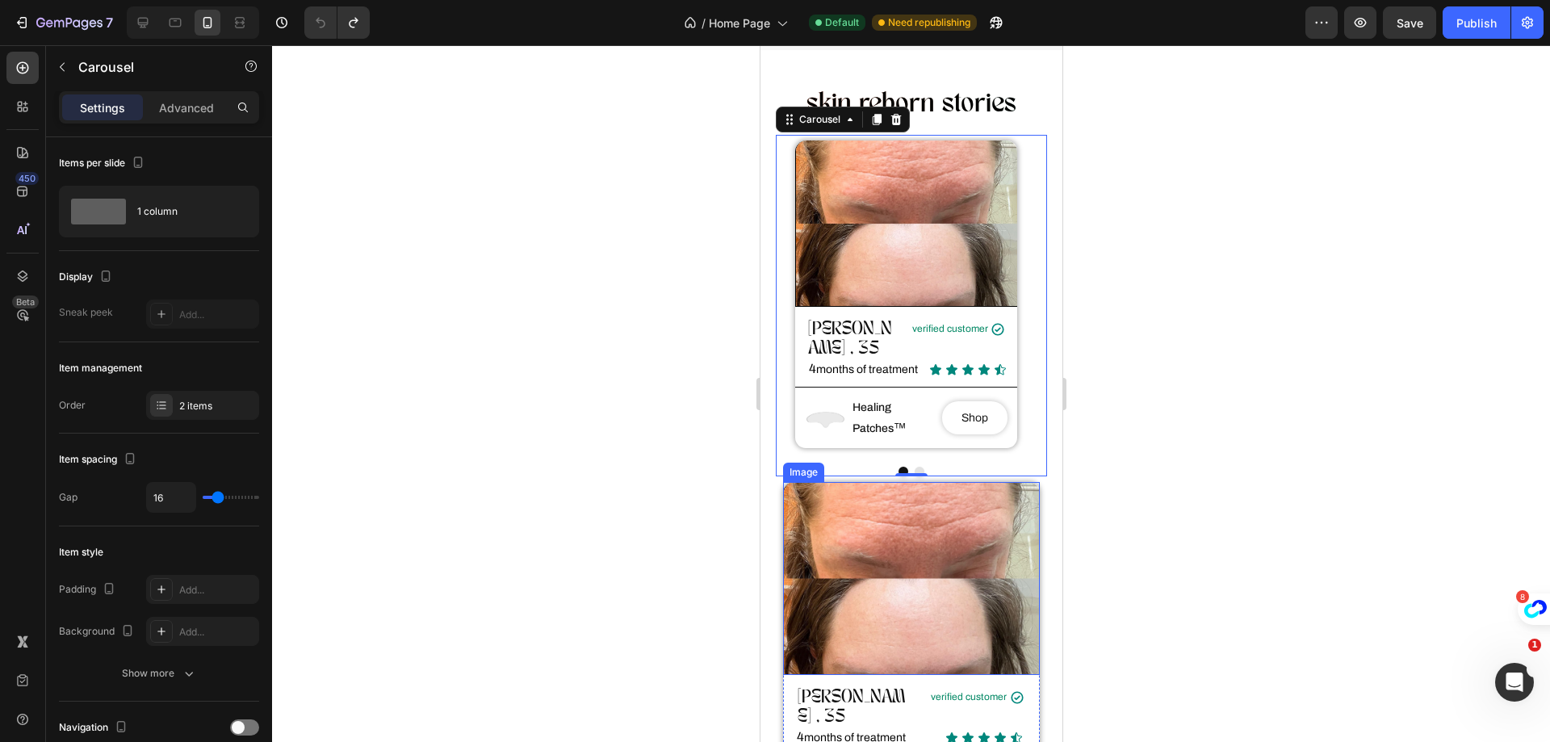
click at [870, 543] on img at bounding box center [910, 578] width 257 height 192
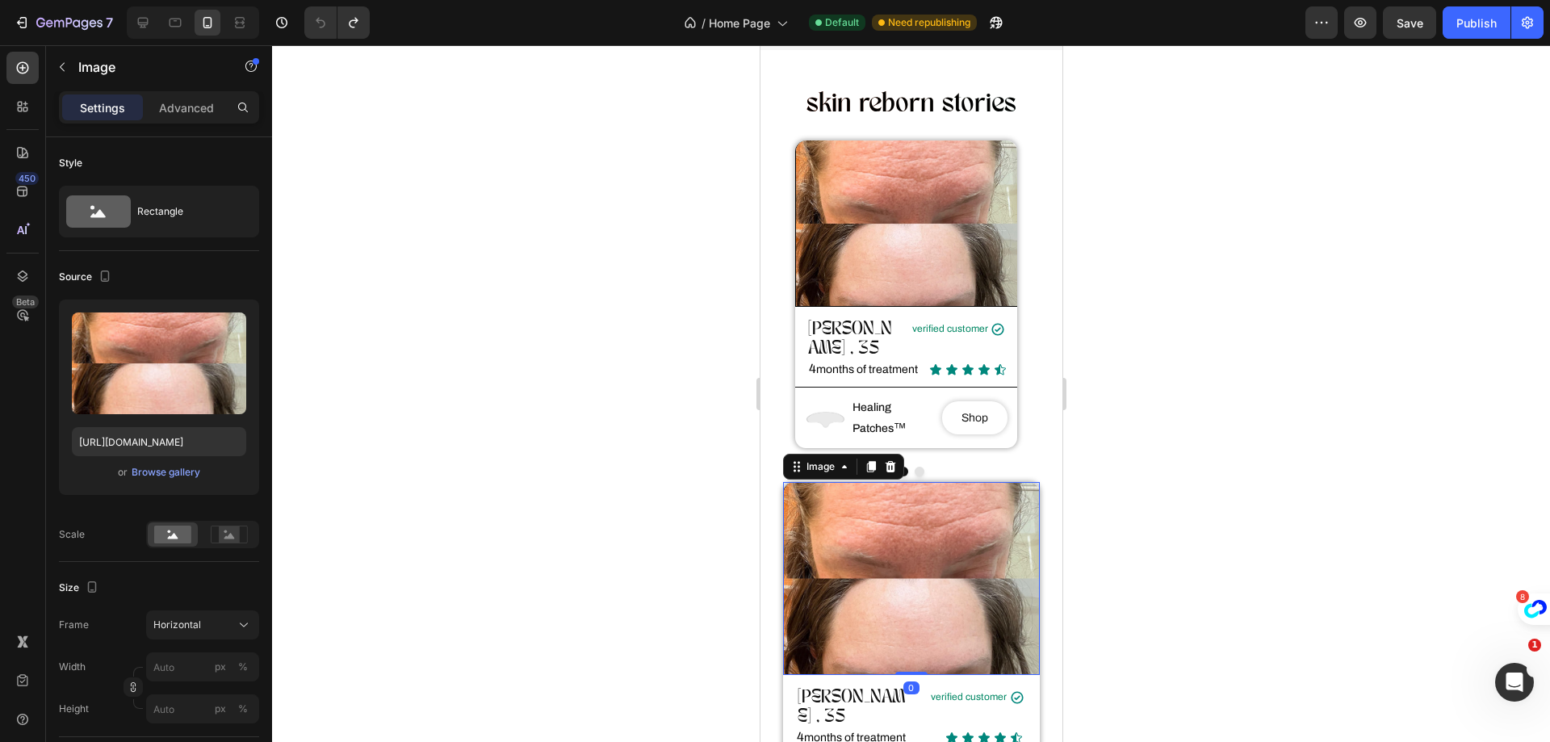
click at [653, 508] on div at bounding box center [911, 393] width 1278 height 697
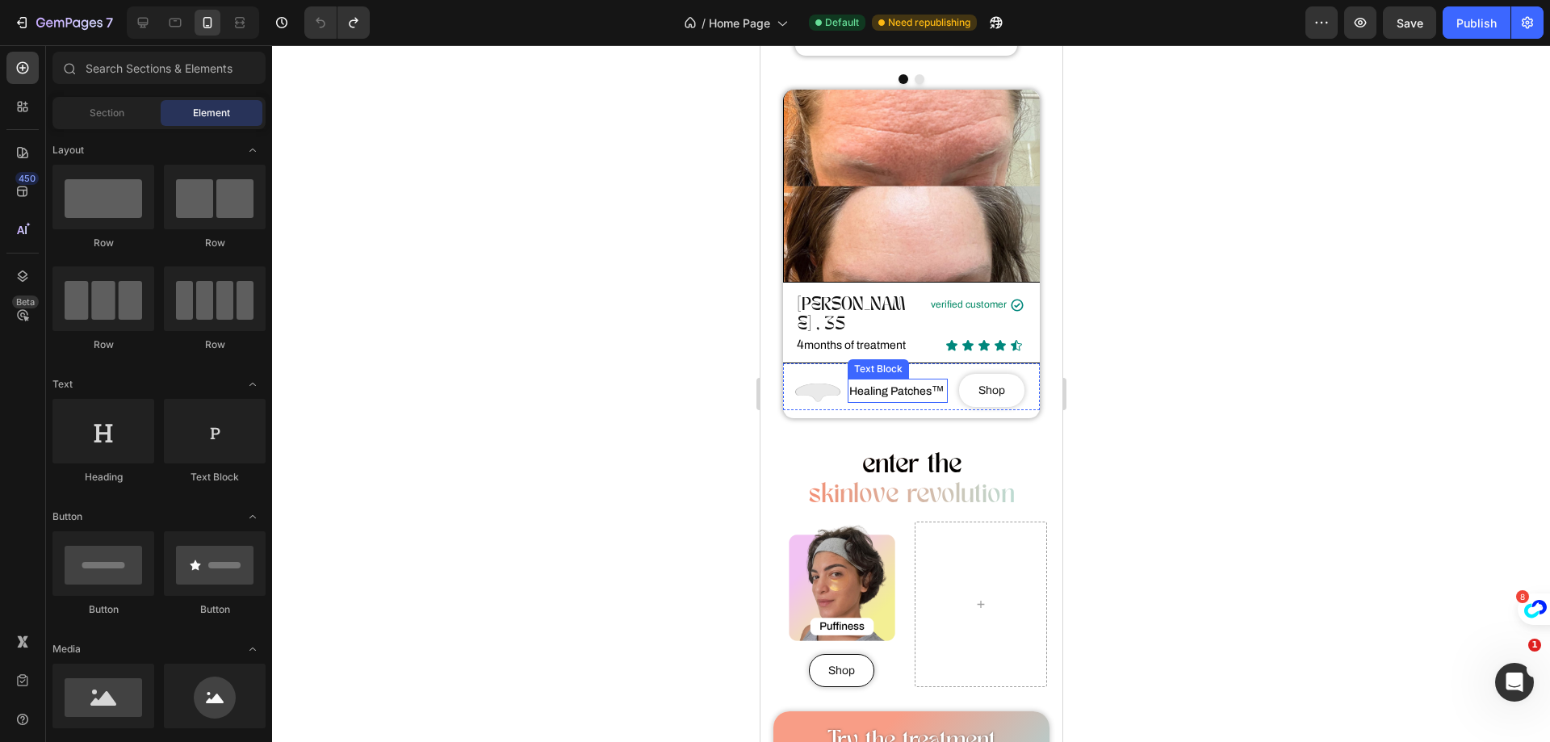
scroll to position [668, 0]
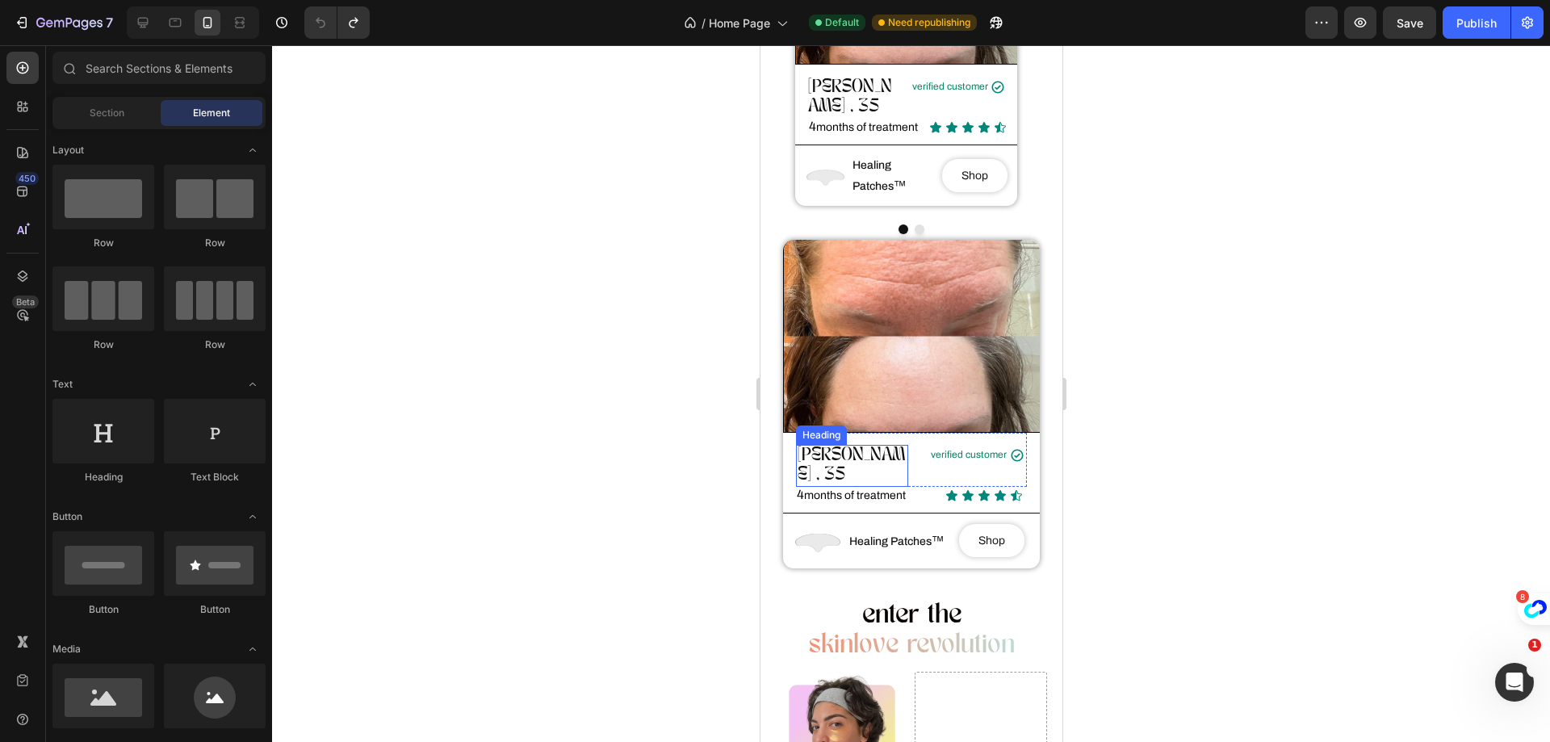
click at [856, 445] on h2 "[PERSON_NAME] , 35" at bounding box center [851, 466] width 112 height 42
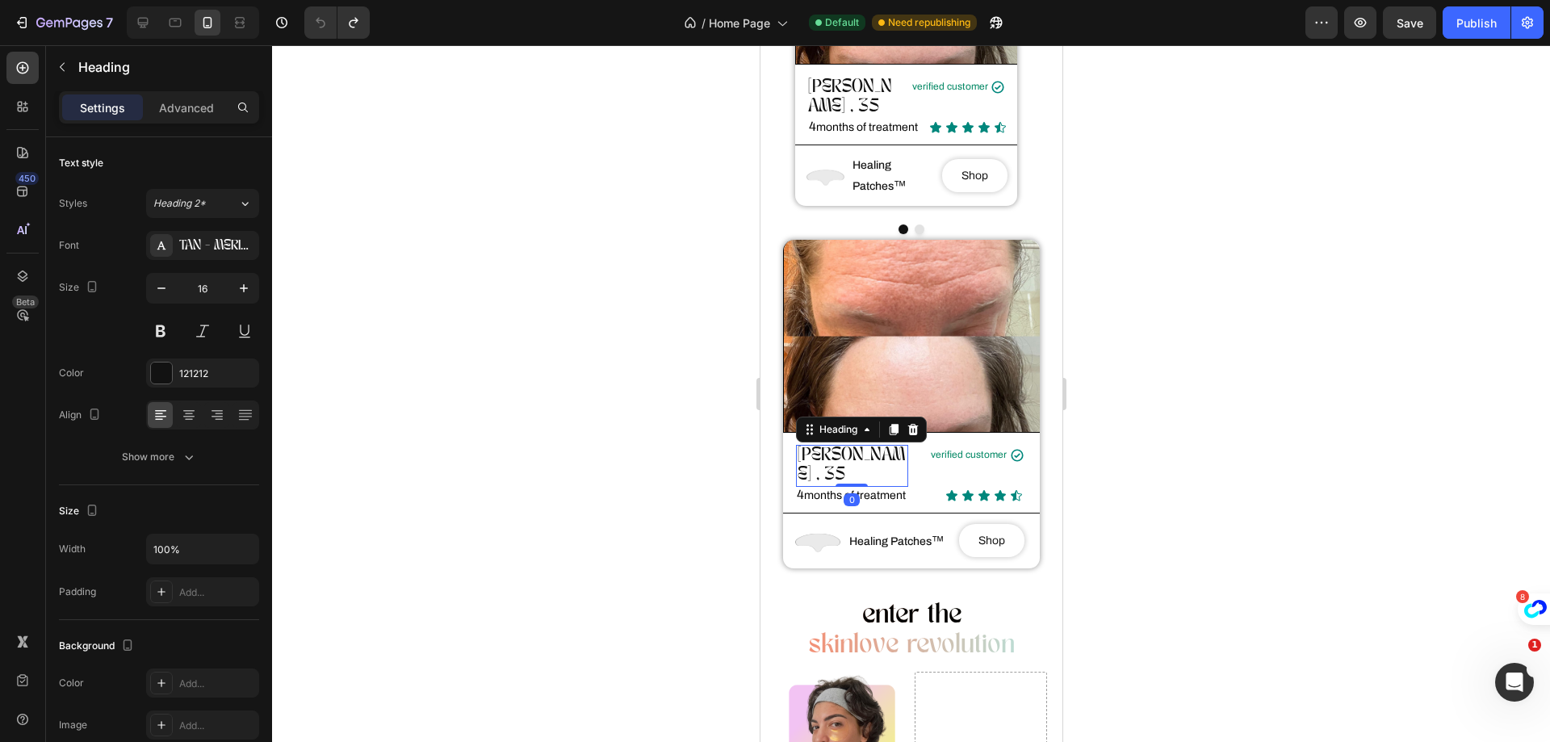
click at [872, 445] on h2 "[PERSON_NAME] , 35" at bounding box center [851, 466] width 112 height 42
click at [859, 354] on img at bounding box center [910, 336] width 257 height 192
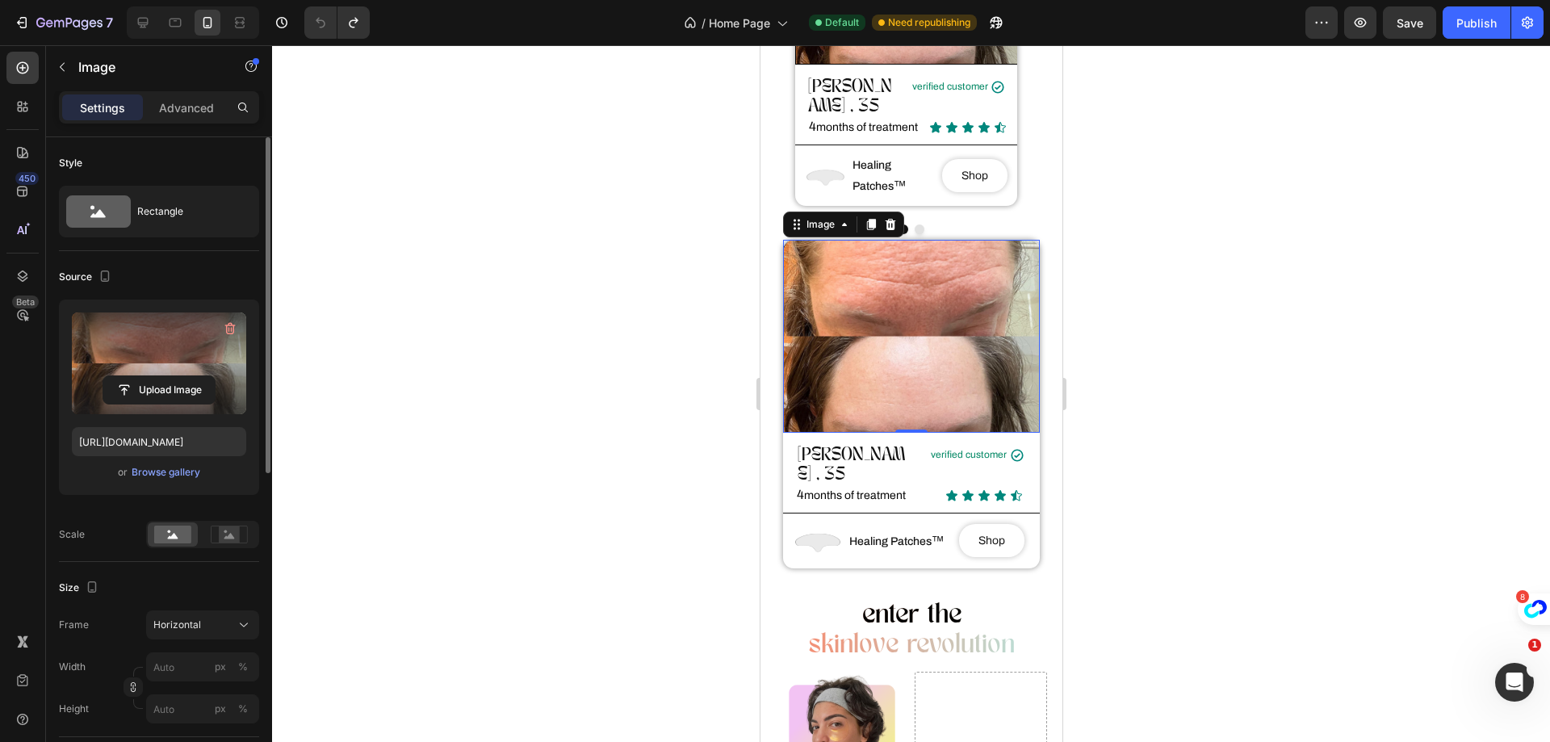
click at [150, 364] on label at bounding box center [159, 363] width 174 height 102
click at [150, 376] on input "file" at bounding box center [158, 389] width 111 height 27
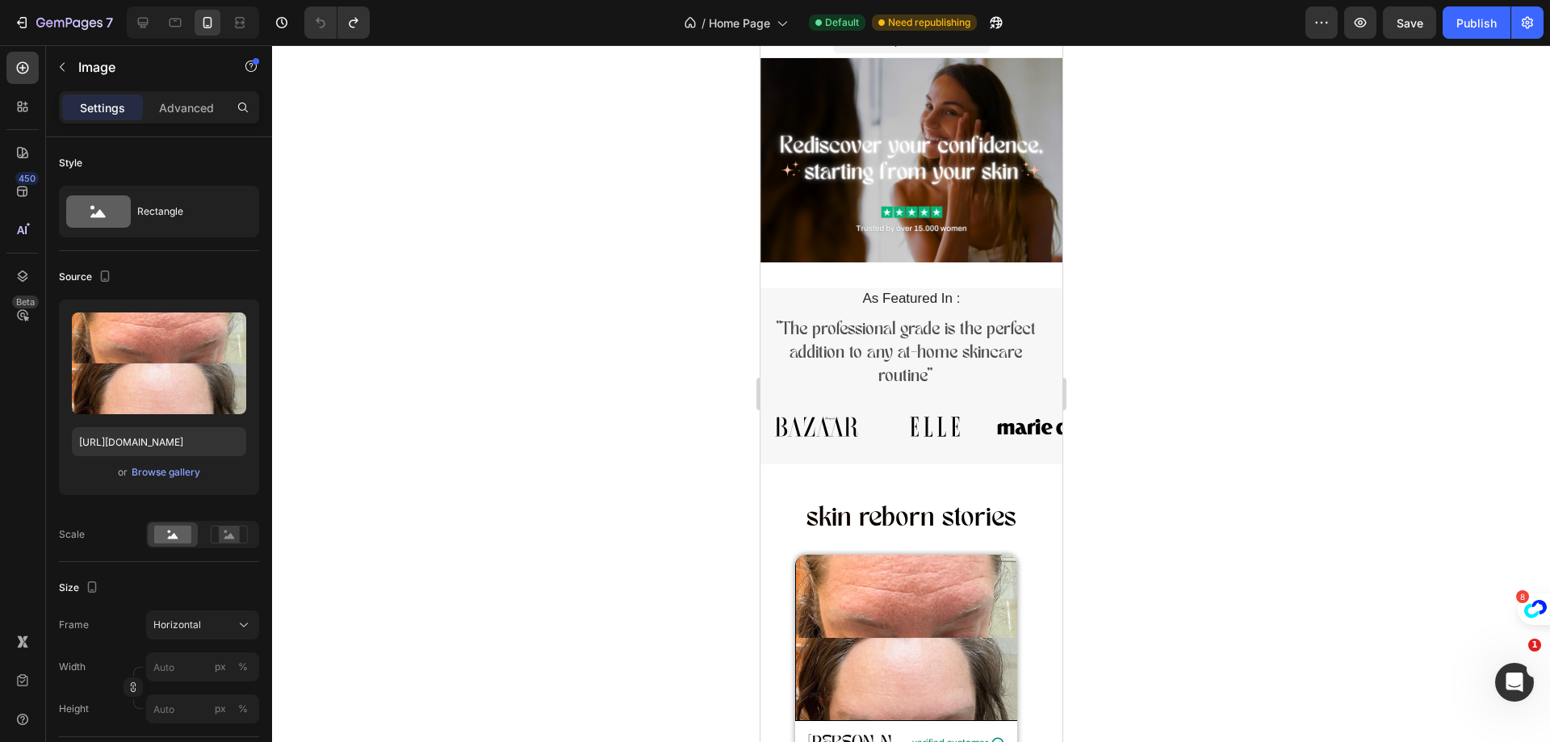
scroll to position [0, 0]
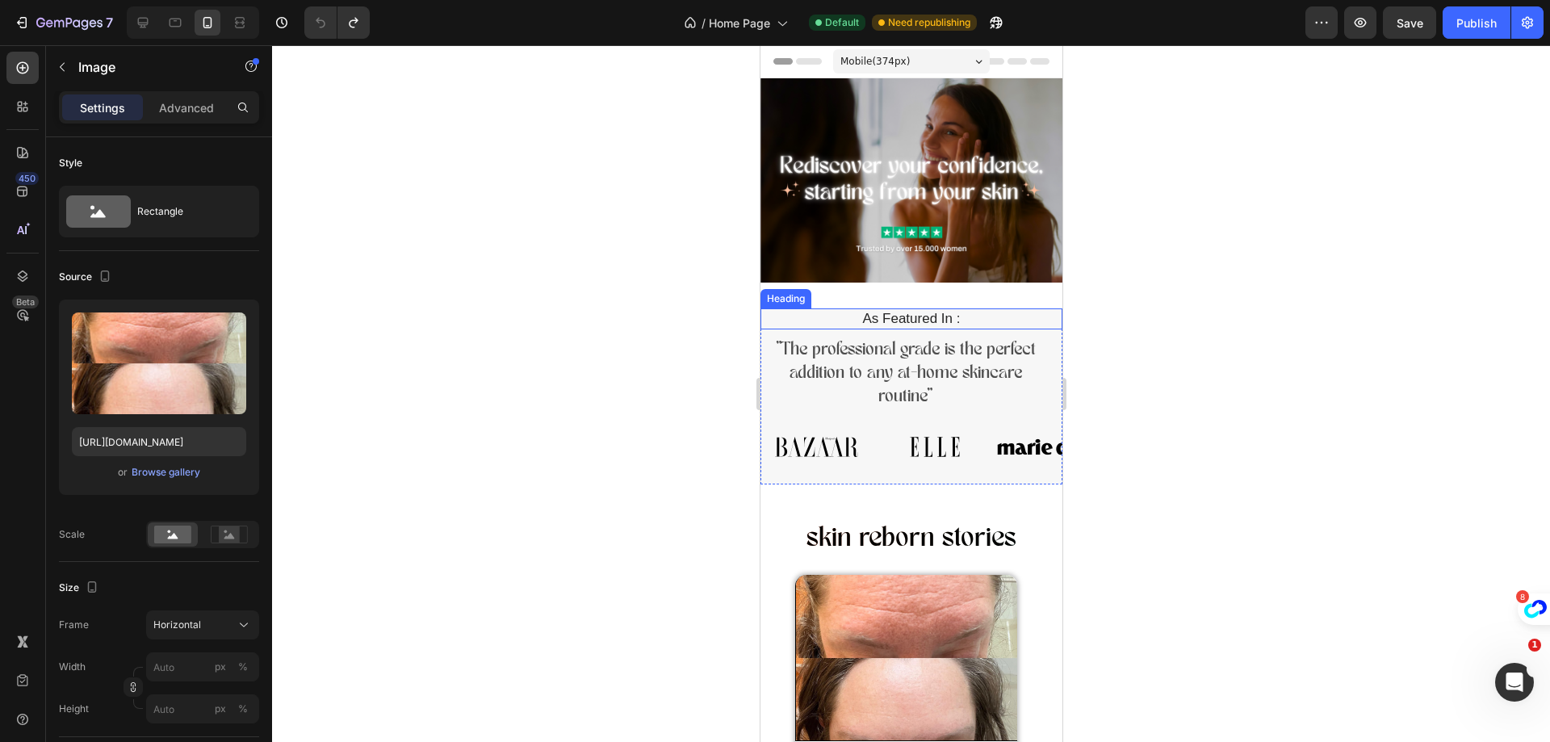
click at [810, 320] on h2 "As Featured In :" at bounding box center [911, 318] width 278 height 21
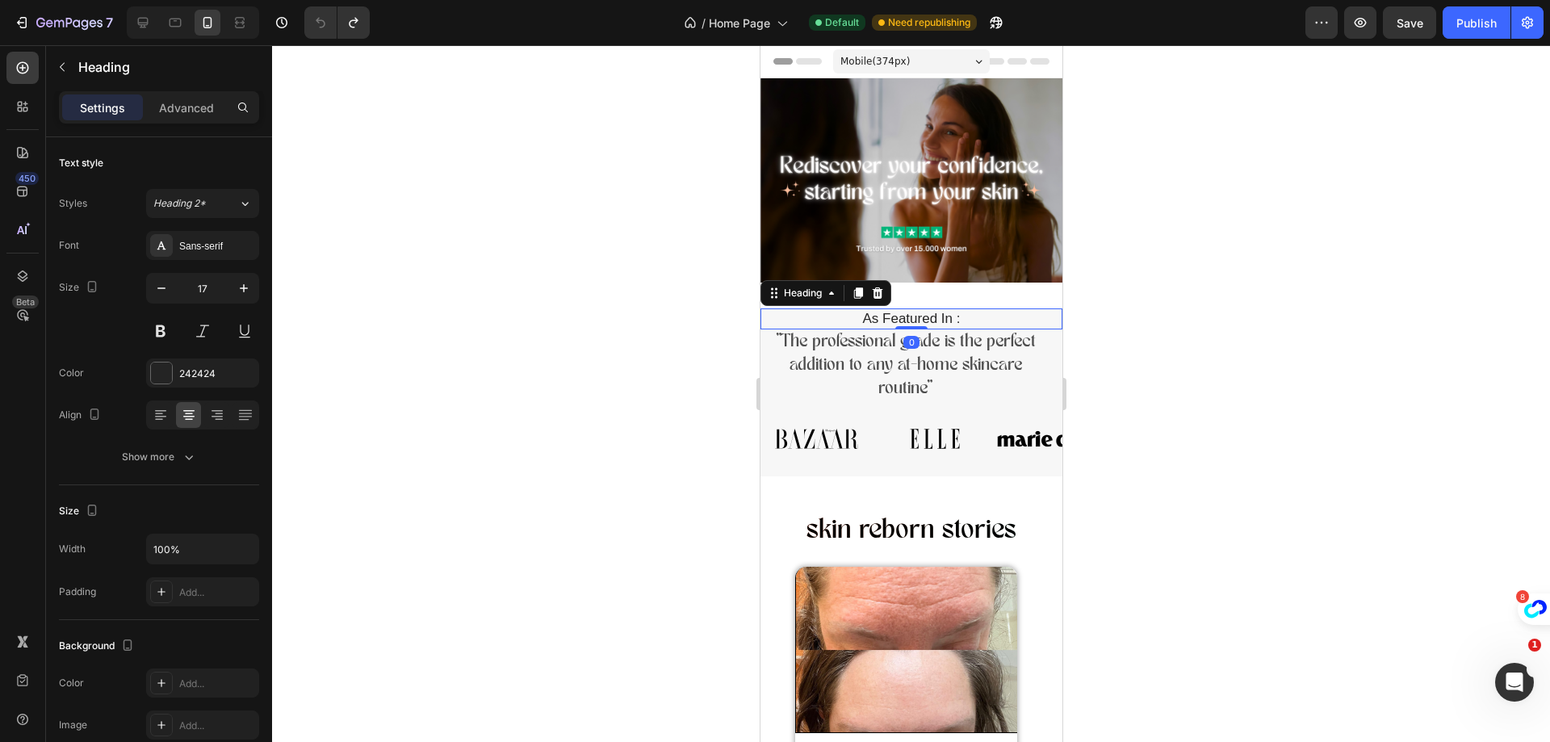
drag, startPoint x: 897, startPoint y: 327, endPoint x: 901, endPoint y: 315, distance: 12.8
click at [901, 315] on div "As Featured In : Heading 0" at bounding box center [910, 318] width 302 height 21
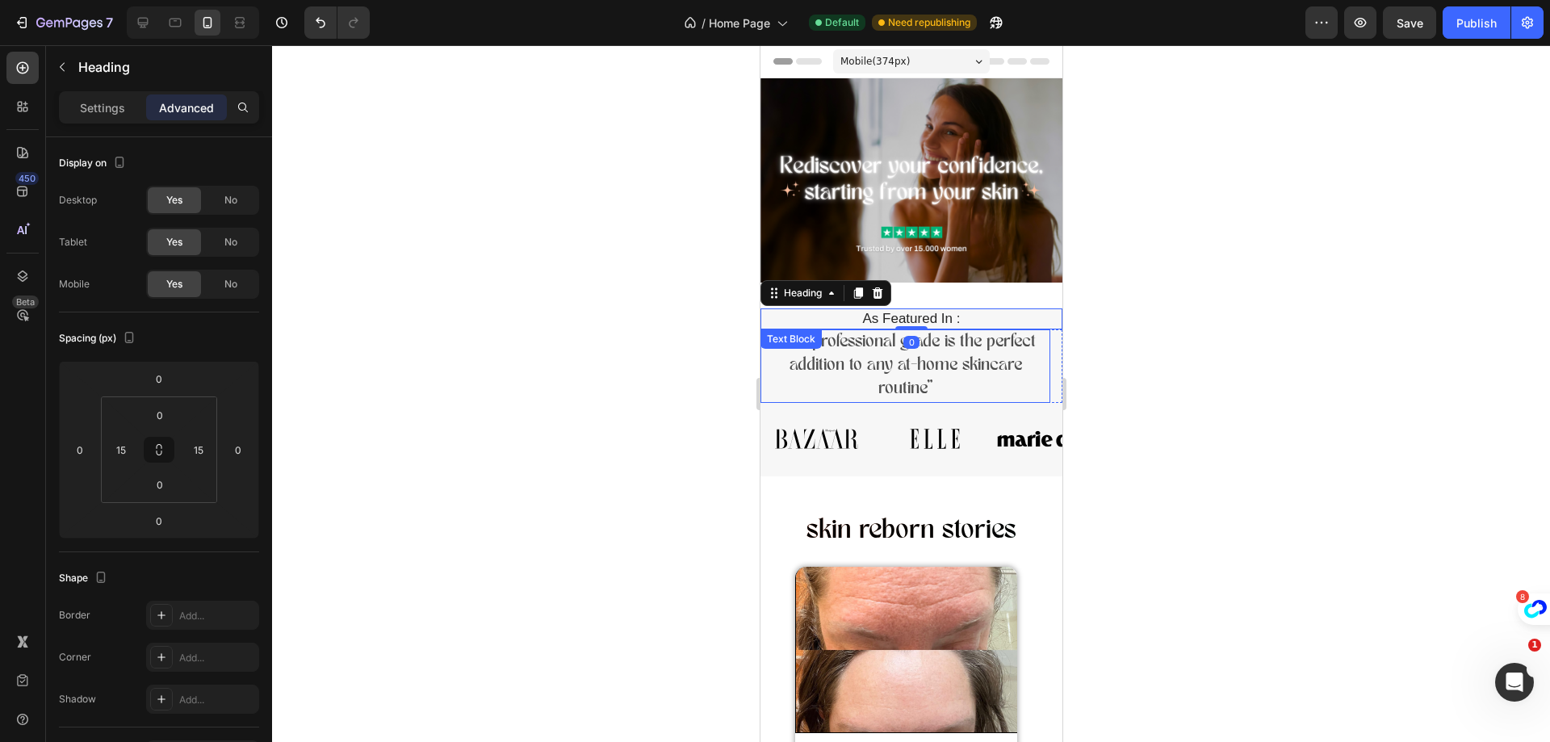
click at [776, 342] on div ""The professional grade is the perfect addition to any at-home skincare routine…" at bounding box center [904, 365] width 290 height 73
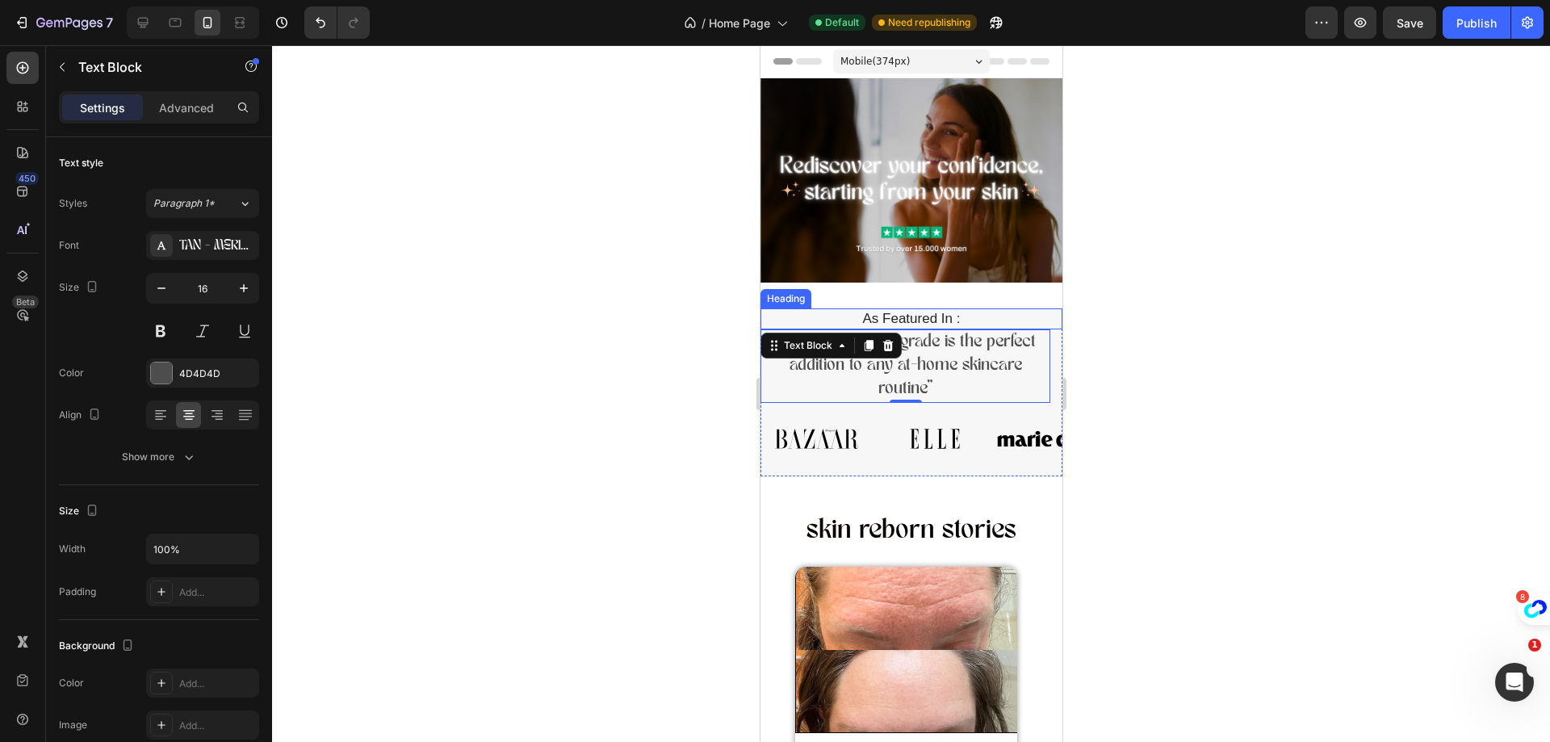
click at [787, 314] on h2 "As Featured In :" at bounding box center [911, 318] width 278 height 21
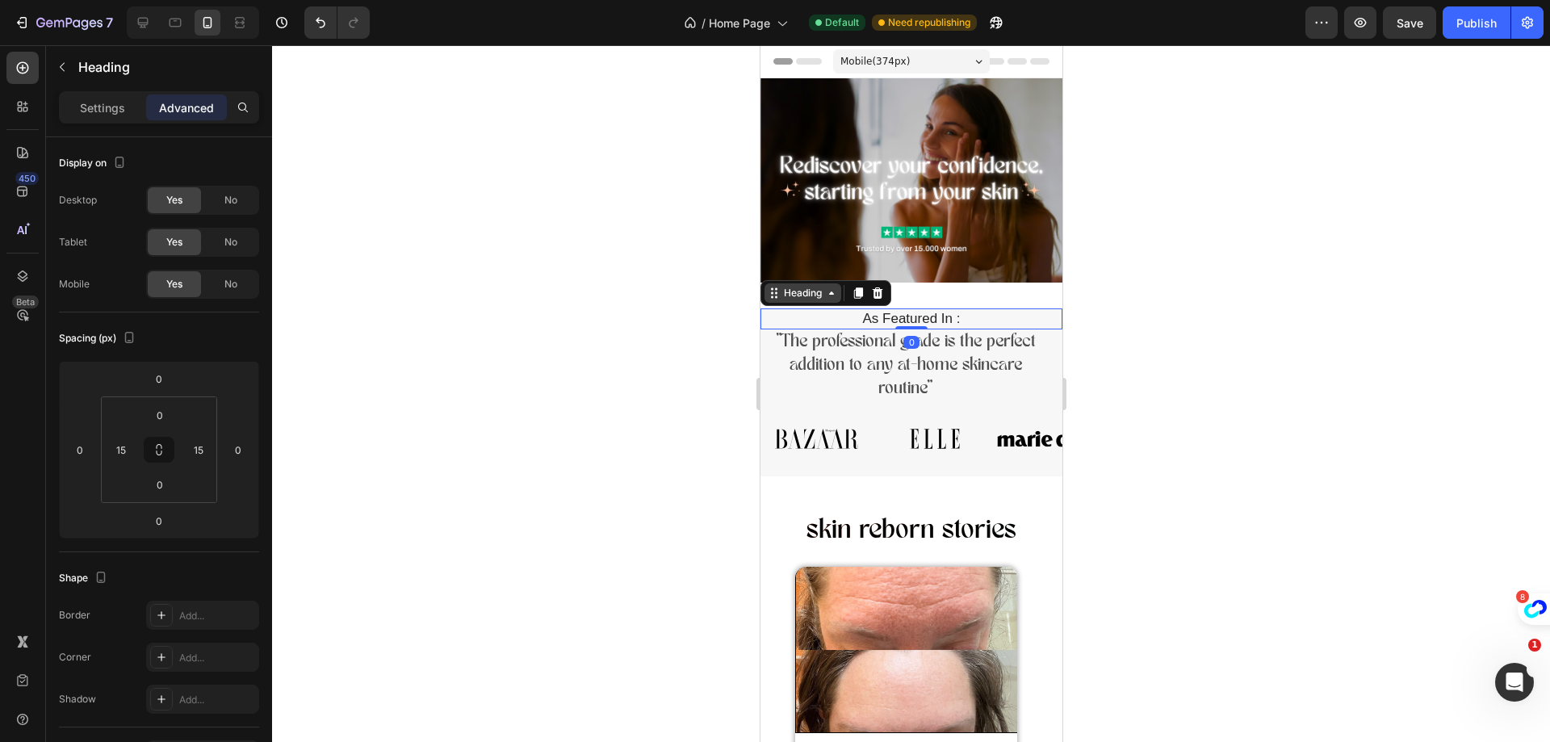
click at [835, 288] on icon at bounding box center [830, 293] width 13 height 13
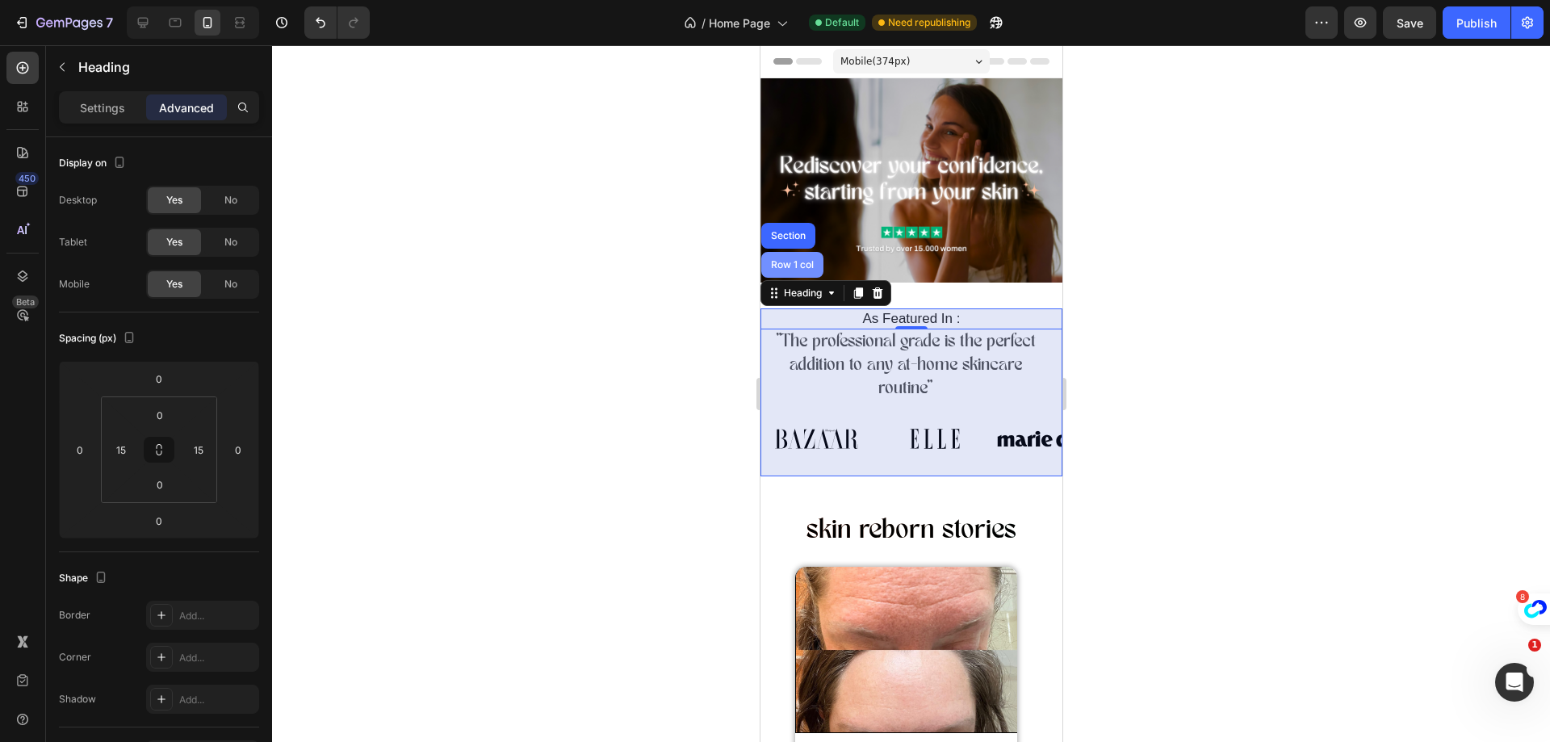
click at [798, 260] on div "Row 1 col" at bounding box center [791, 265] width 49 height 10
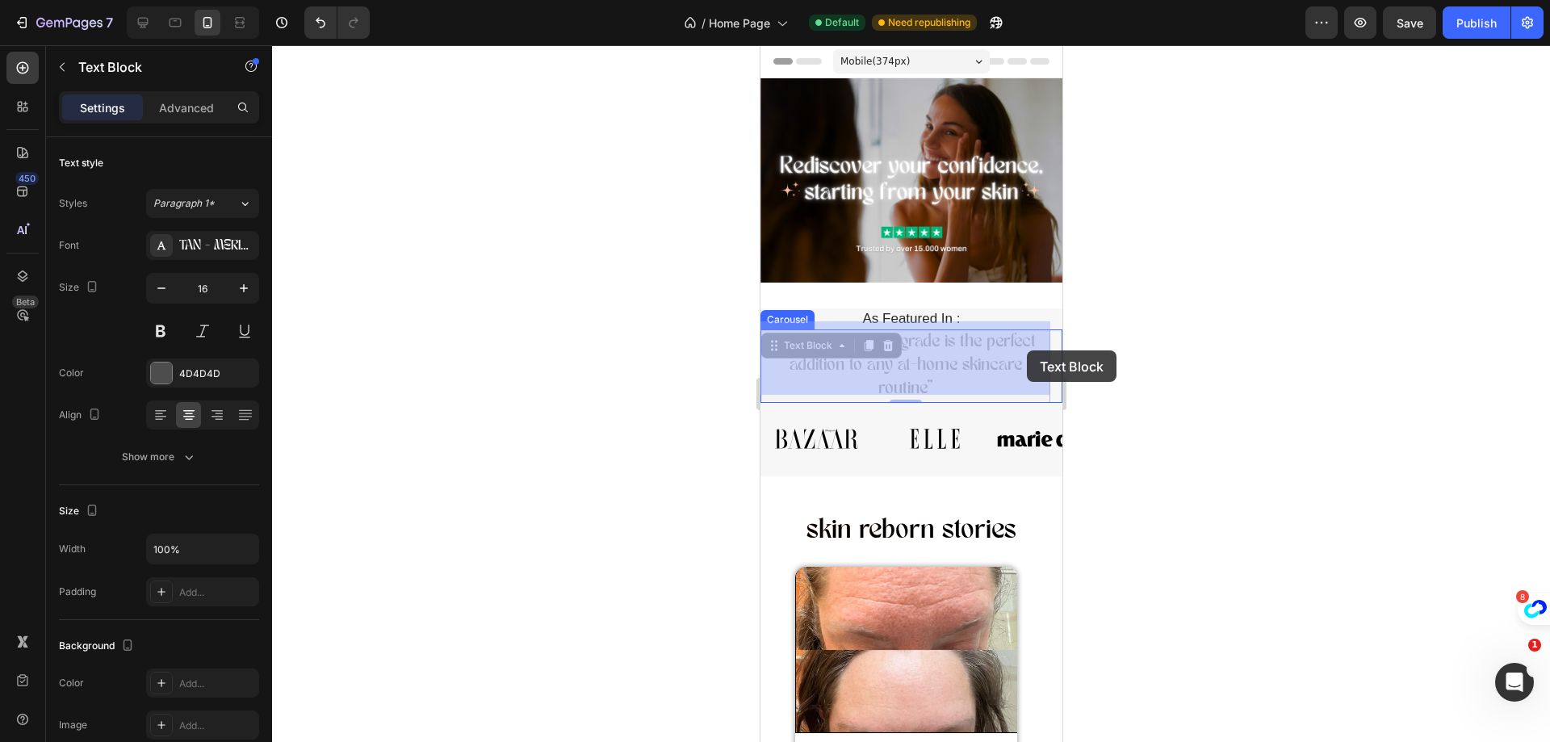
drag, startPoint x: 1028, startPoint y: 372, endPoint x: 1027, endPoint y: 359, distance: 13.0
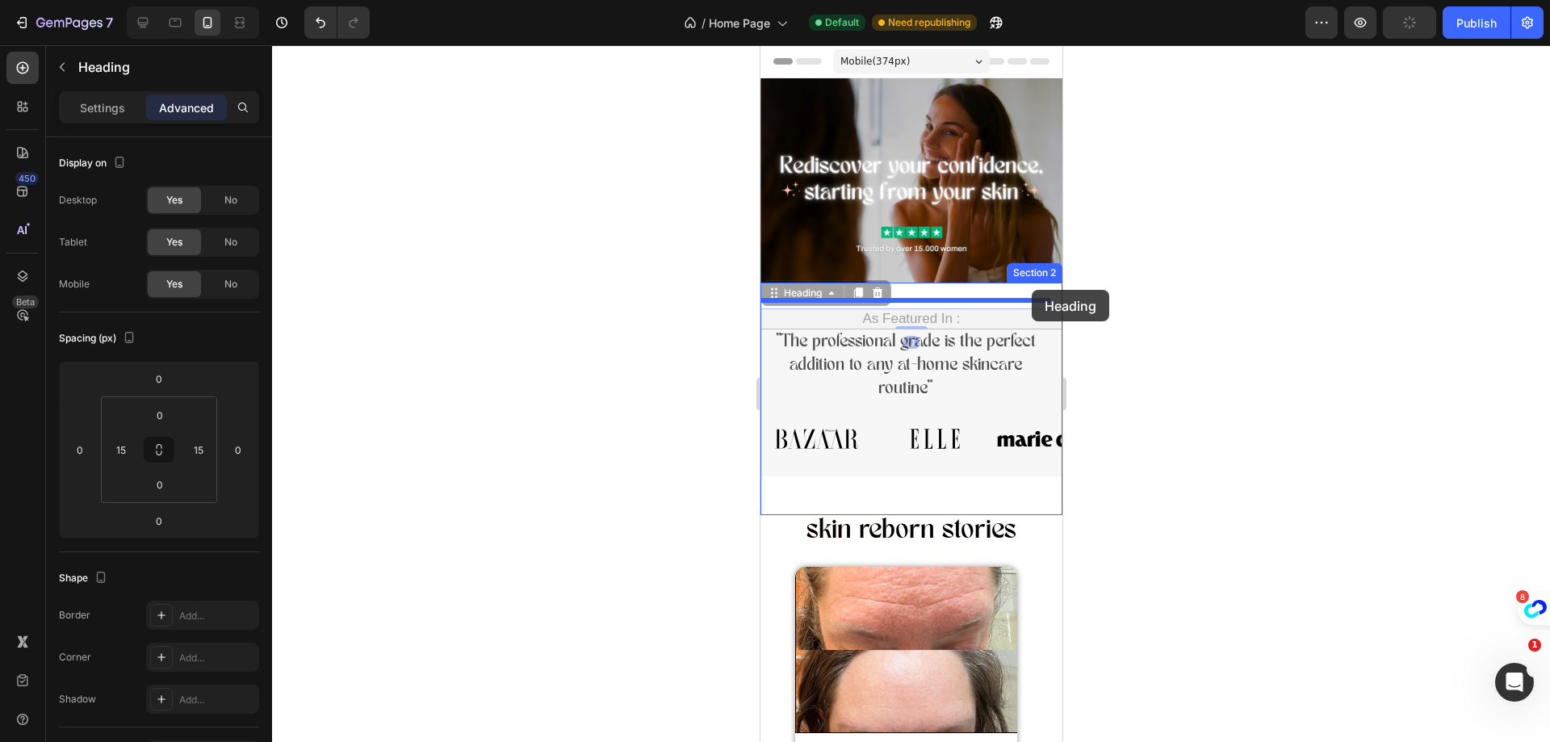
drag, startPoint x: 1031, startPoint y: 312, endPoint x: 1031, endPoint y: 290, distance: 22.6
drag, startPoint x: 1033, startPoint y: 313, endPoint x: 1029, endPoint y: 287, distance: 26.1
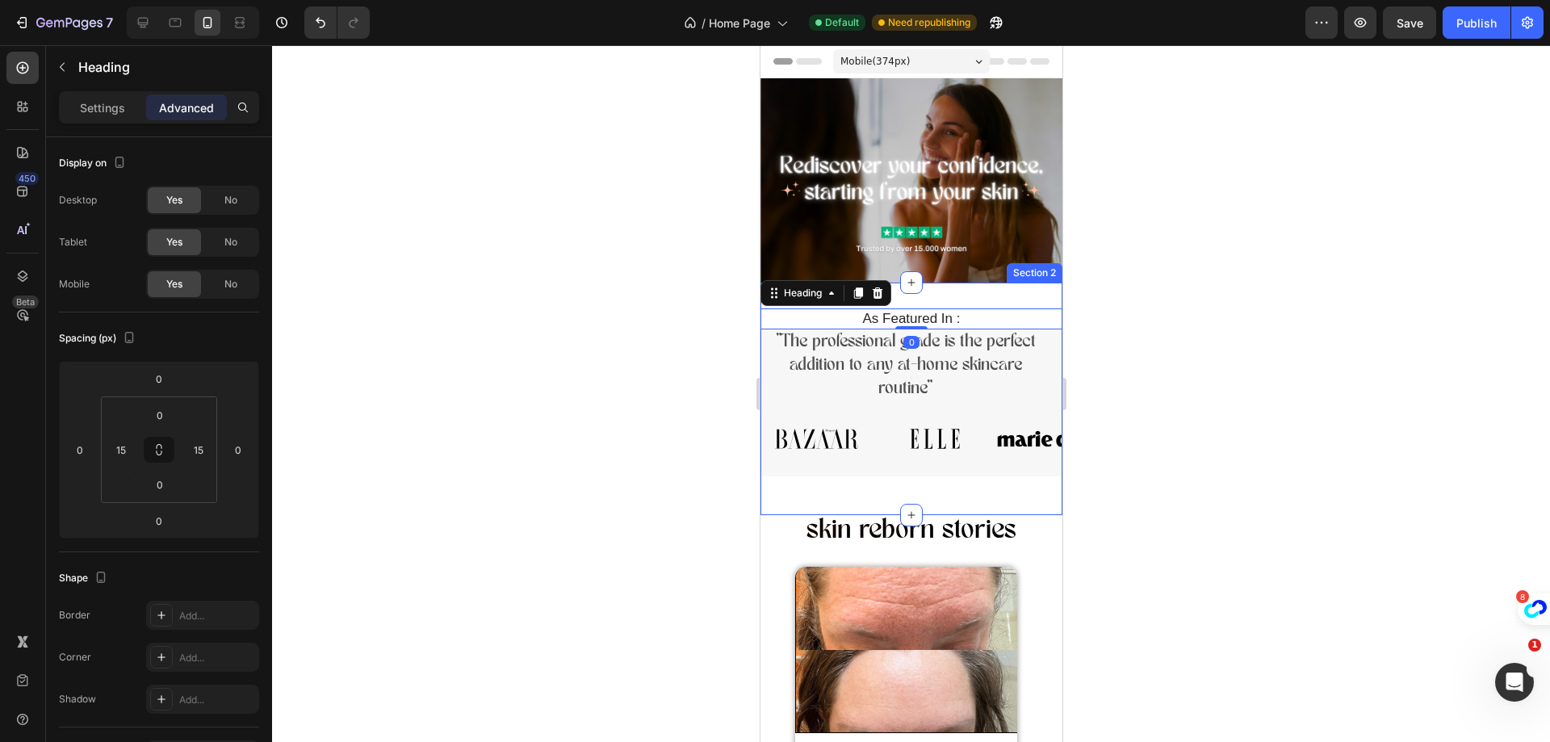
click at [1125, 324] on div at bounding box center [911, 393] width 1278 height 697
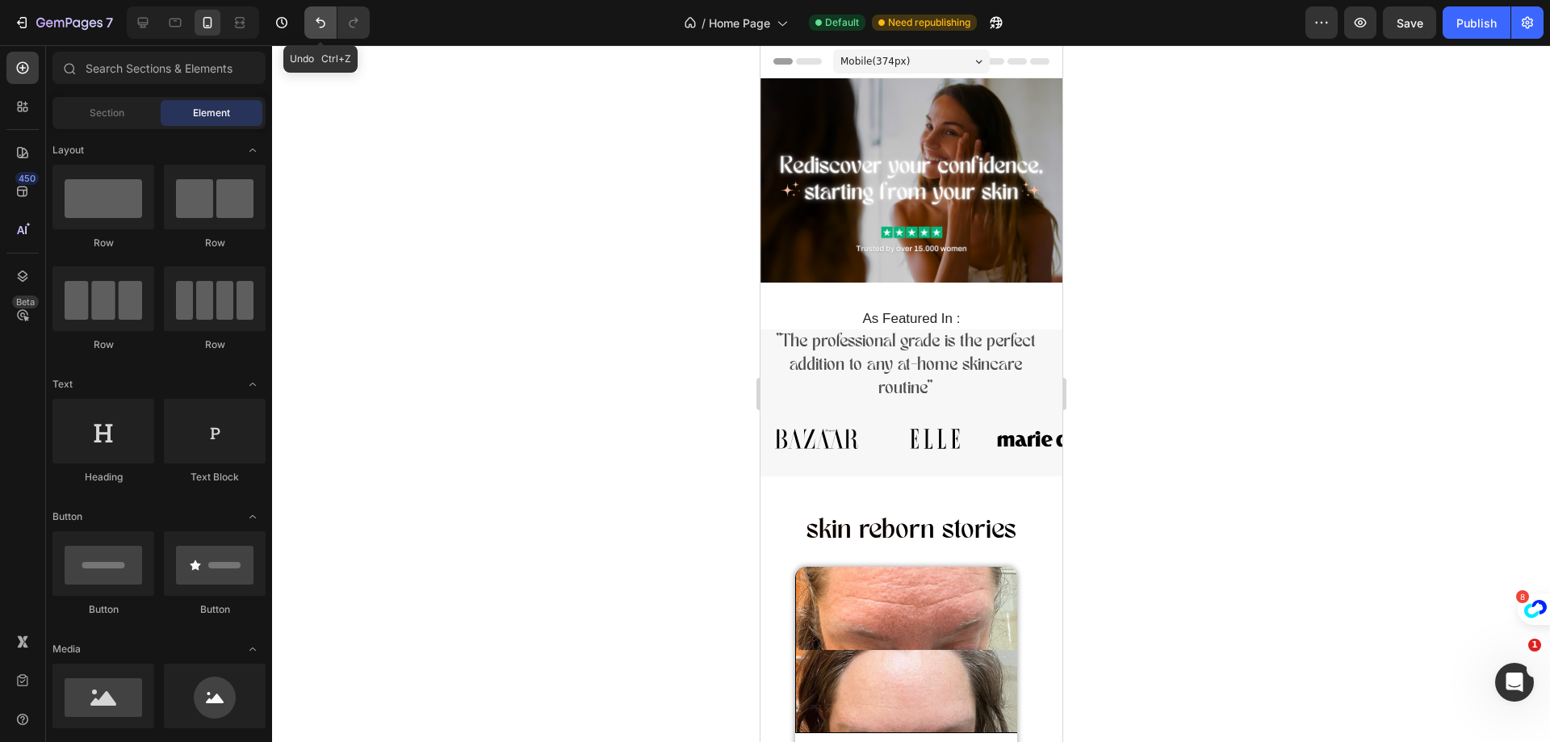
click at [317, 25] on icon "Undo/Redo" at bounding box center [320, 23] width 16 height 16
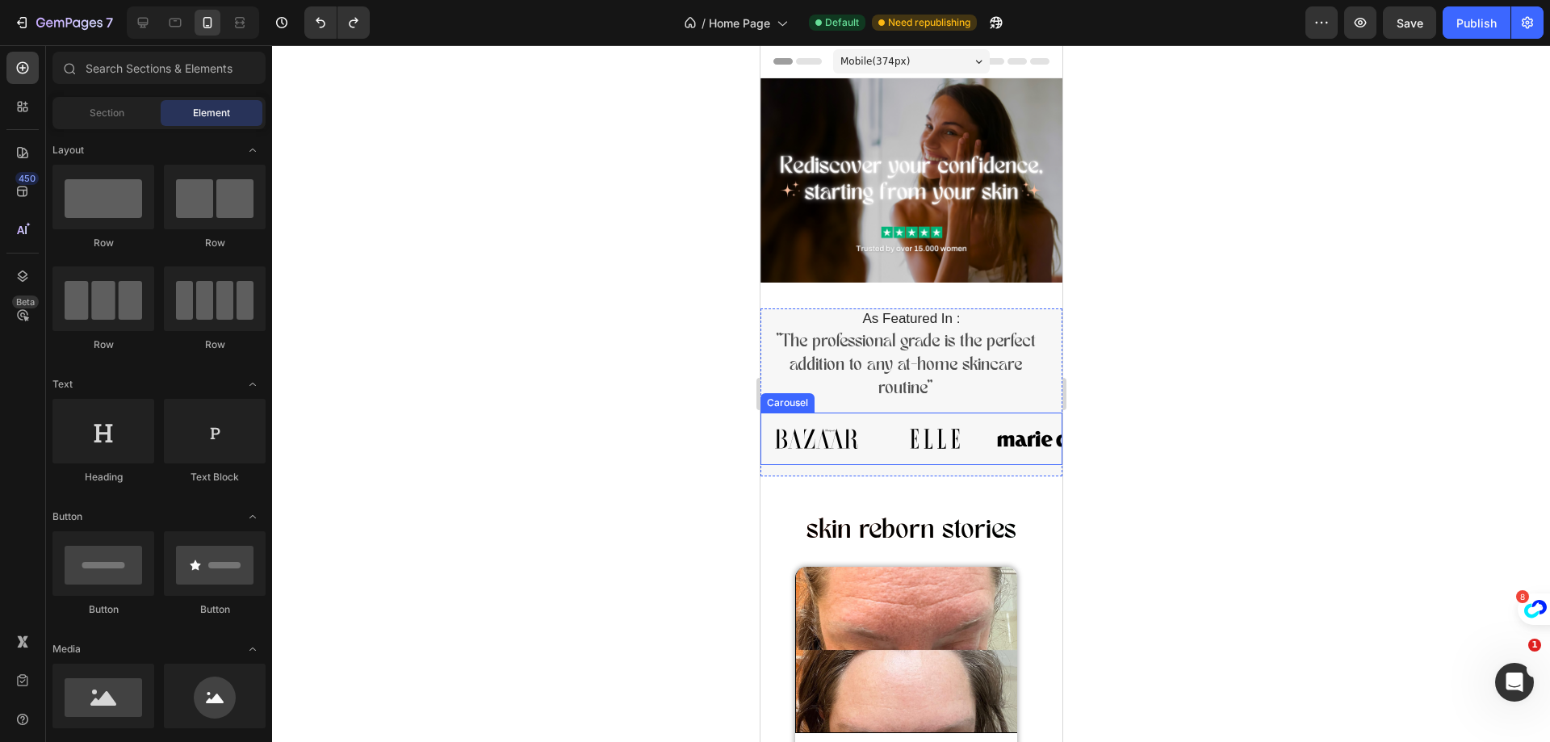
click at [774, 395] on div "Carousel" at bounding box center [787, 402] width 48 height 15
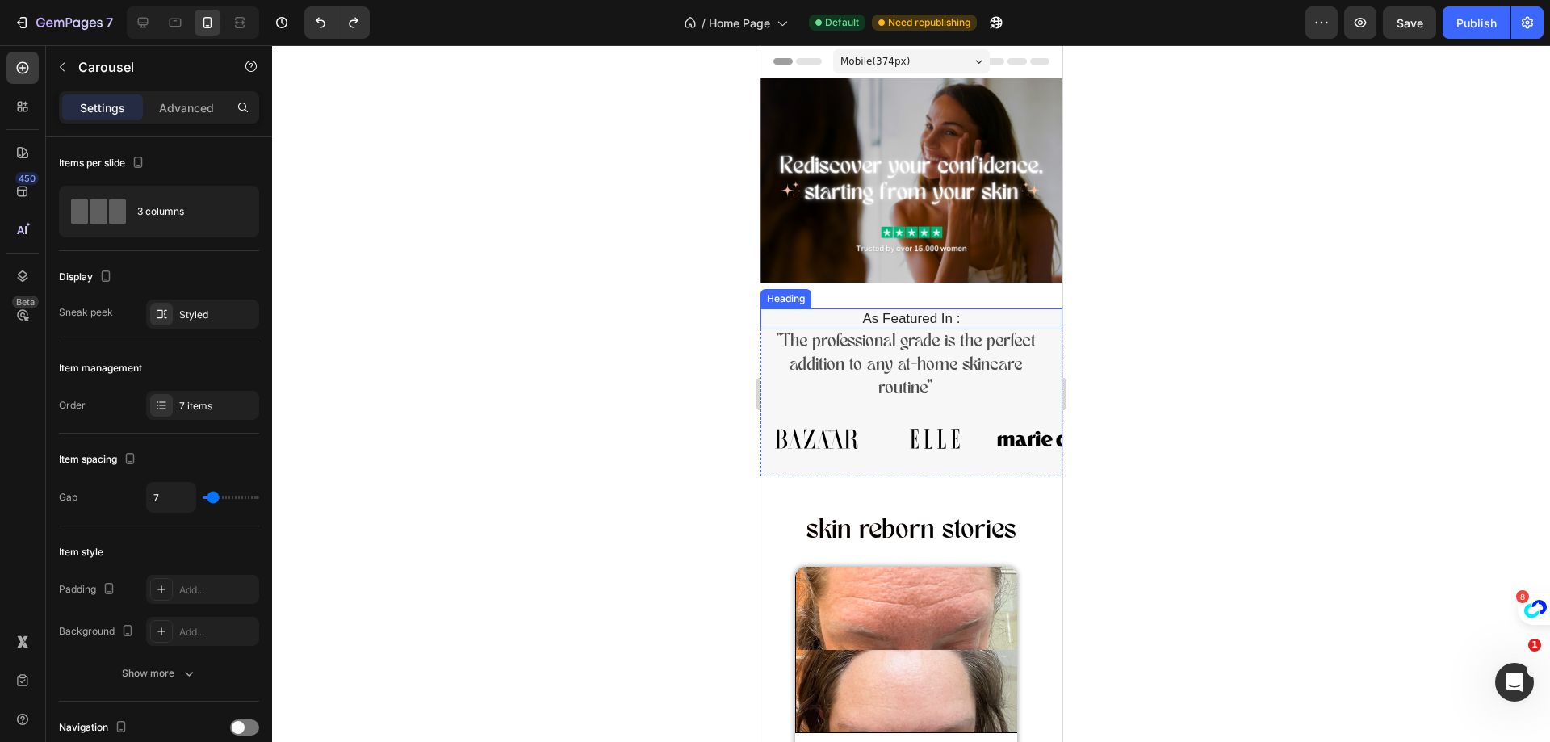
click at [1043, 313] on div "As Featured In : Heading" at bounding box center [910, 318] width 302 height 21
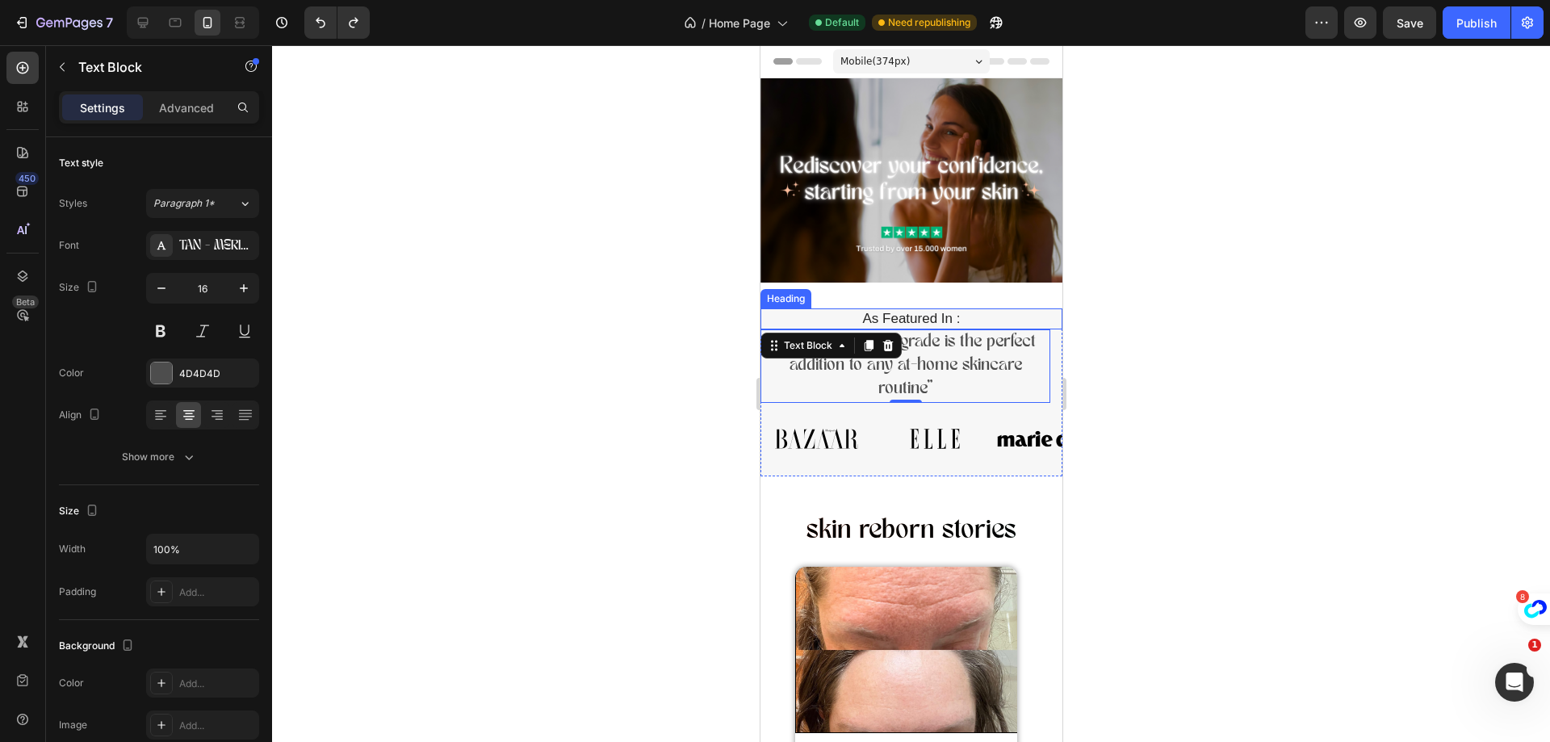
click at [1044, 313] on div "As Featured In : Heading" at bounding box center [910, 318] width 302 height 21
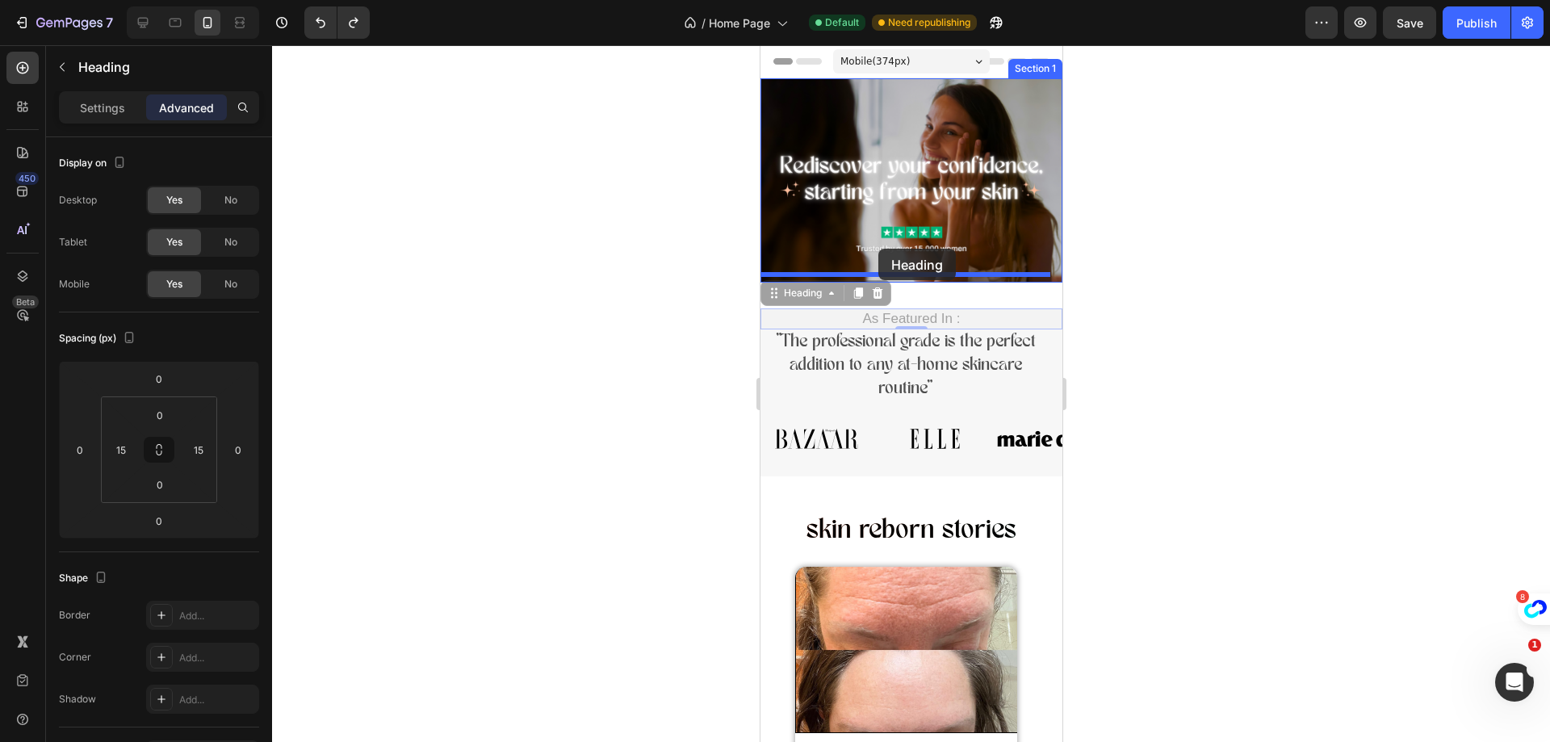
drag, startPoint x: 768, startPoint y: 312, endPoint x: 876, endPoint y: 253, distance: 123.2
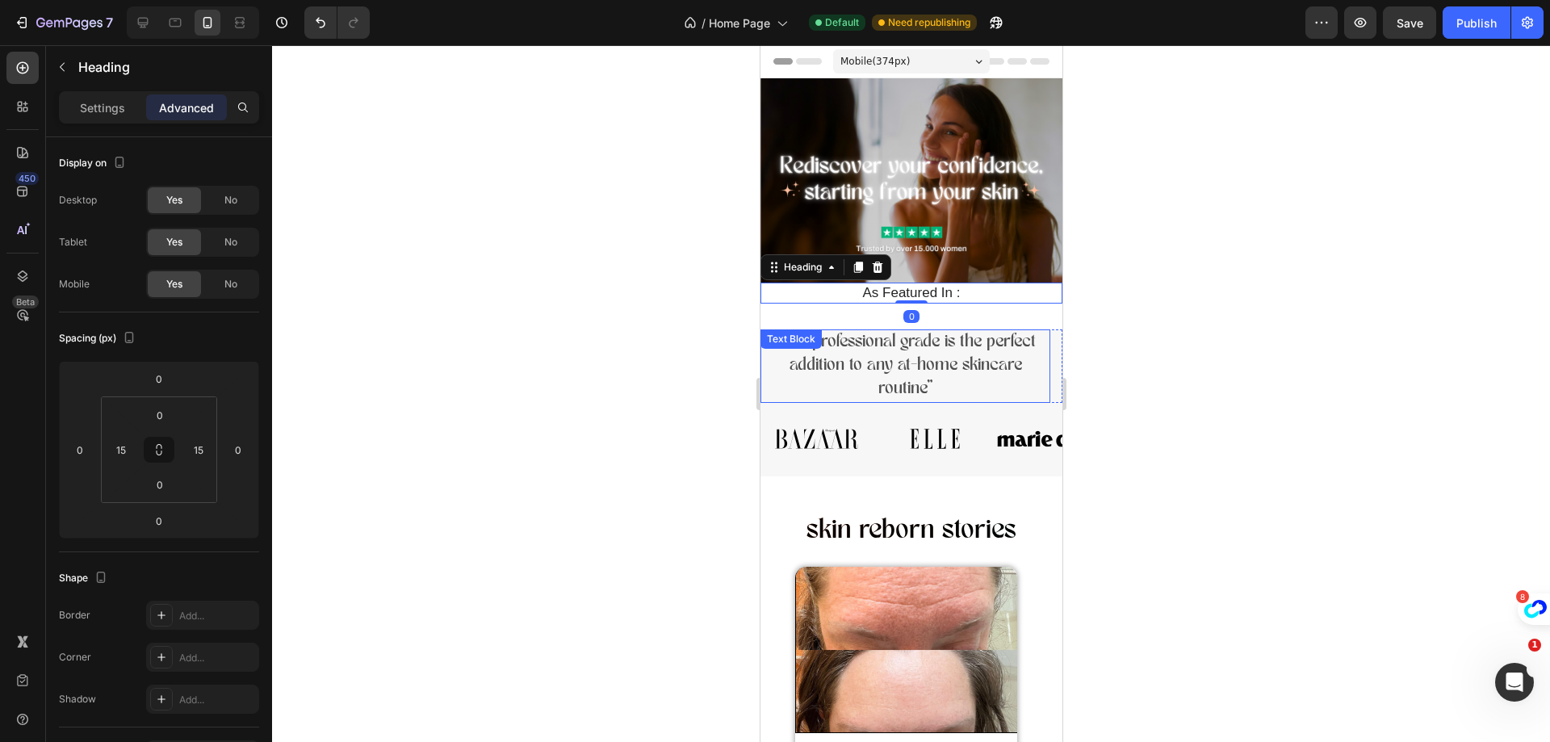
click at [769, 352] on p ""The professional grade is the perfect addition to any at-home skincare routine"" at bounding box center [904, 365] width 287 height 69
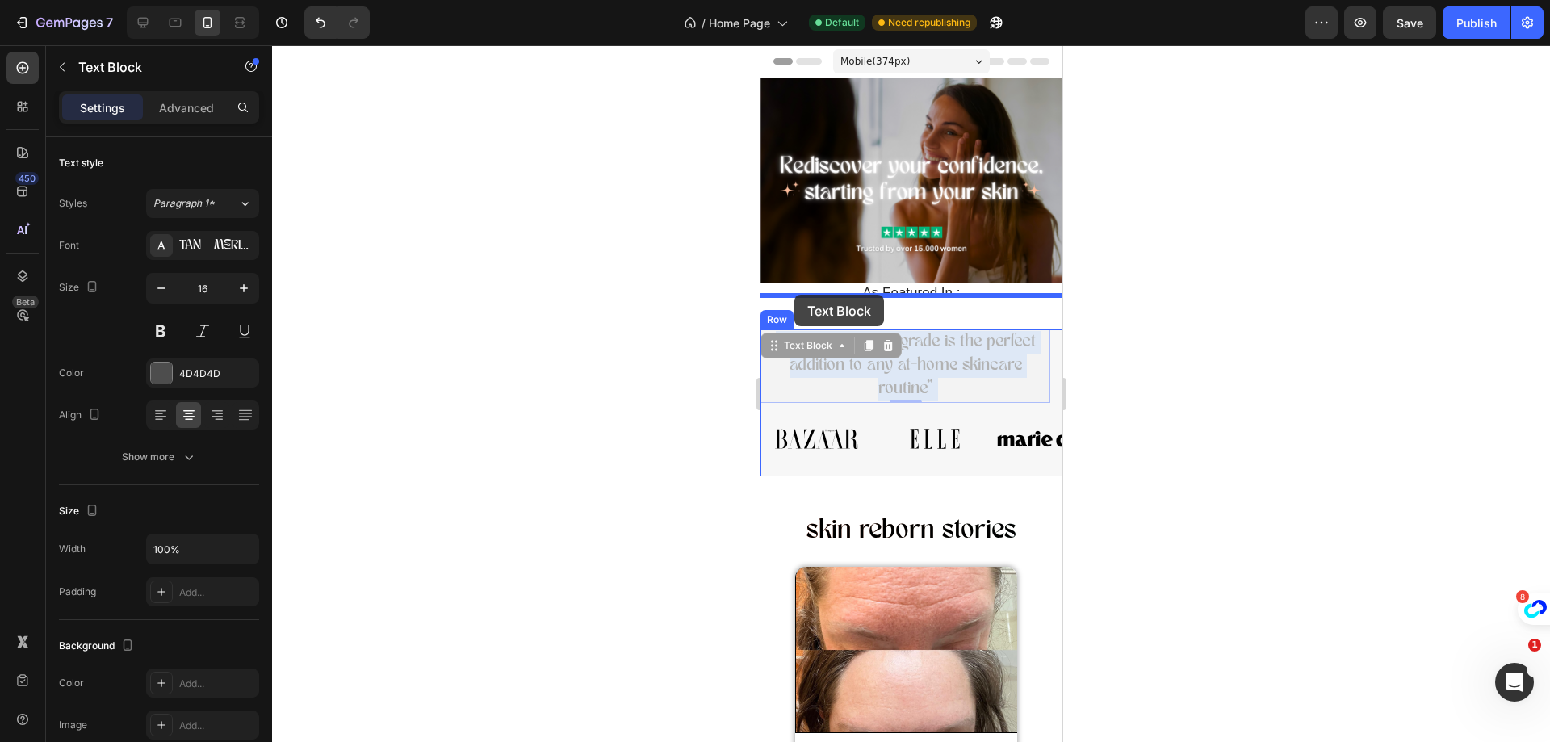
drag, startPoint x: 772, startPoint y: 364, endPoint x: 789, endPoint y: 299, distance: 67.5
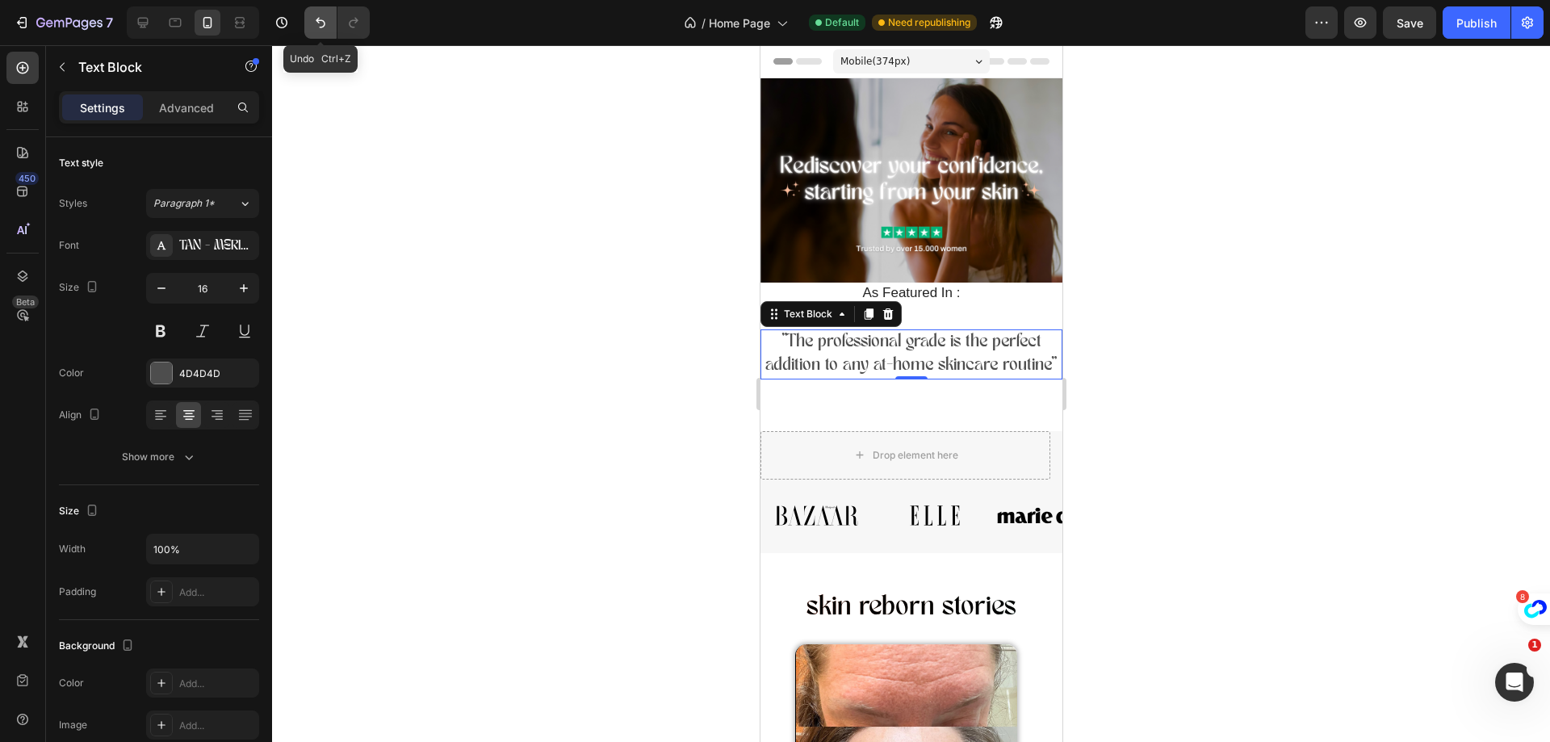
click at [320, 19] on icon "Undo/Redo" at bounding box center [320, 23] width 16 height 16
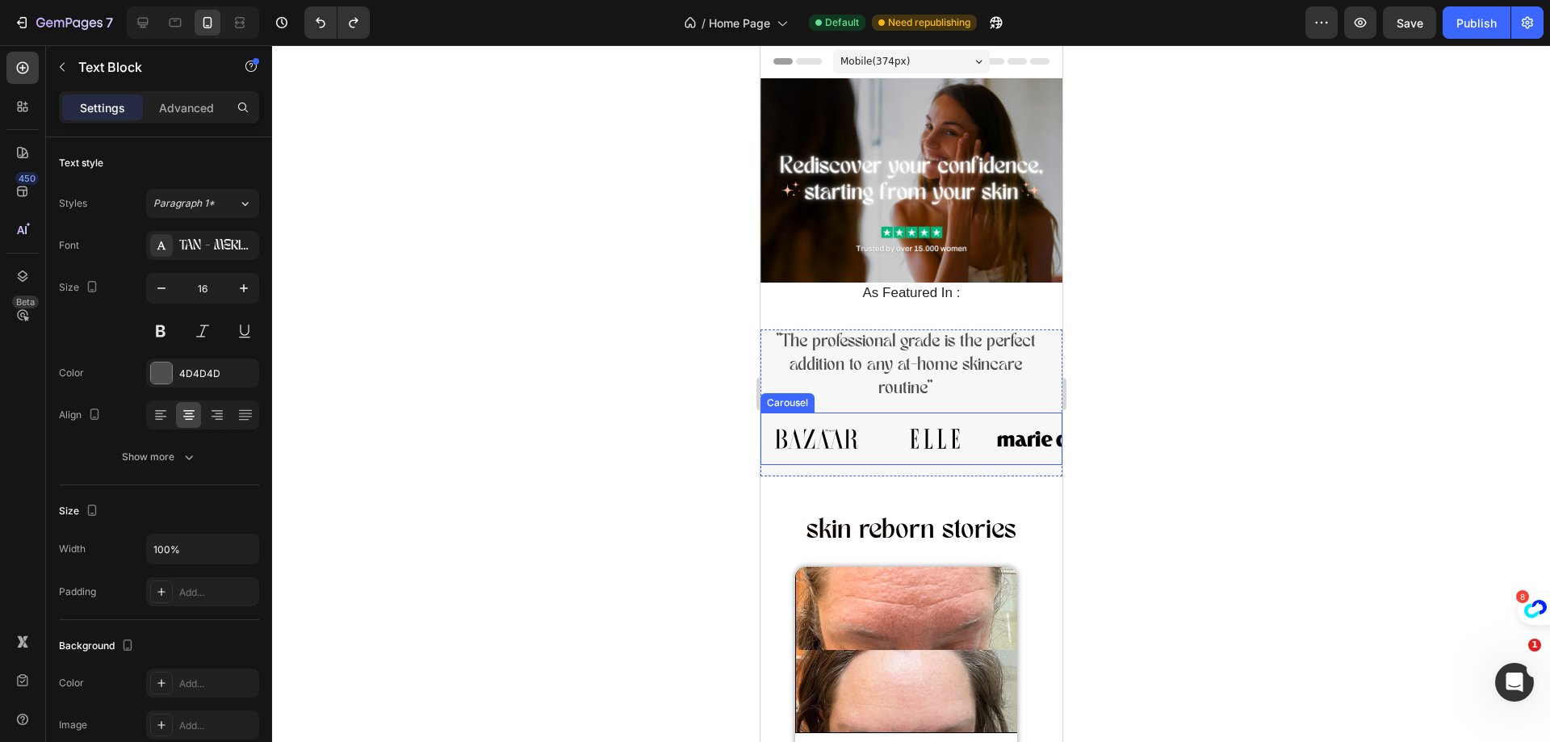
click at [765, 395] on div "Carousel" at bounding box center [787, 402] width 48 height 15
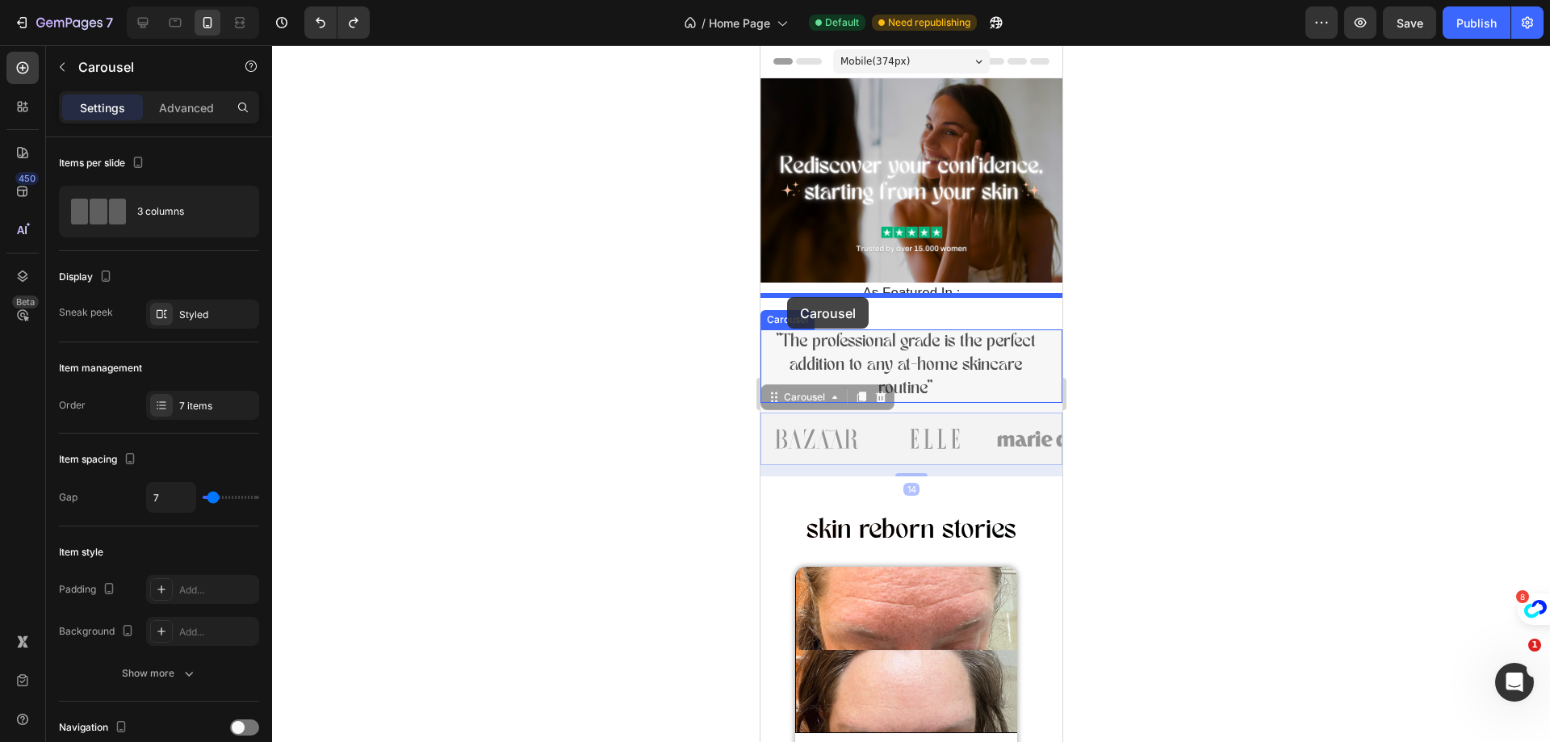
drag, startPoint x: 765, startPoint y: 387, endPoint x: 784, endPoint y: 299, distance: 90.1
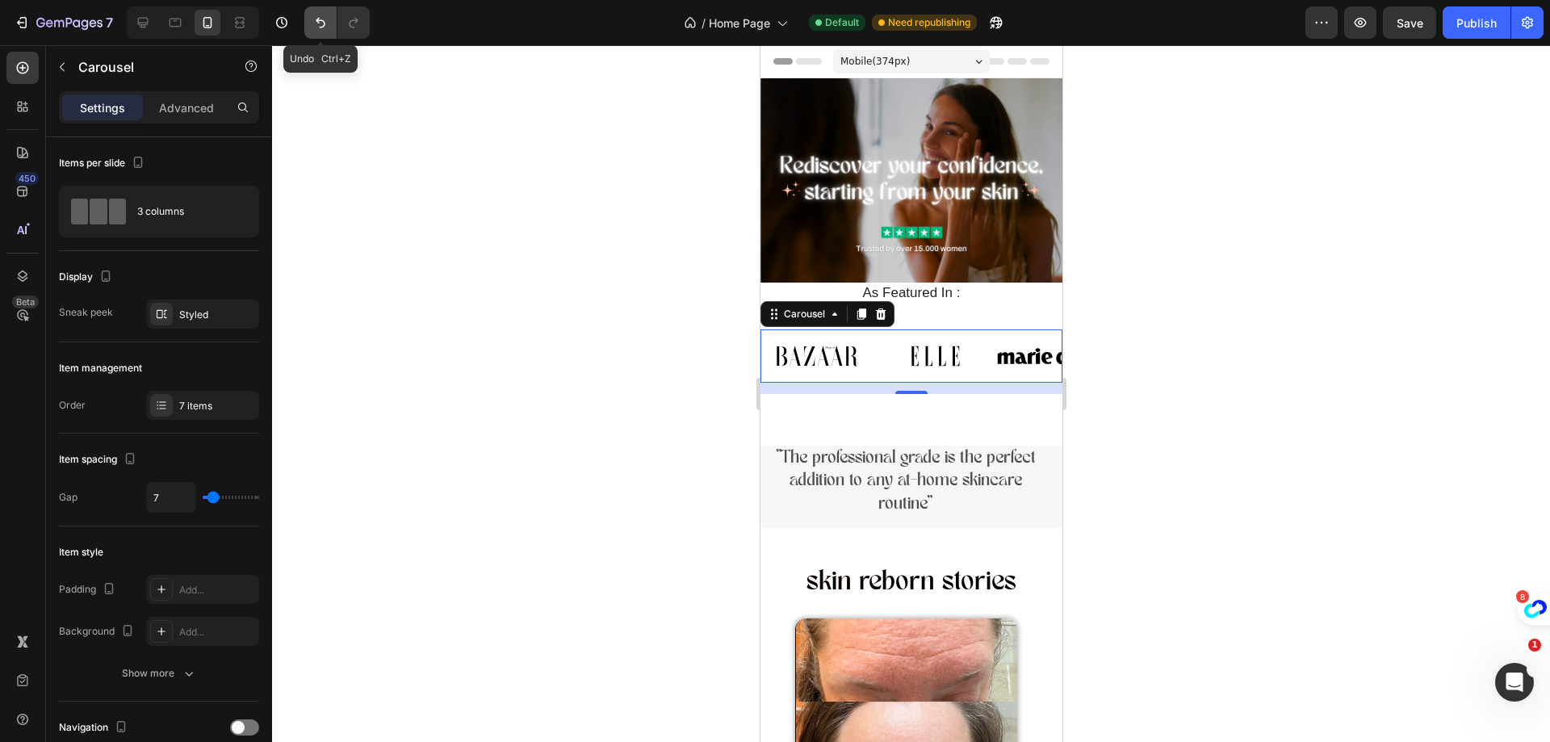
click at [321, 15] on icon "Undo/Redo" at bounding box center [320, 23] width 16 height 16
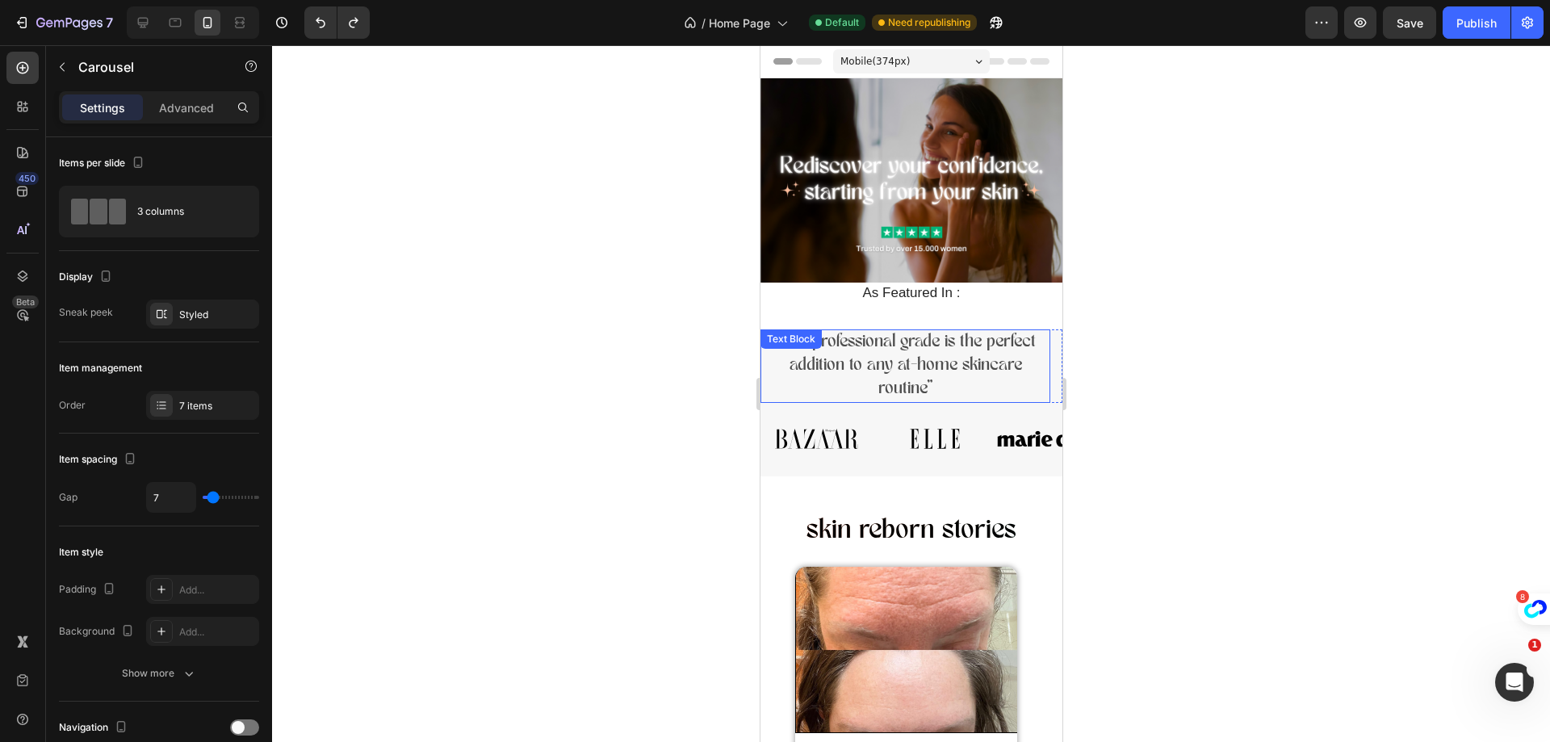
click at [777, 368] on p ""The professional grade is the perfect addition to any at-home skincare routine"" at bounding box center [904, 365] width 287 height 69
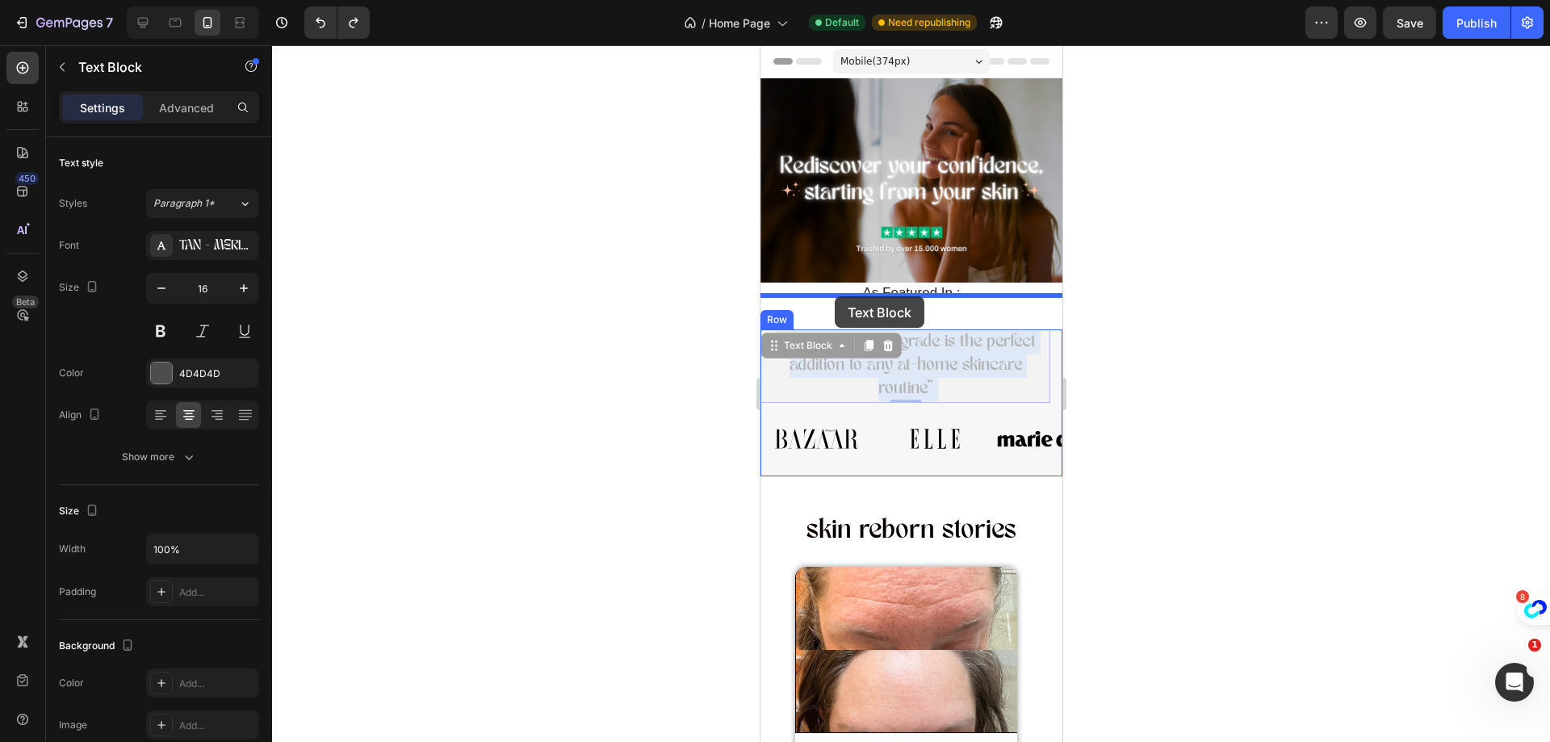
drag, startPoint x: 797, startPoint y: 376, endPoint x: 834, endPoint y: 296, distance: 87.8
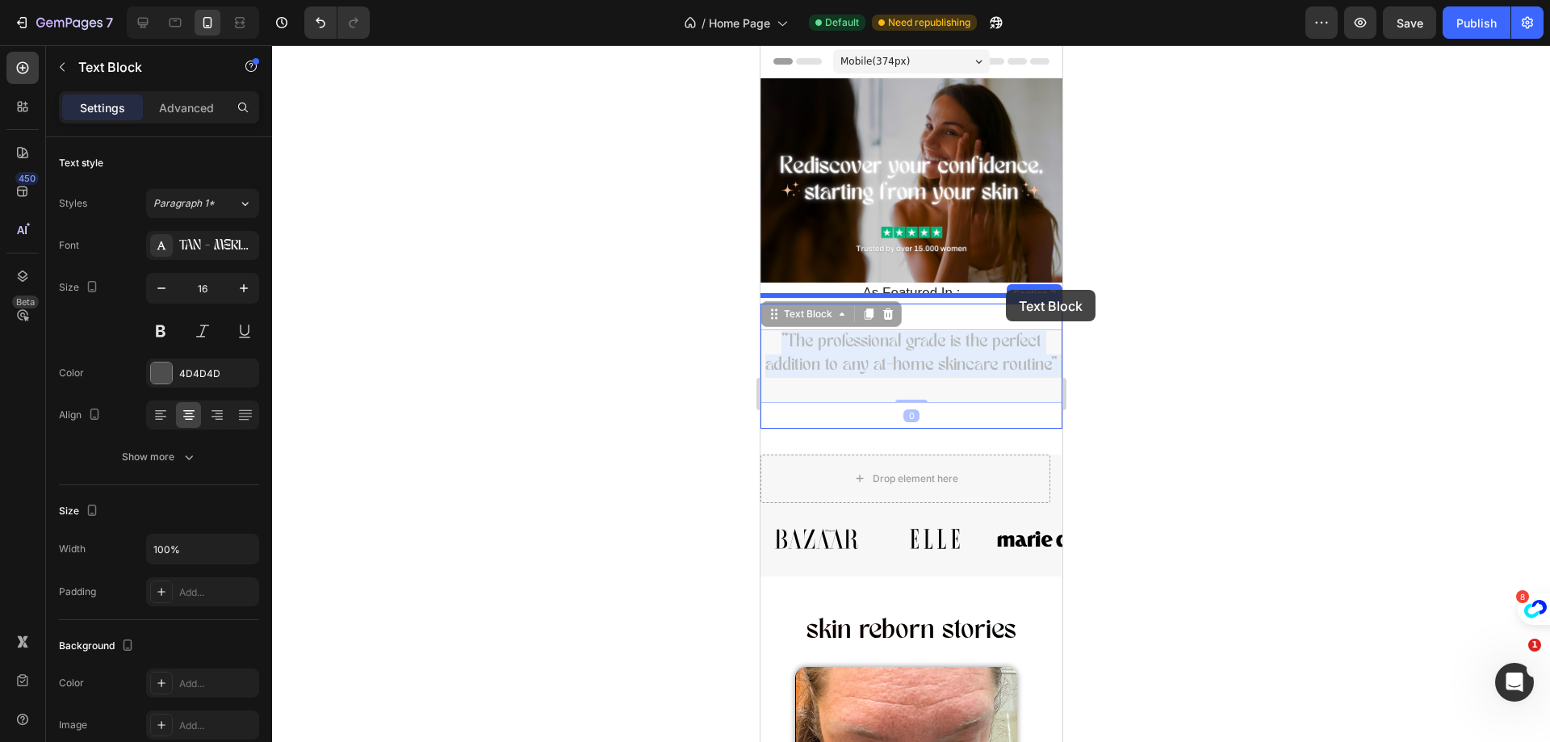
drag, startPoint x: 1012, startPoint y: 378, endPoint x: 1005, endPoint y: 290, distance: 88.3
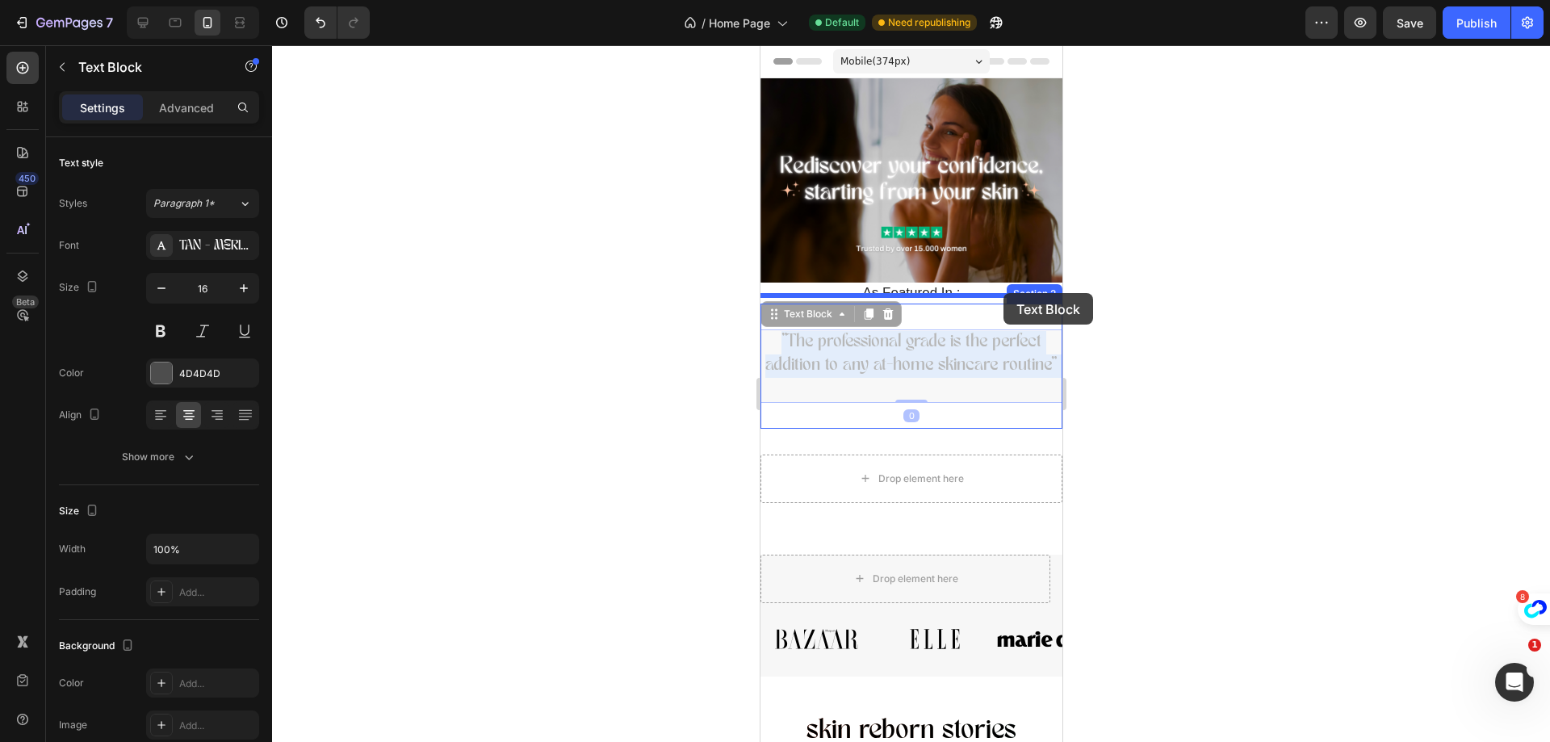
drag, startPoint x: 1014, startPoint y: 378, endPoint x: 1002, endPoint y: 293, distance: 85.6
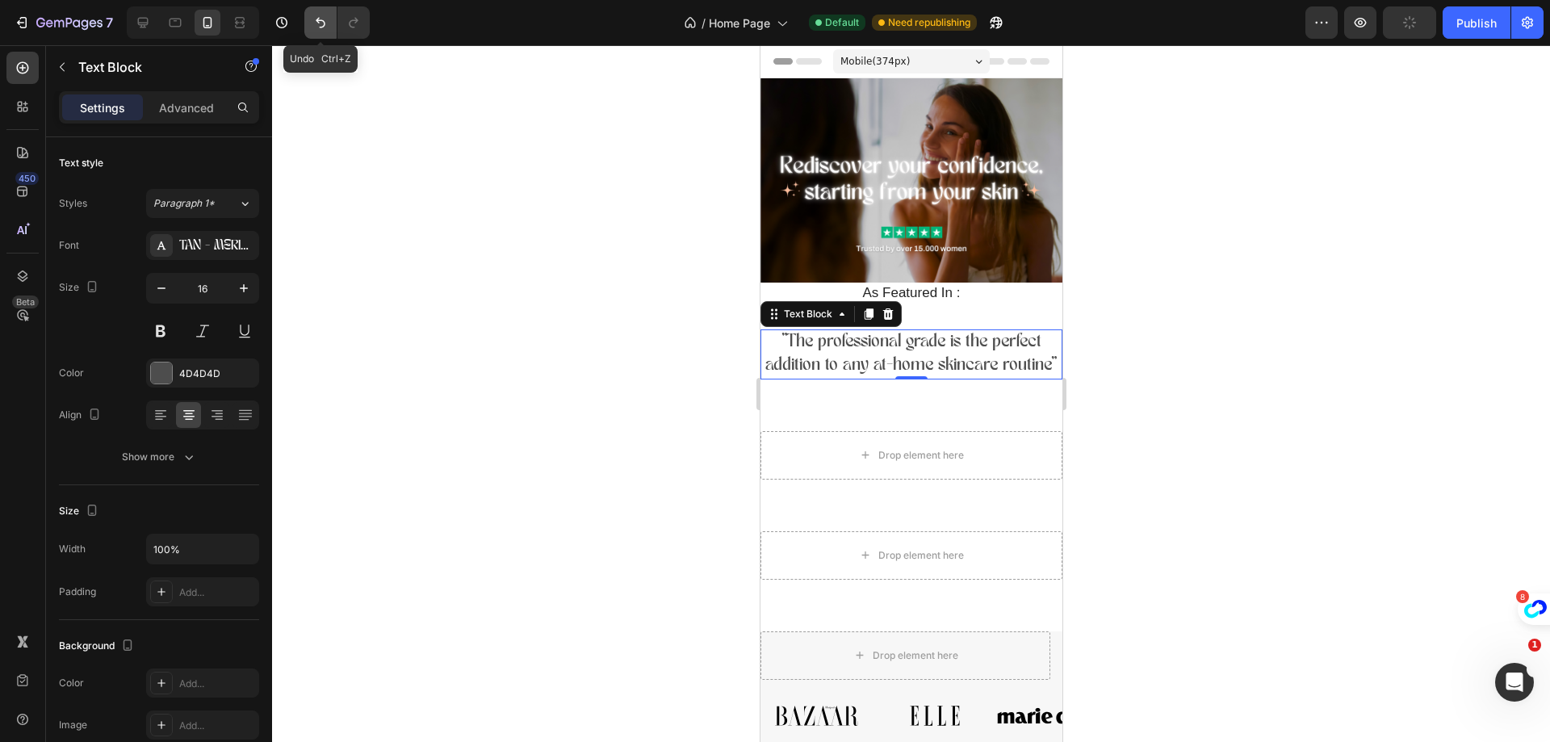
click at [324, 27] on icon "Undo/Redo" at bounding box center [321, 23] width 10 height 10
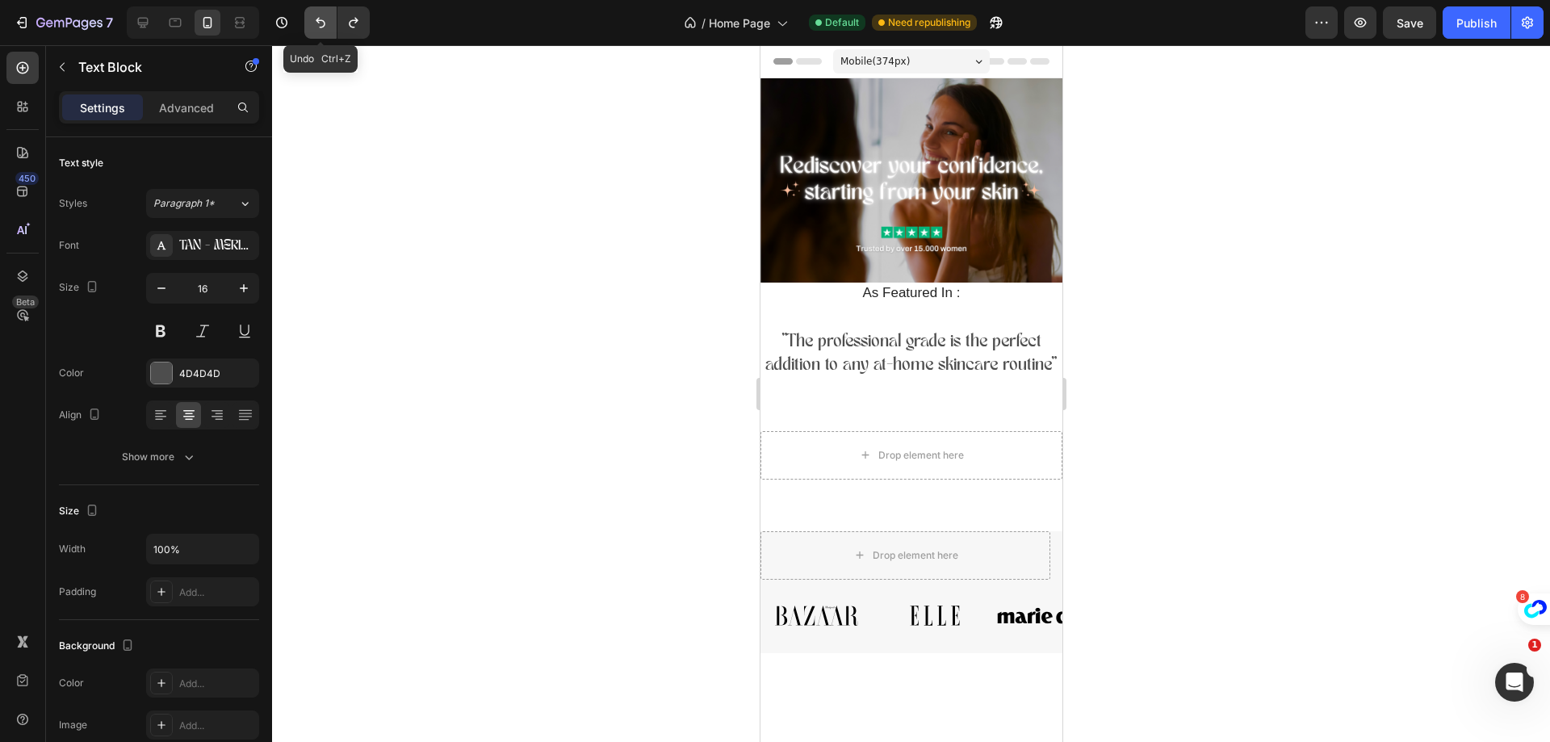
click at [324, 27] on icon "Undo/Redo" at bounding box center [321, 23] width 10 height 10
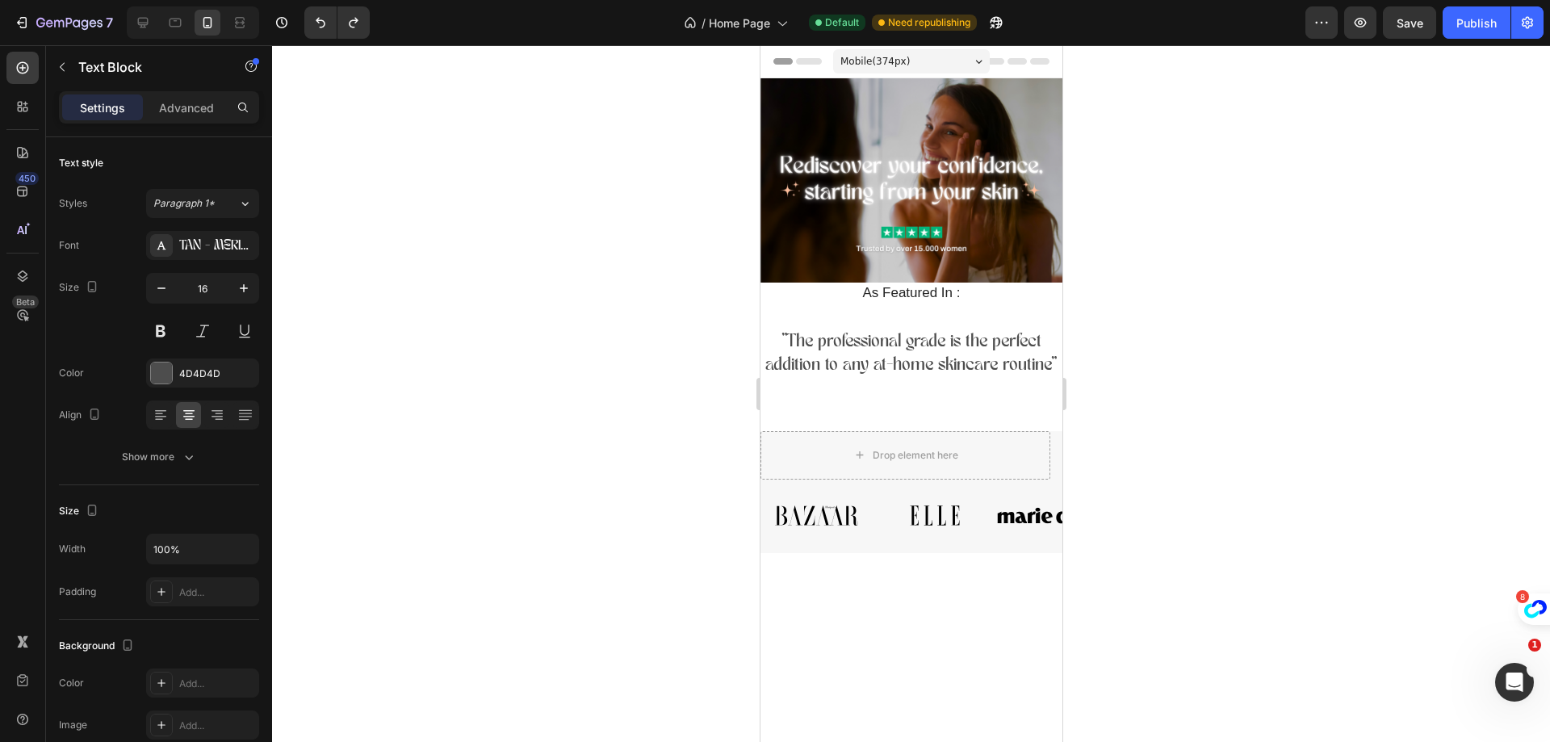
click at [773, 341] on p ""The professional grade is the perfect addition to any at-home skincare routine"" at bounding box center [910, 354] width 299 height 47
click at [324, 27] on icon "Undo/Redo" at bounding box center [320, 23] width 16 height 16
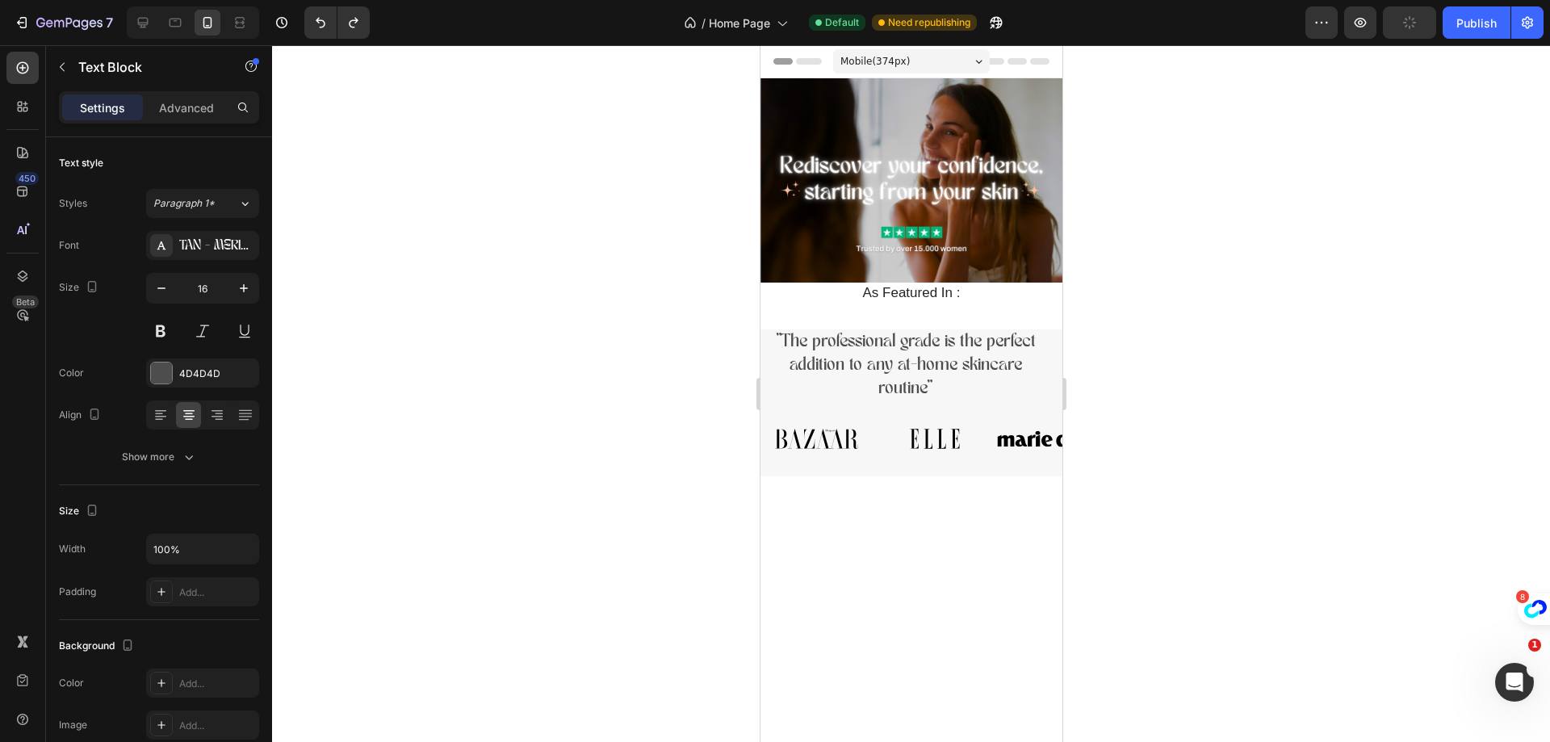
click at [1025, 378] on p ""The professional grade is the perfect addition to any at-home skincare routine"" at bounding box center [904, 365] width 287 height 69
click at [644, 335] on div at bounding box center [911, 393] width 1278 height 697
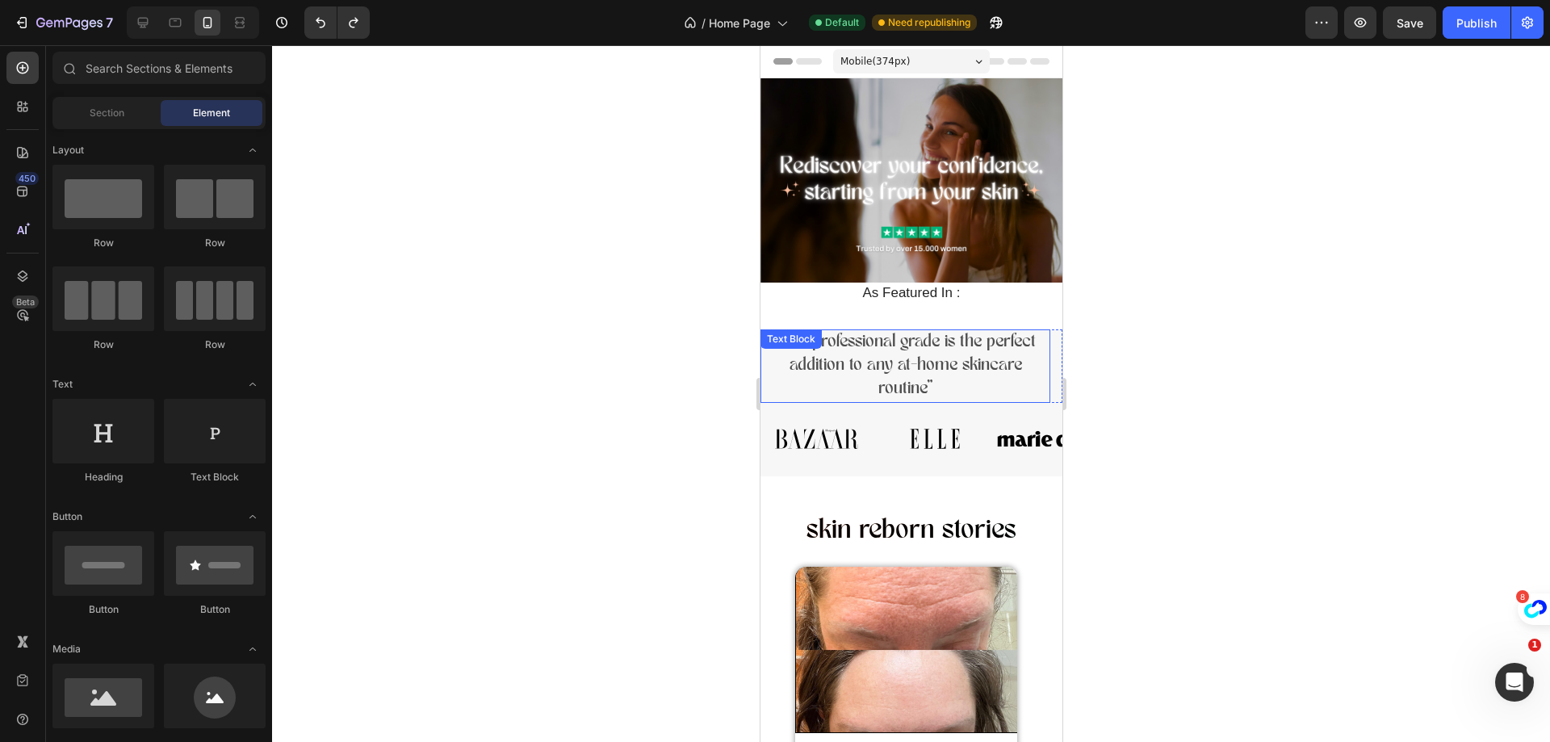
click at [773, 347] on div ""The professional grade is the perfect addition to any at-home skincare routine…" at bounding box center [904, 365] width 290 height 73
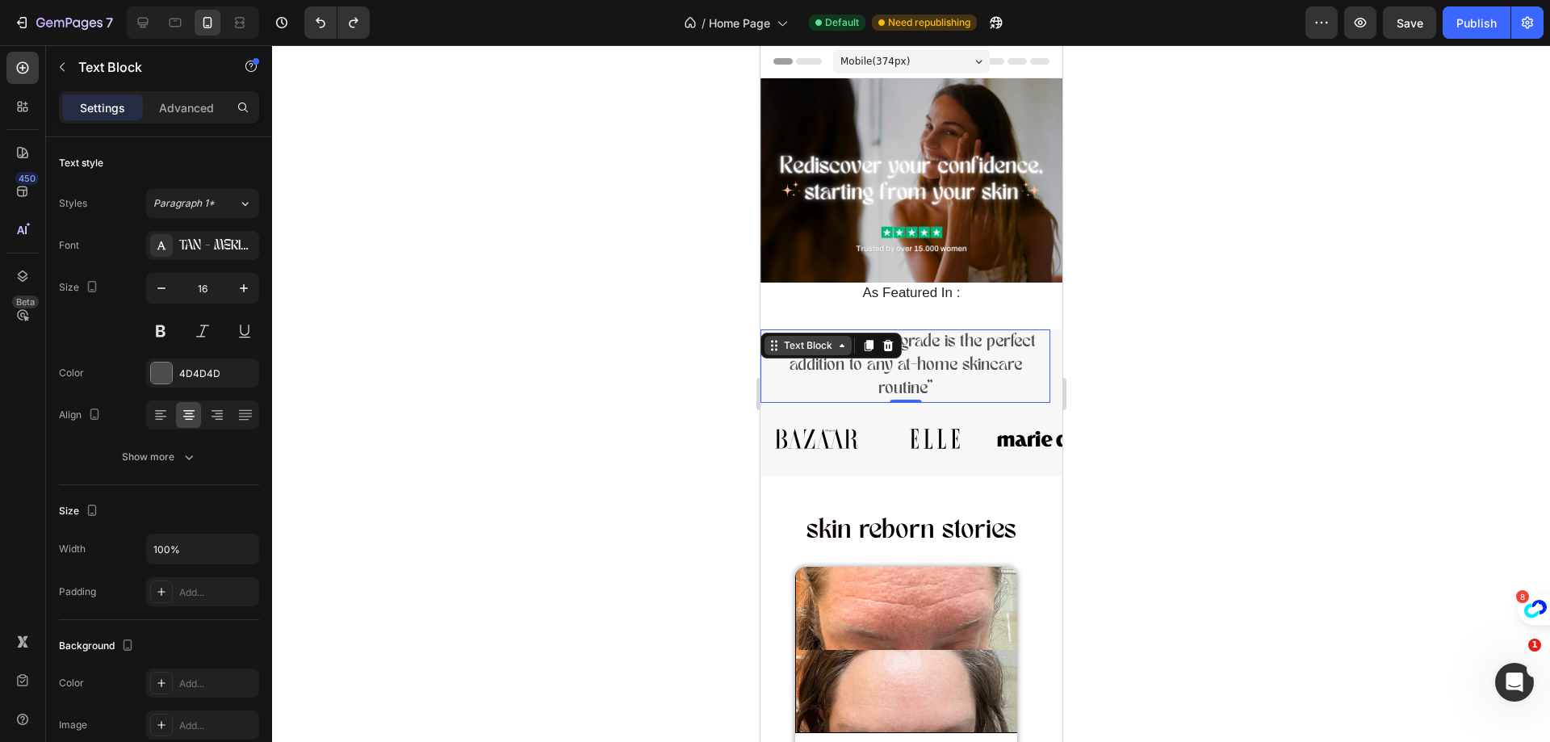
click at [838, 339] on icon at bounding box center [841, 345] width 13 height 13
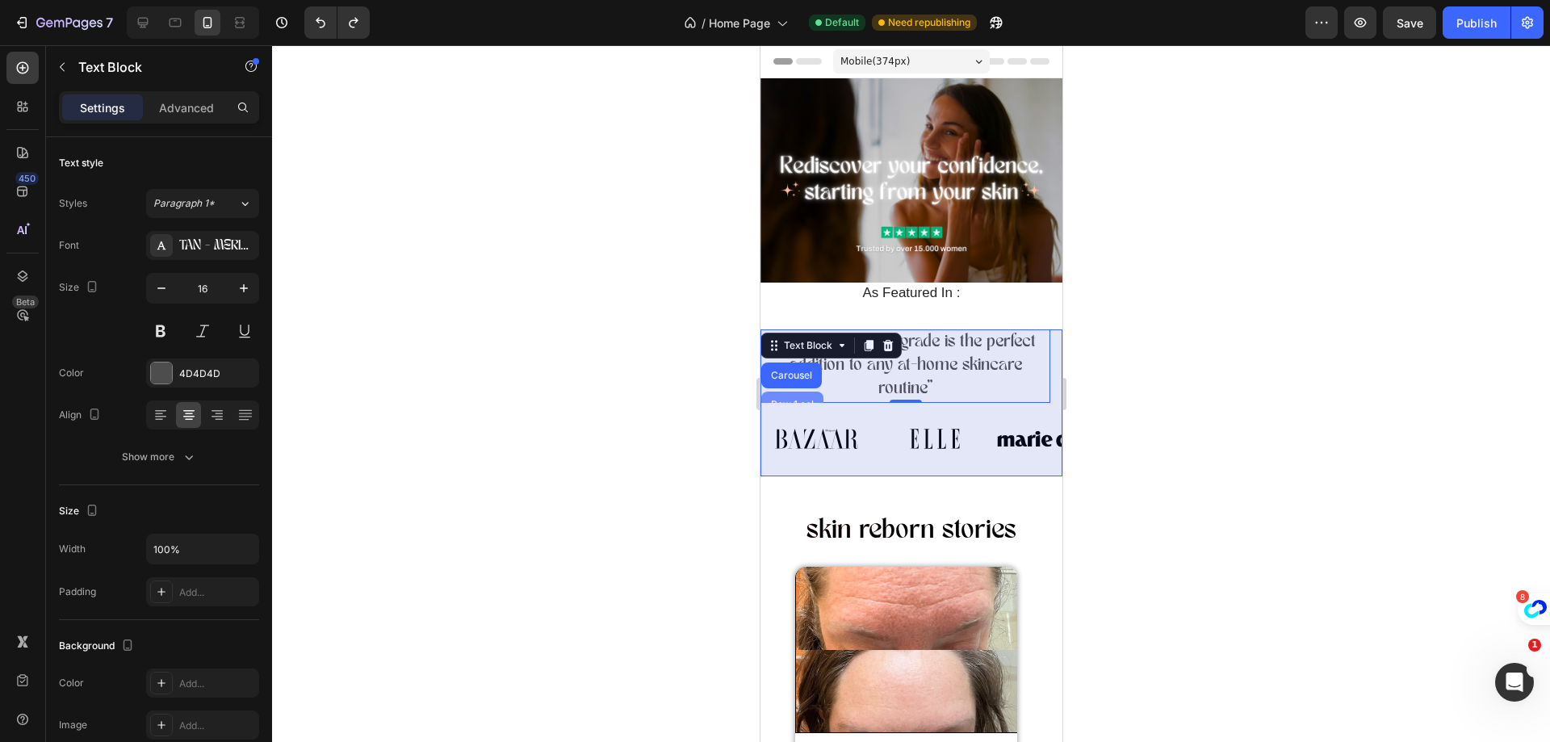
click at [796, 391] on div "Row 1 col" at bounding box center [791, 404] width 62 height 26
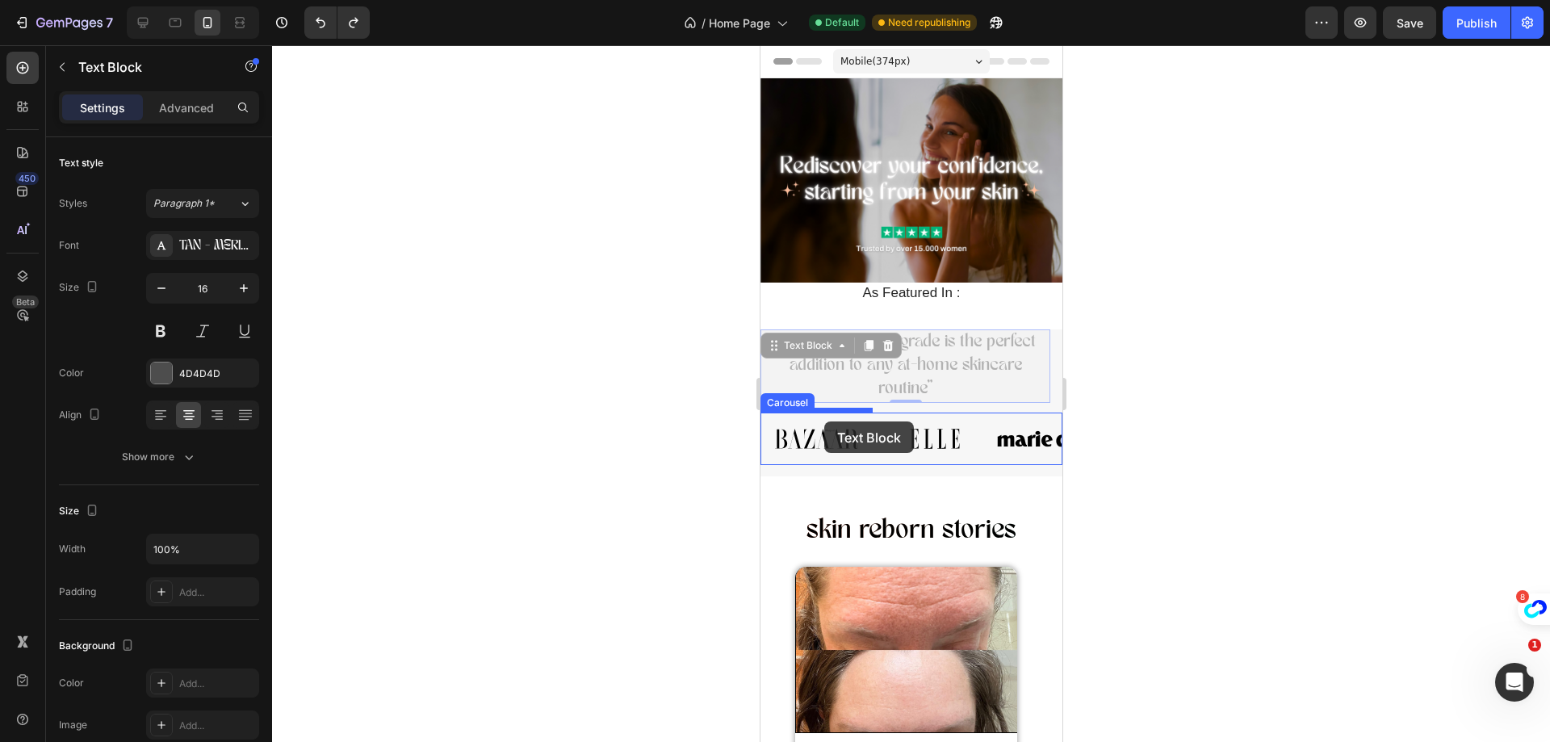
drag, startPoint x: 796, startPoint y: 377, endPoint x: 823, endPoint y: 420, distance: 51.5
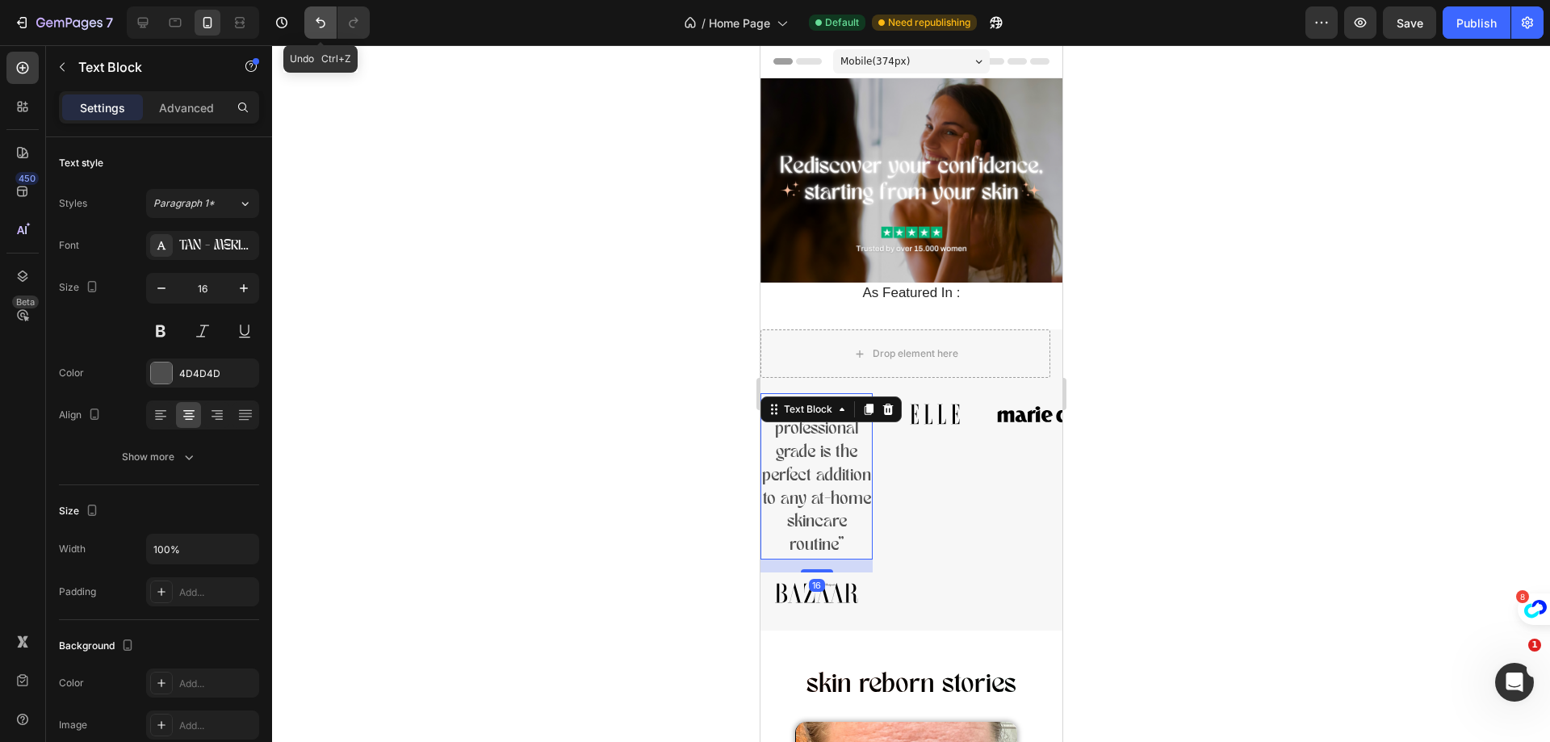
click at [328, 31] on button "Undo/Redo" at bounding box center [320, 22] width 32 height 32
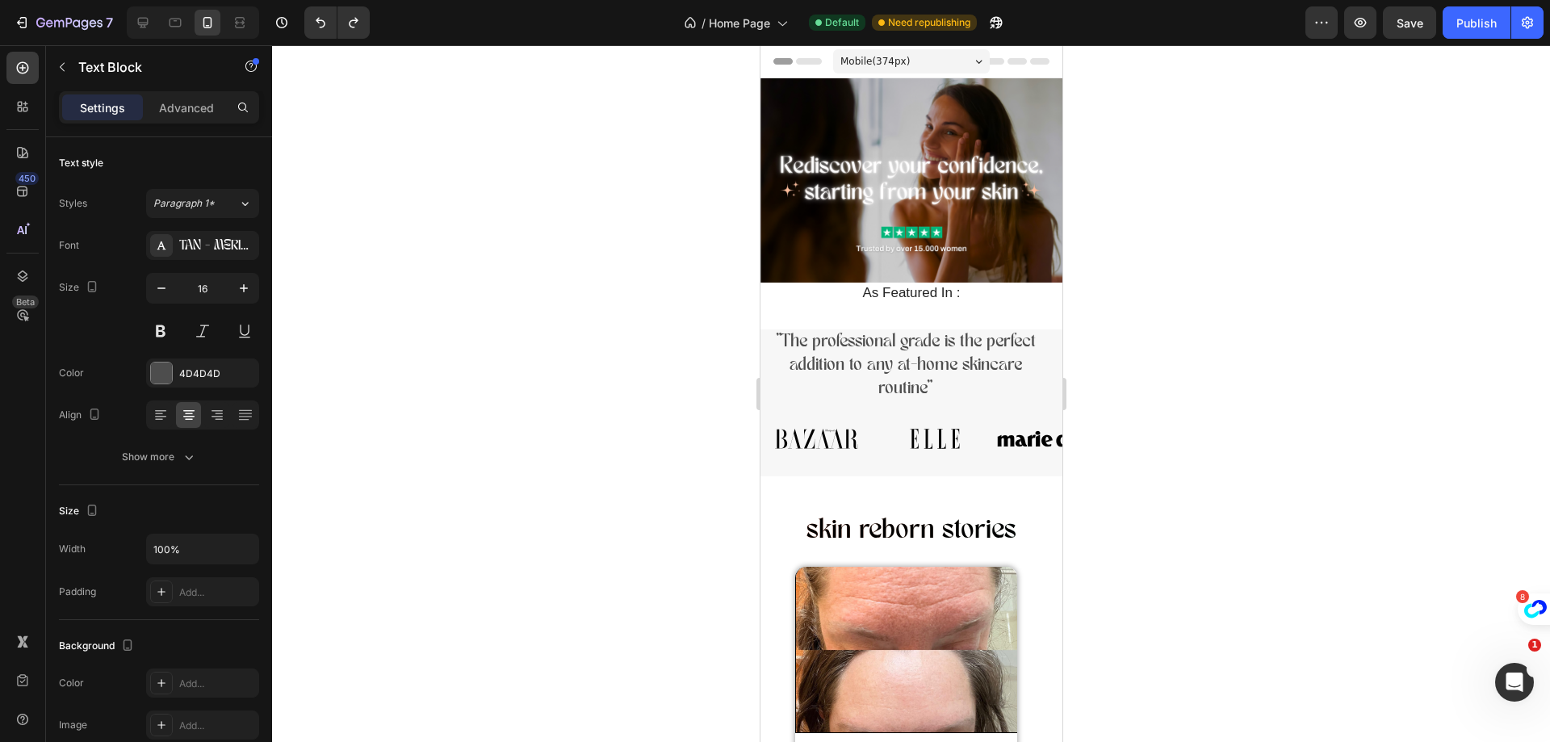
click at [1027, 380] on p ""The professional grade is the perfect addition to any at-home skincare routine"" at bounding box center [904, 365] width 287 height 69
click at [1026, 374] on p ""The professional grade is the perfect addition to any at-home skincare routine"" at bounding box center [904, 365] width 287 height 69
click at [1033, 458] on div "Image Image Image Image Image Image Image Carousel" at bounding box center [910, 444] width 302 height 64
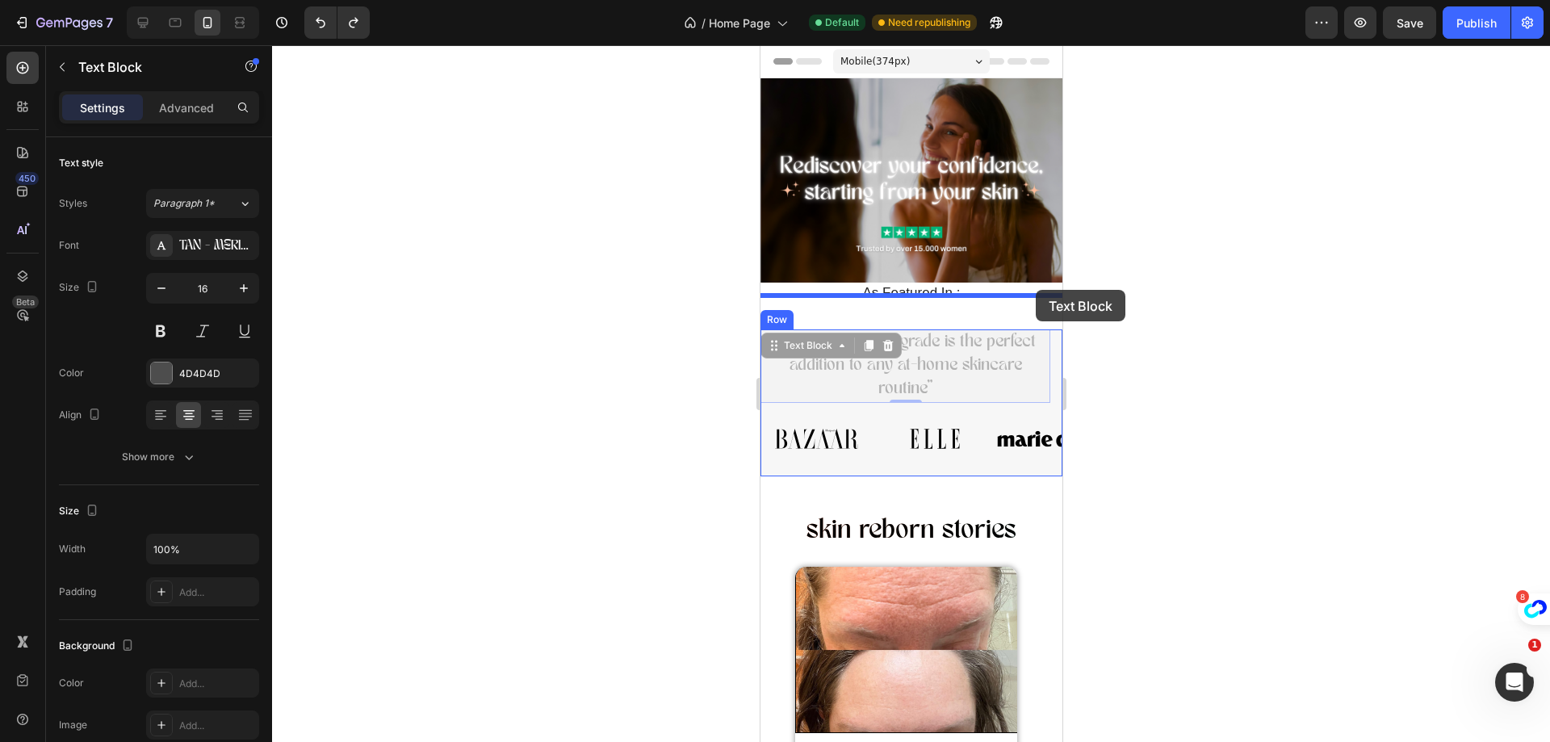
drag, startPoint x: 1048, startPoint y: 394, endPoint x: 1035, endPoint y: 290, distance: 104.9
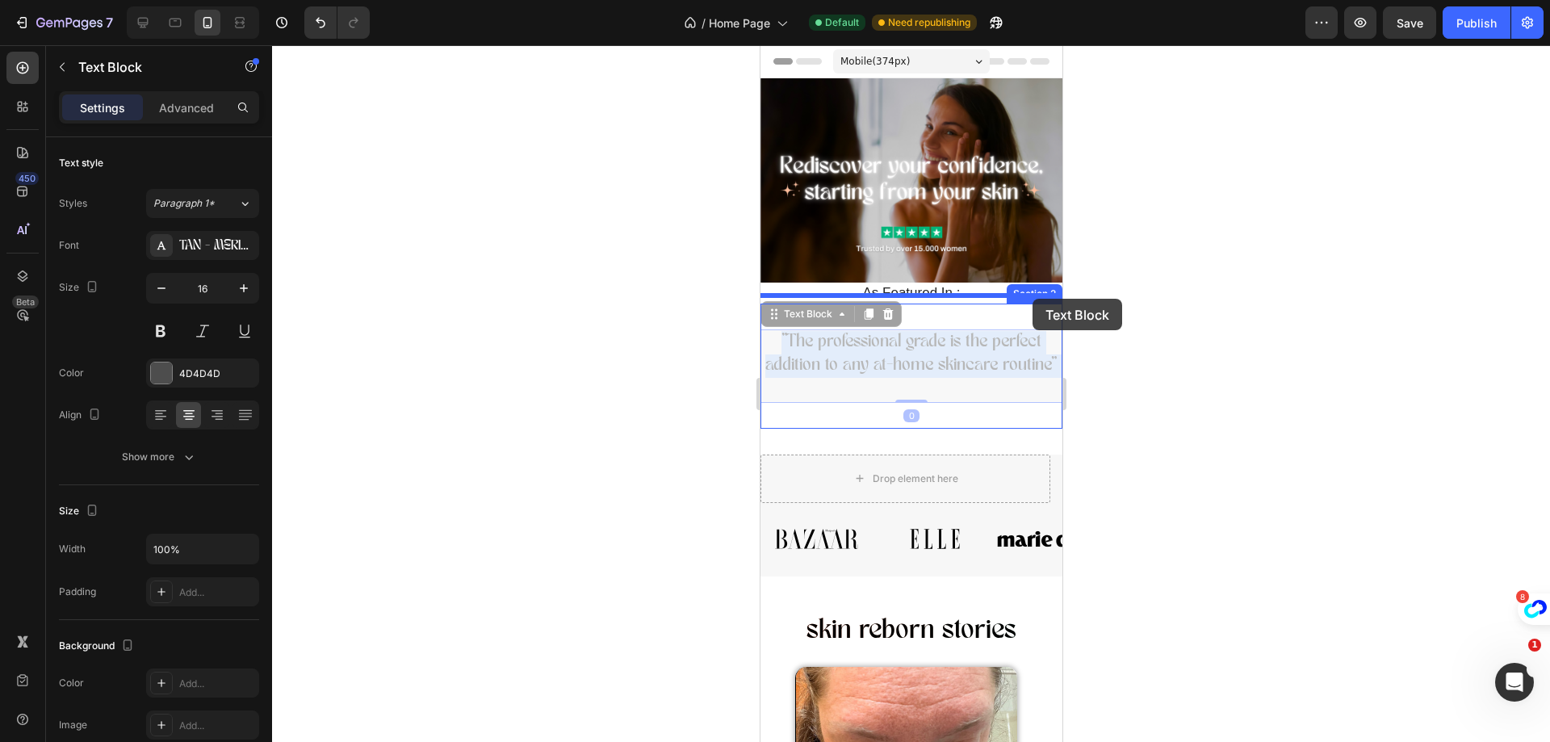
drag, startPoint x: 1030, startPoint y: 373, endPoint x: 1031, endPoint y: 299, distance: 74.3
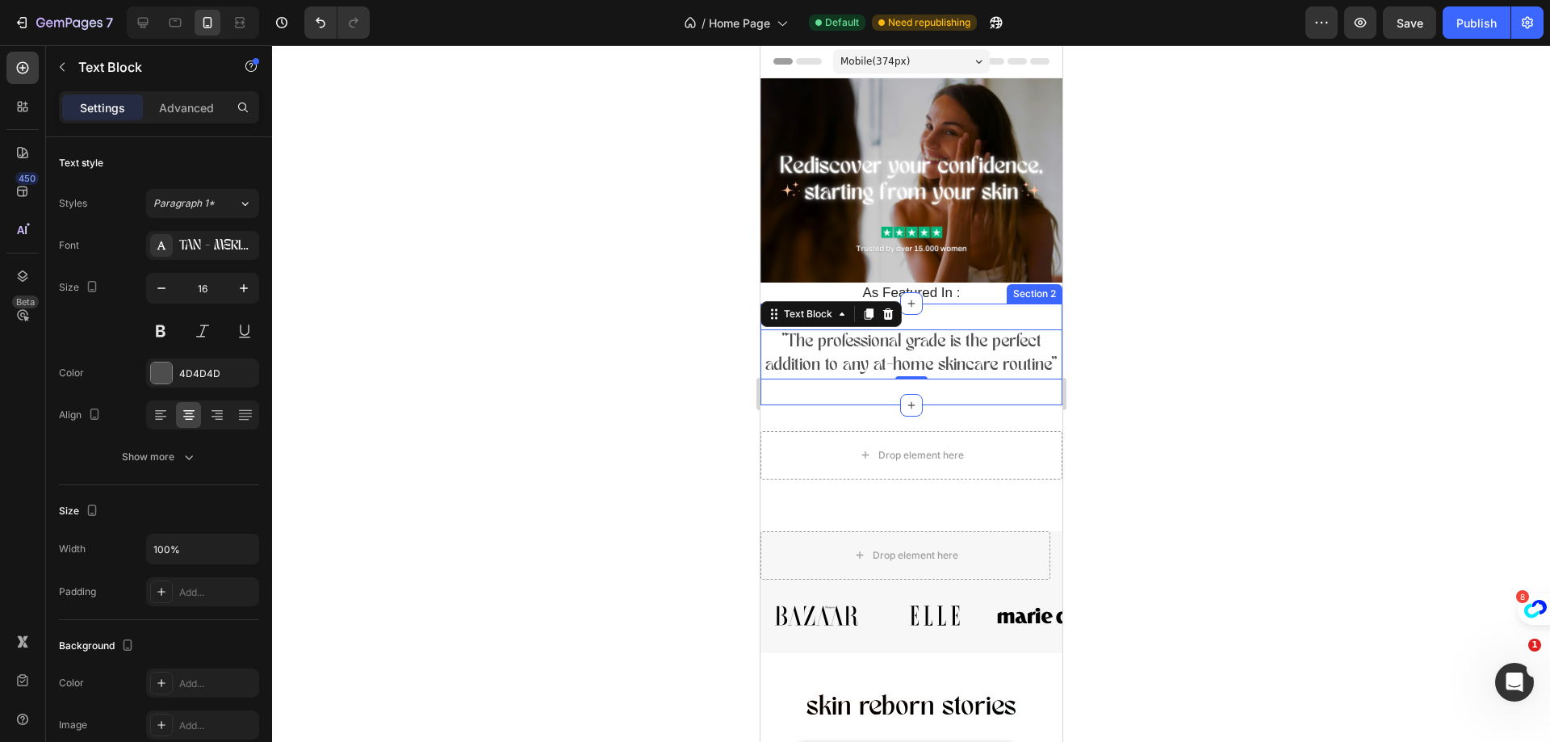
click at [938, 303] on div ""The professional grade is the perfect addition to any at-home skincare routine…" at bounding box center [910, 354] width 302 height 102
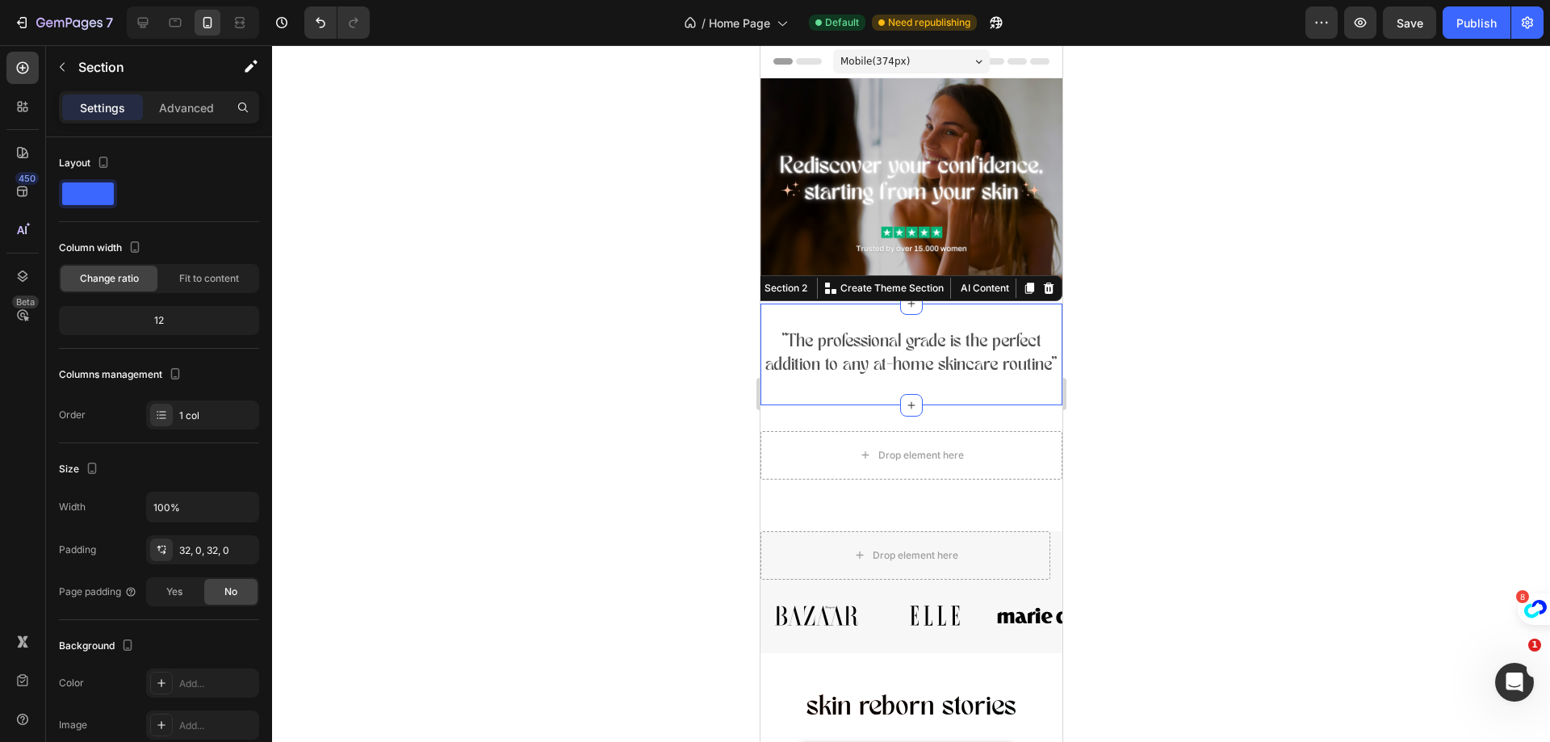
click at [928, 310] on div ""The professional grade is the perfect addition to any at-home skincare routine…" at bounding box center [910, 354] width 302 height 102
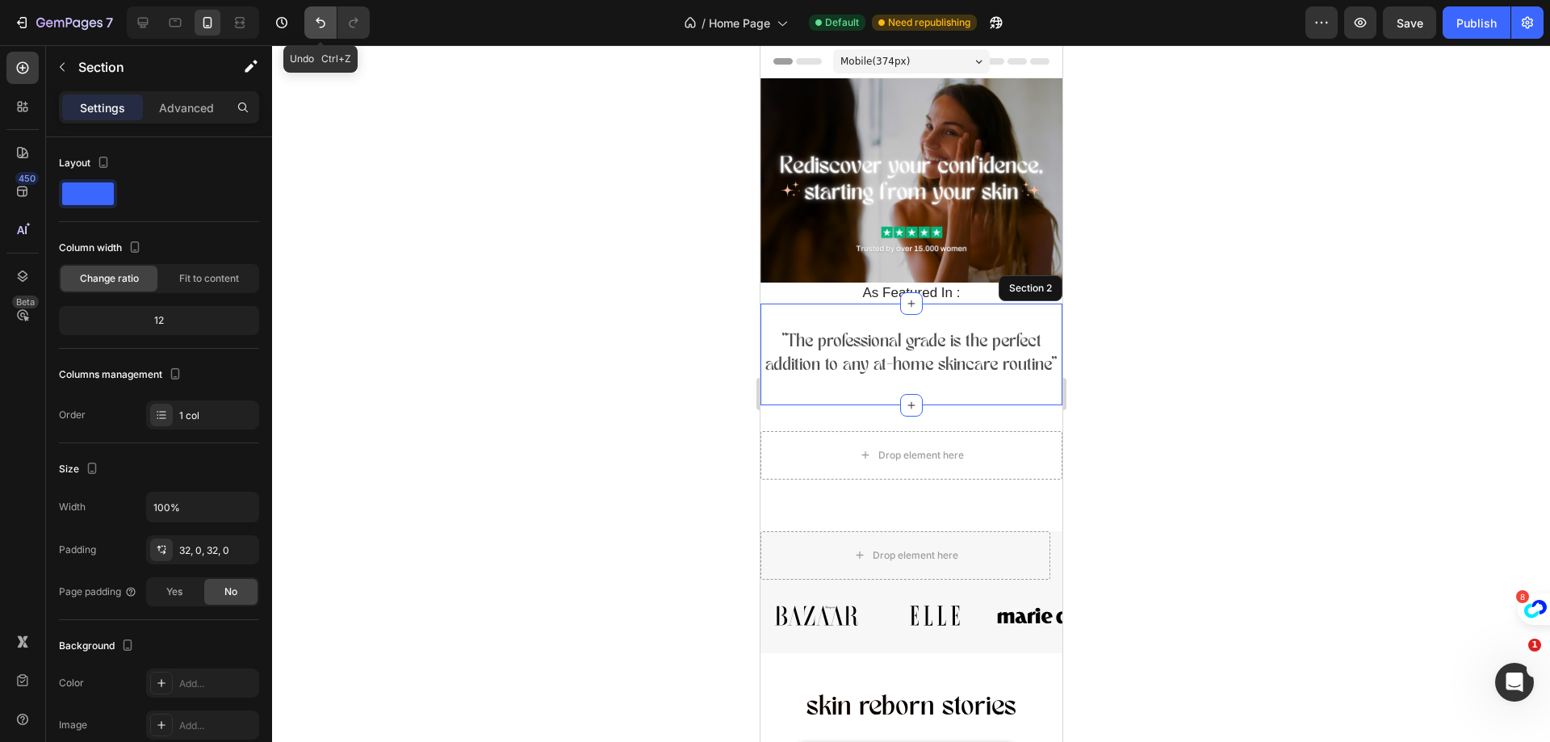
click at [318, 27] on icon "Undo/Redo" at bounding box center [320, 23] width 16 height 16
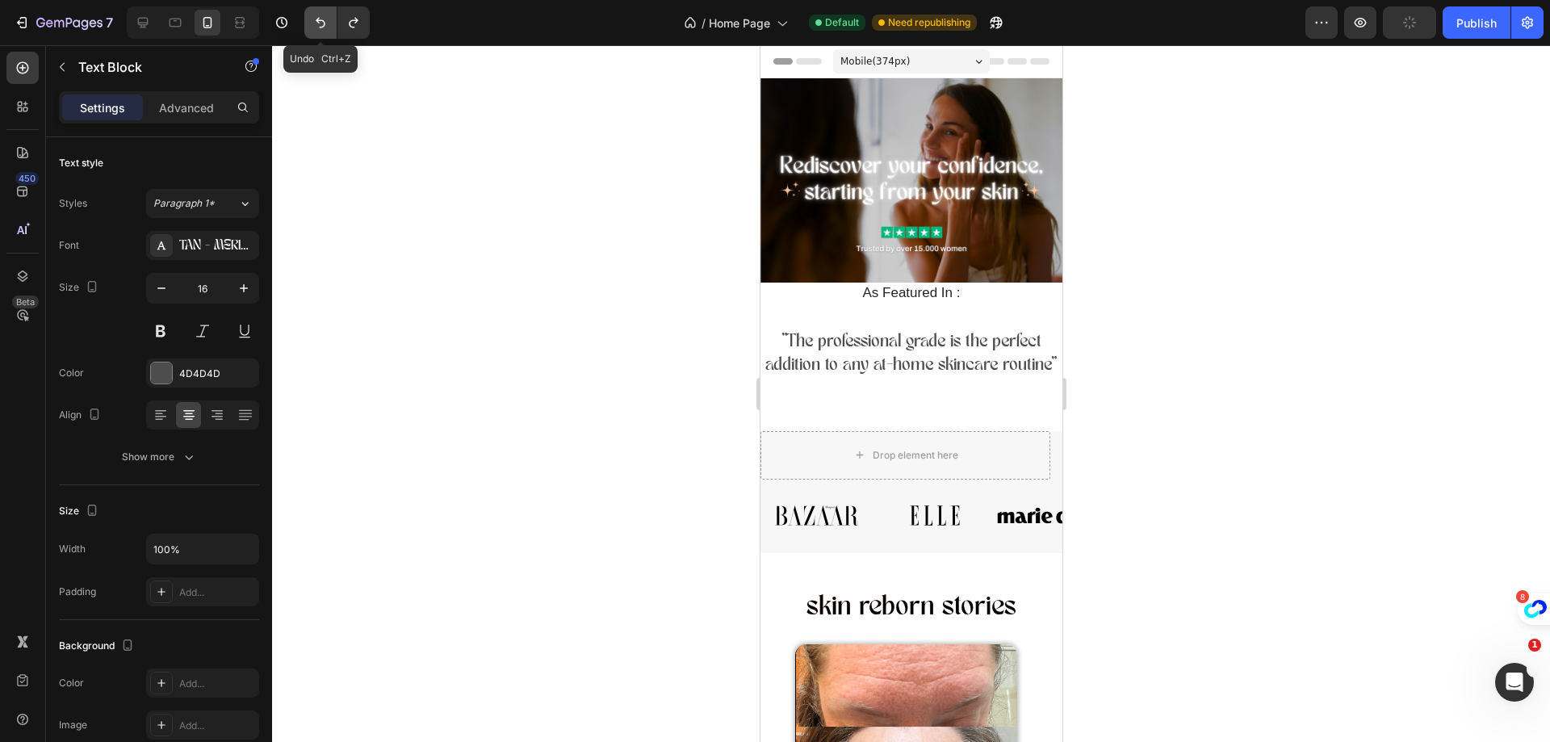
click at [318, 27] on icon "Undo/Redo" at bounding box center [320, 23] width 16 height 16
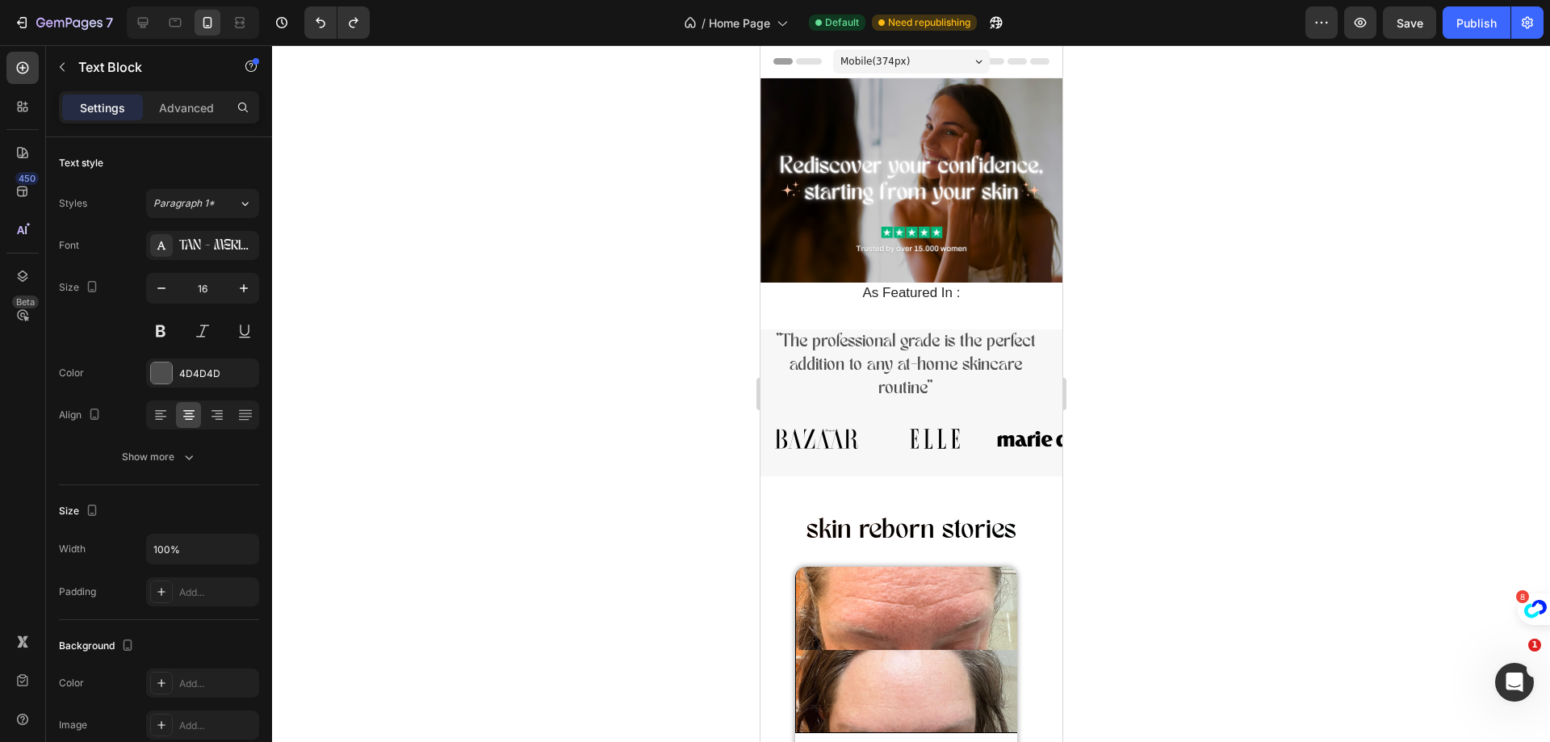
click at [762, 382] on p ""The professional grade is the perfect addition to any at-home skincare routine"" at bounding box center [904, 365] width 287 height 69
click at [731, 366] on div at bounding box center [911, 393] width 1278 height 697
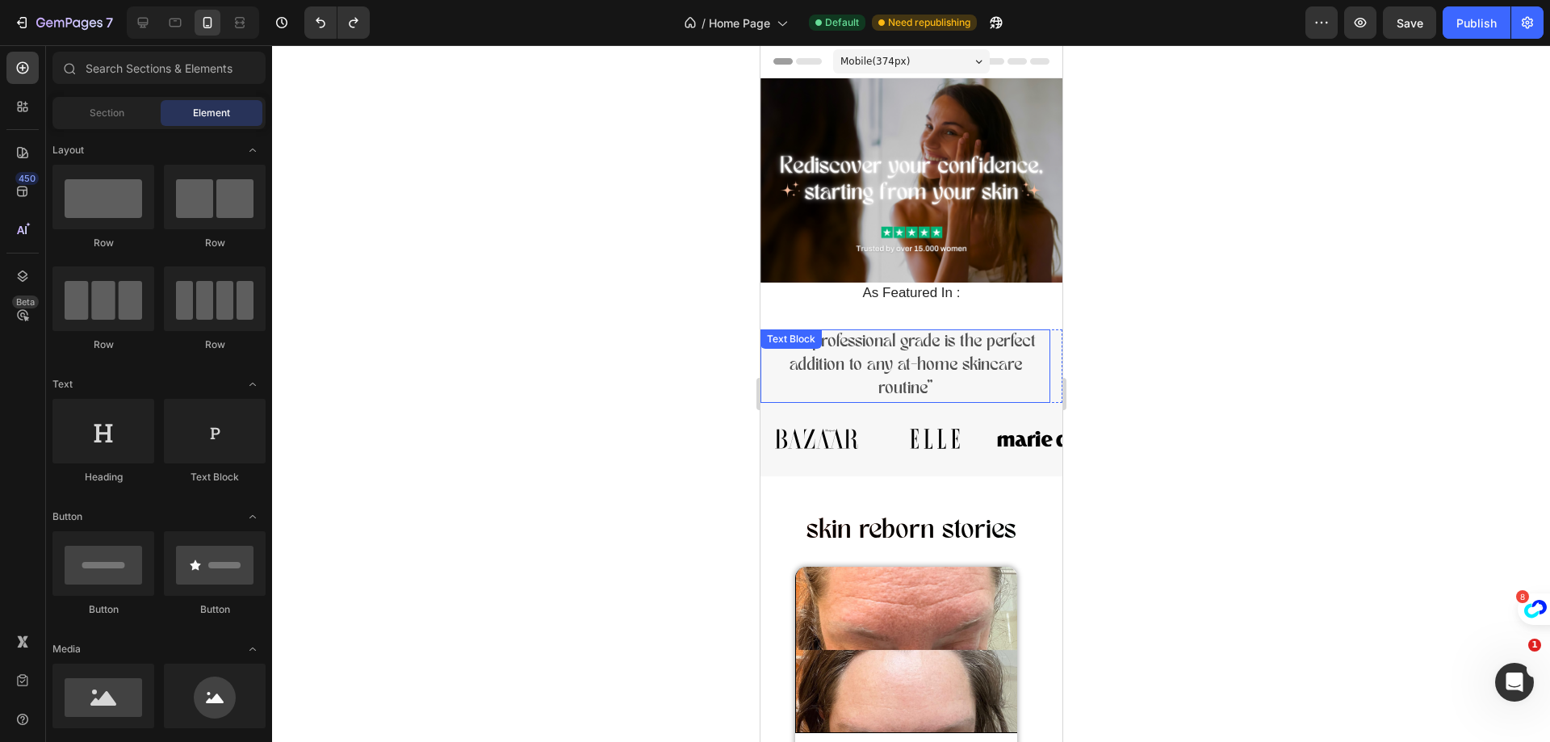
click at [831, 388] on p ""The professional grade is the perfect addition to any at-home skincare routine"" at bounding box center [904, 365] width 287 height 69
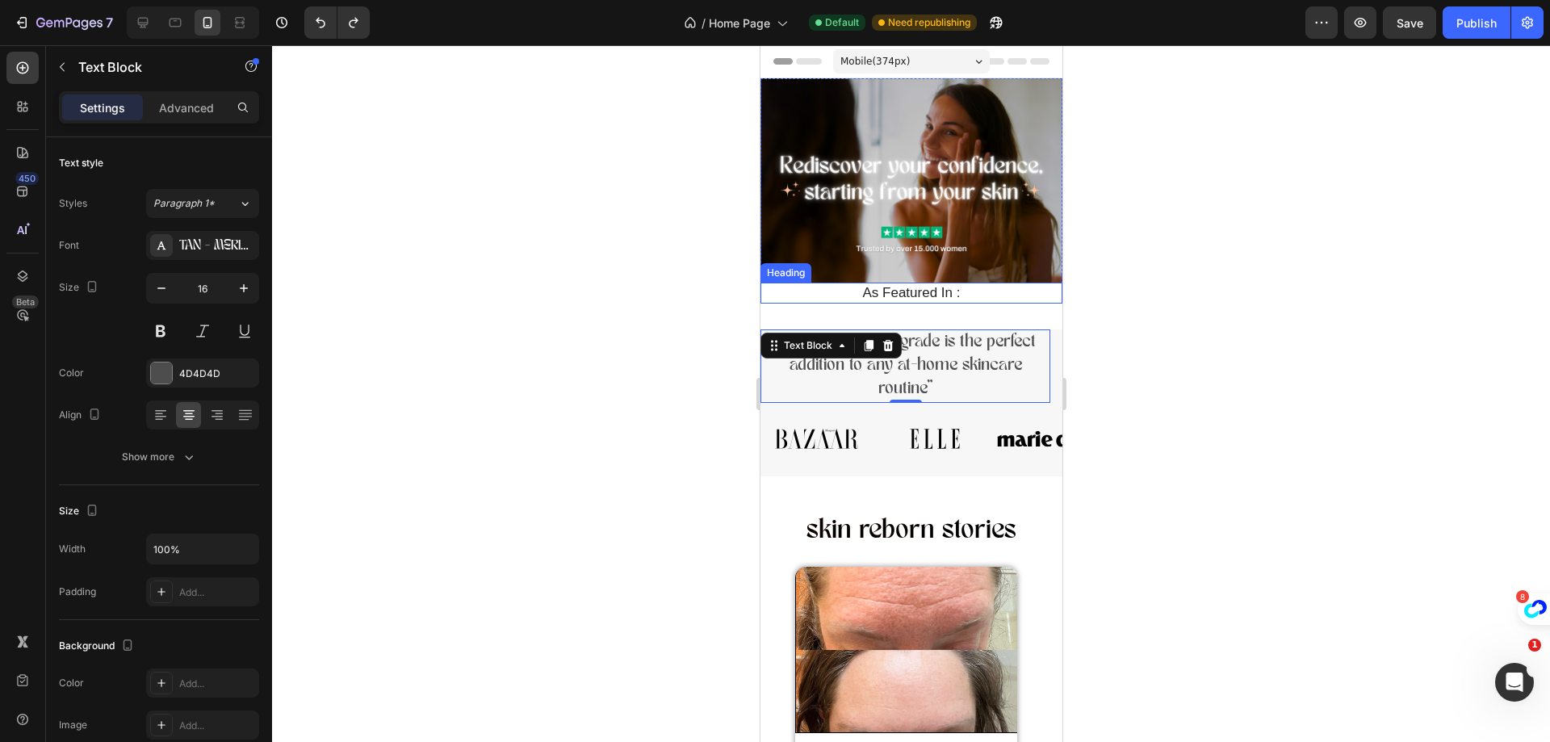
click at [968, 294] on h2 "As Featured In :" at bounding box center [911, 292] width 278 height 21
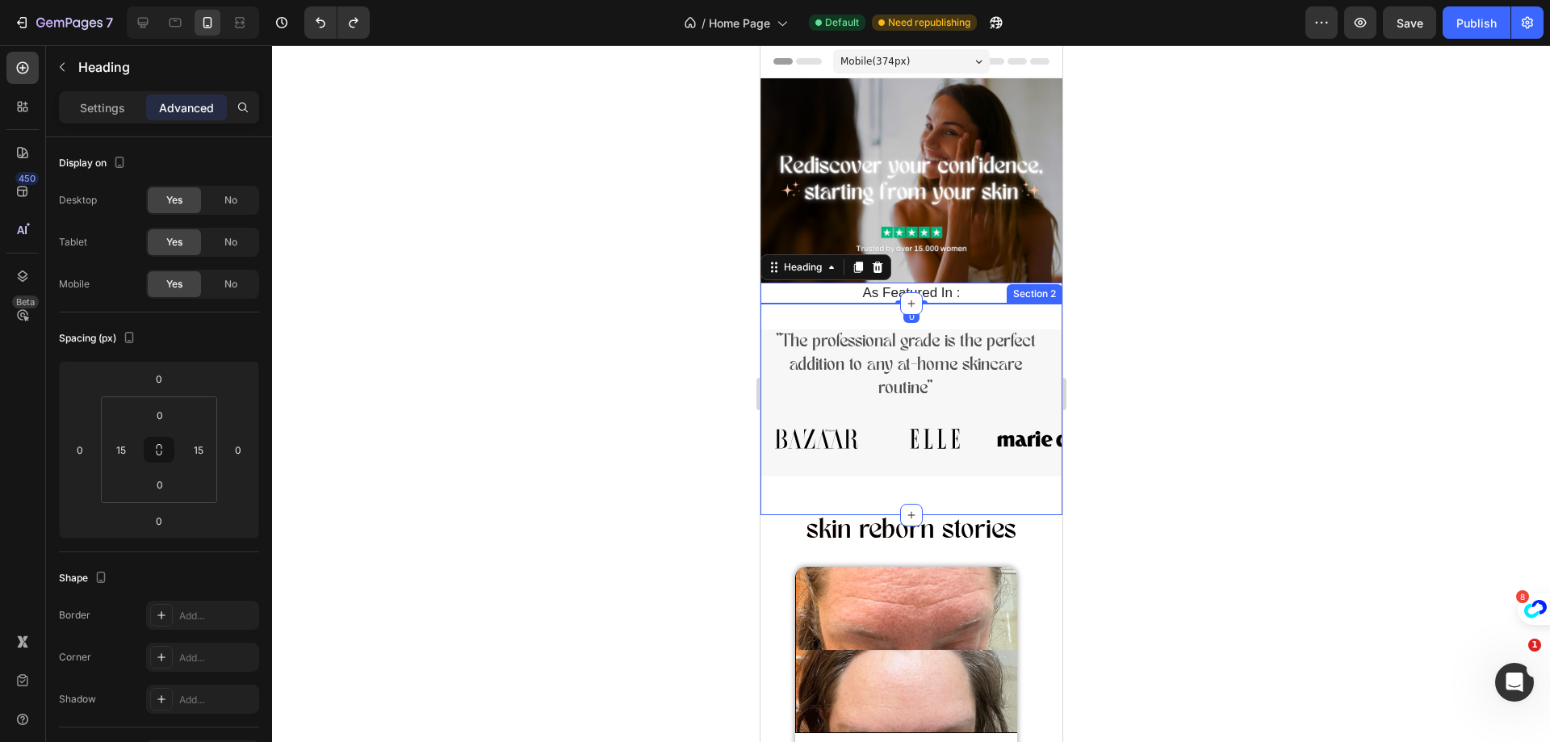
click at [970, 303] on div ""The professional grade is the perfect addition to any at-home skincare routine…" at bounding box center [910, 408] width 302 height 211
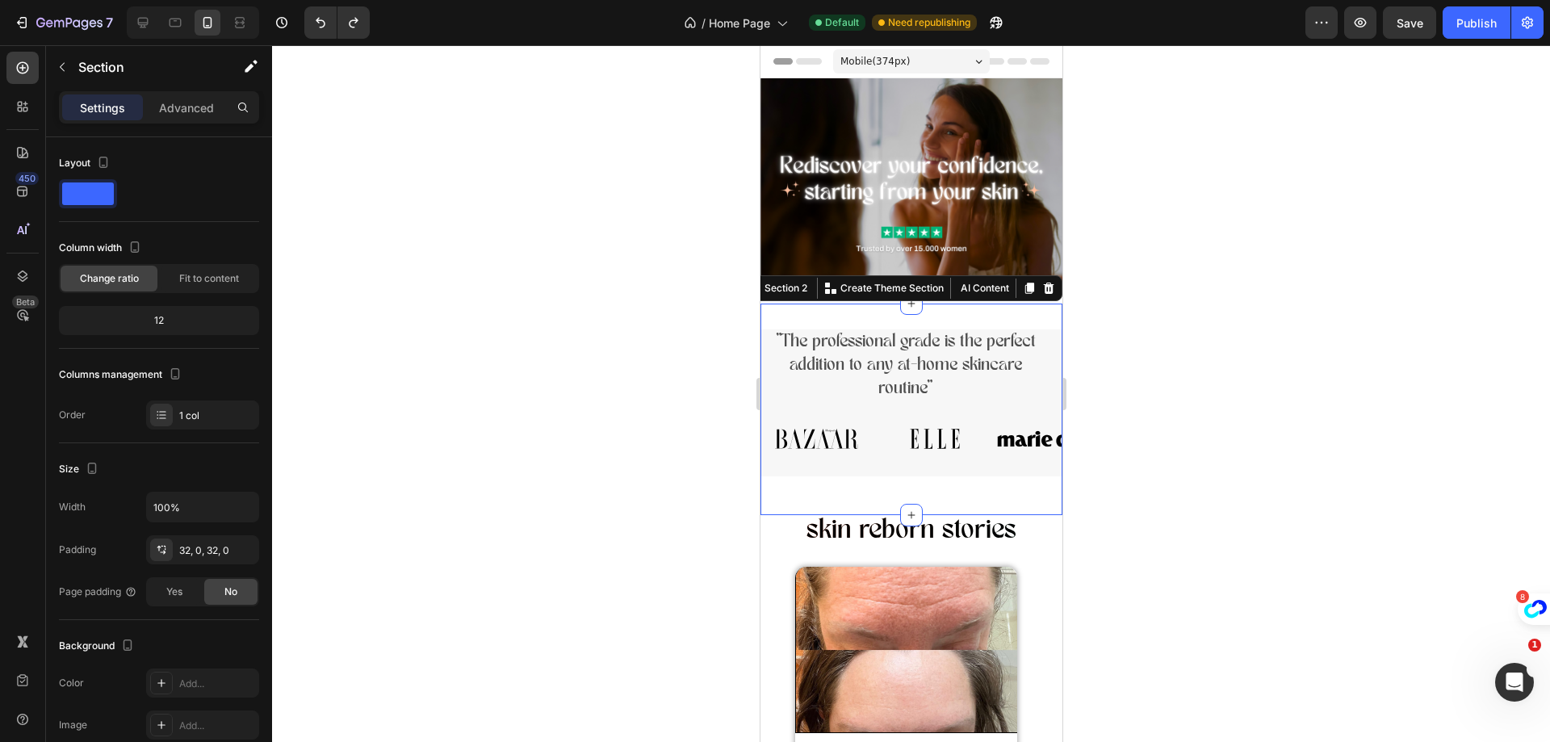
click at [928, 303] on div ""The professional grade is the perfect addition to any at-home skincare routine…" at bounding box center [910, 408] width 302 height 211
click at [926, 294] on h2 "As Featured In :" at bounding box center [911, 292] width 278 height 21
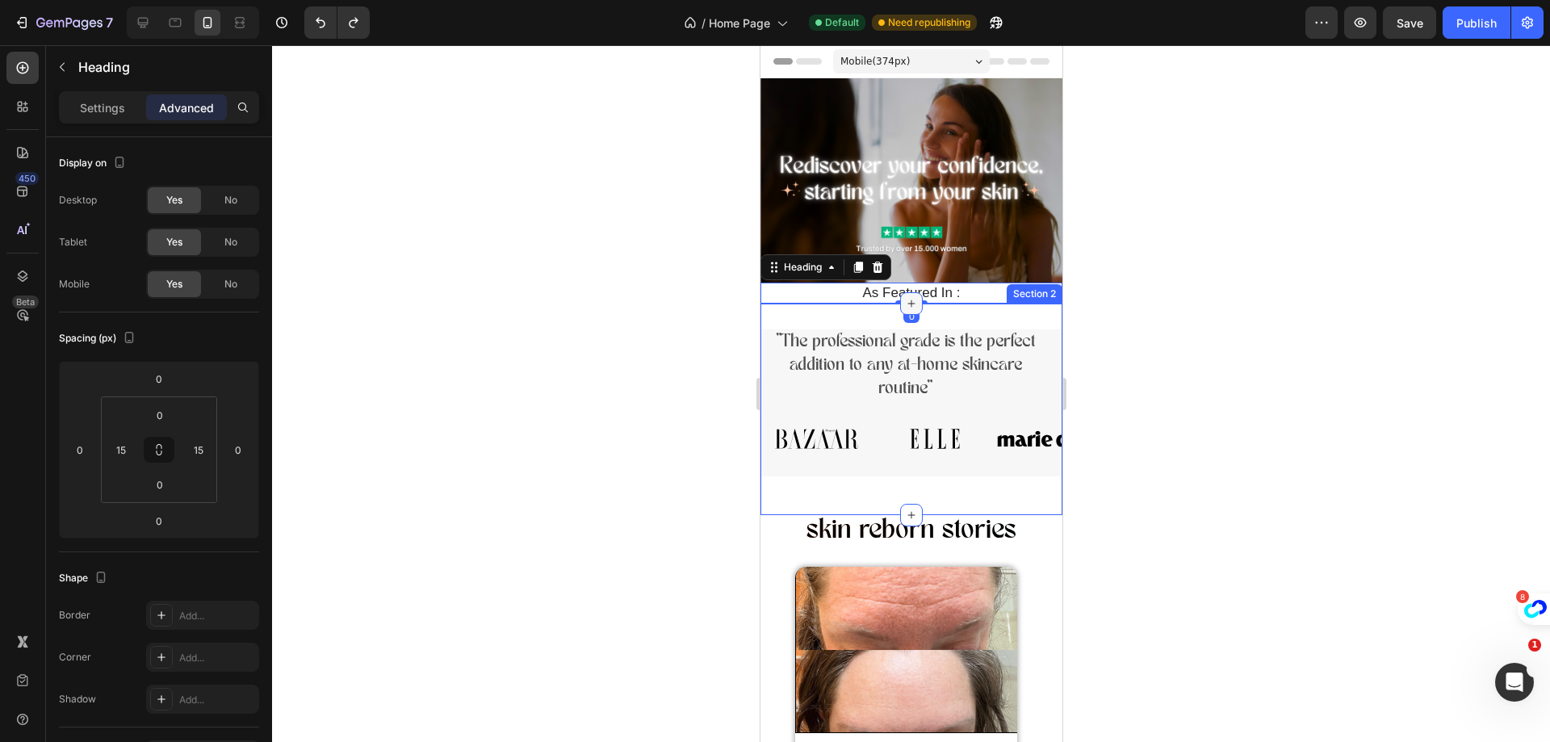
click at [908, 297] on icon at bounding box center [910, 303] width 13 height 13
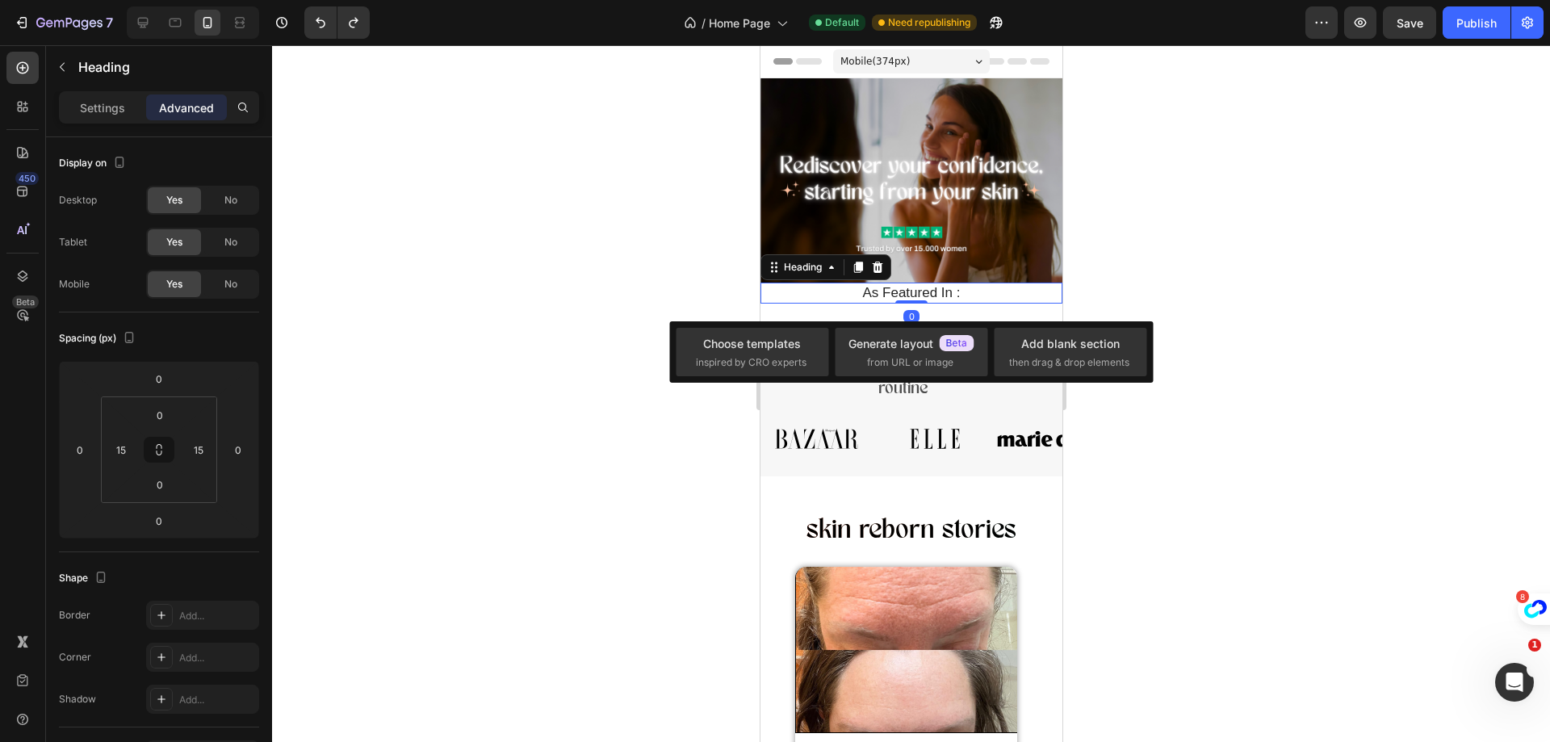
drag, startPoint x: 918, startPoint y: 293, endPoint x: 951, endPoint y: 258, distance: 48.0
click at [936, 249] on div "Image As Featured In : Heading 0" at bounding box center [910, 190] width 302 height 225
click at [1210, 332] on div at bounding box center [911, 393] width 1278 height 697
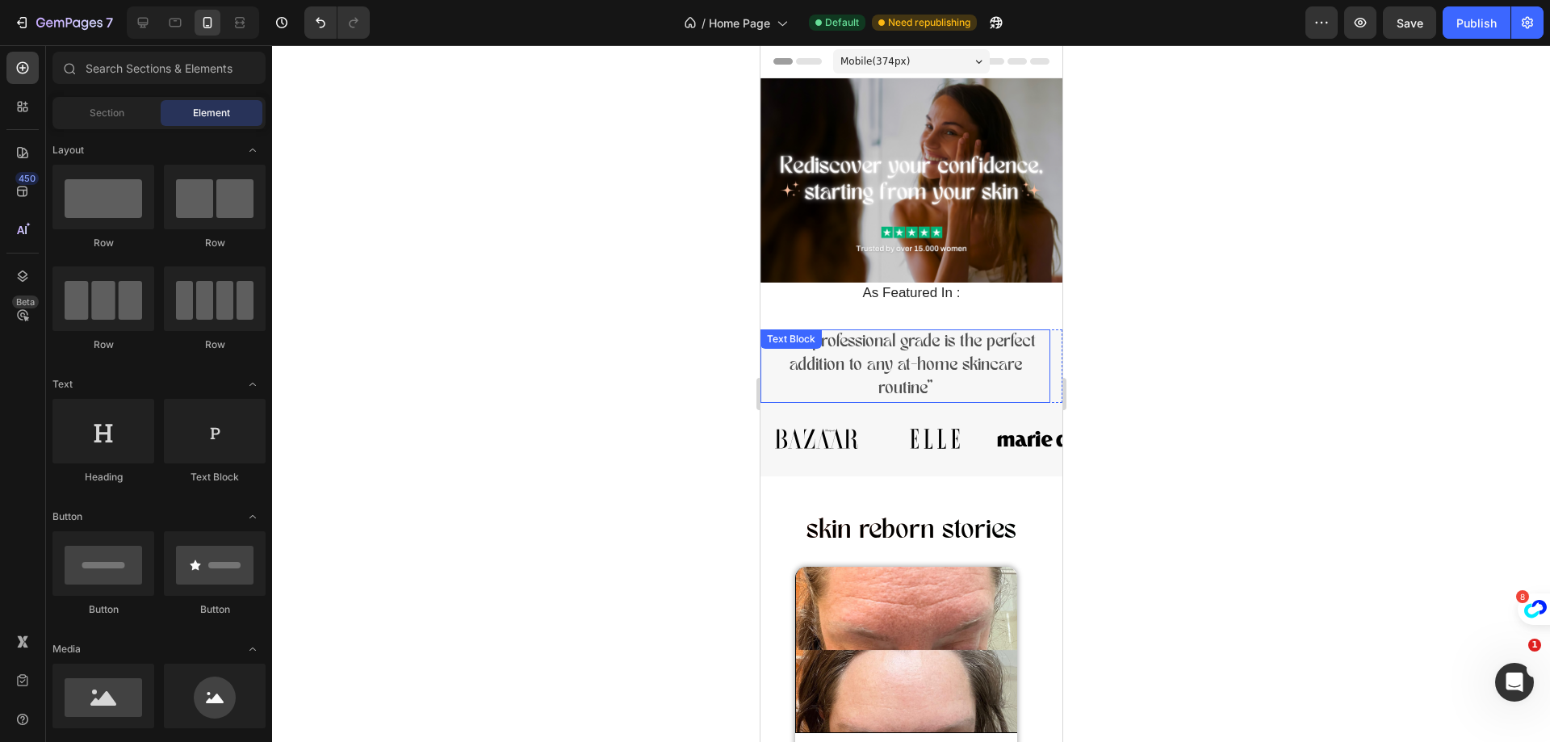
click at [1023, 345] on p ""The professional grade is the perfect addition to any at-home skincare routine"" at bounding box center [904, 365] width 287 height 69
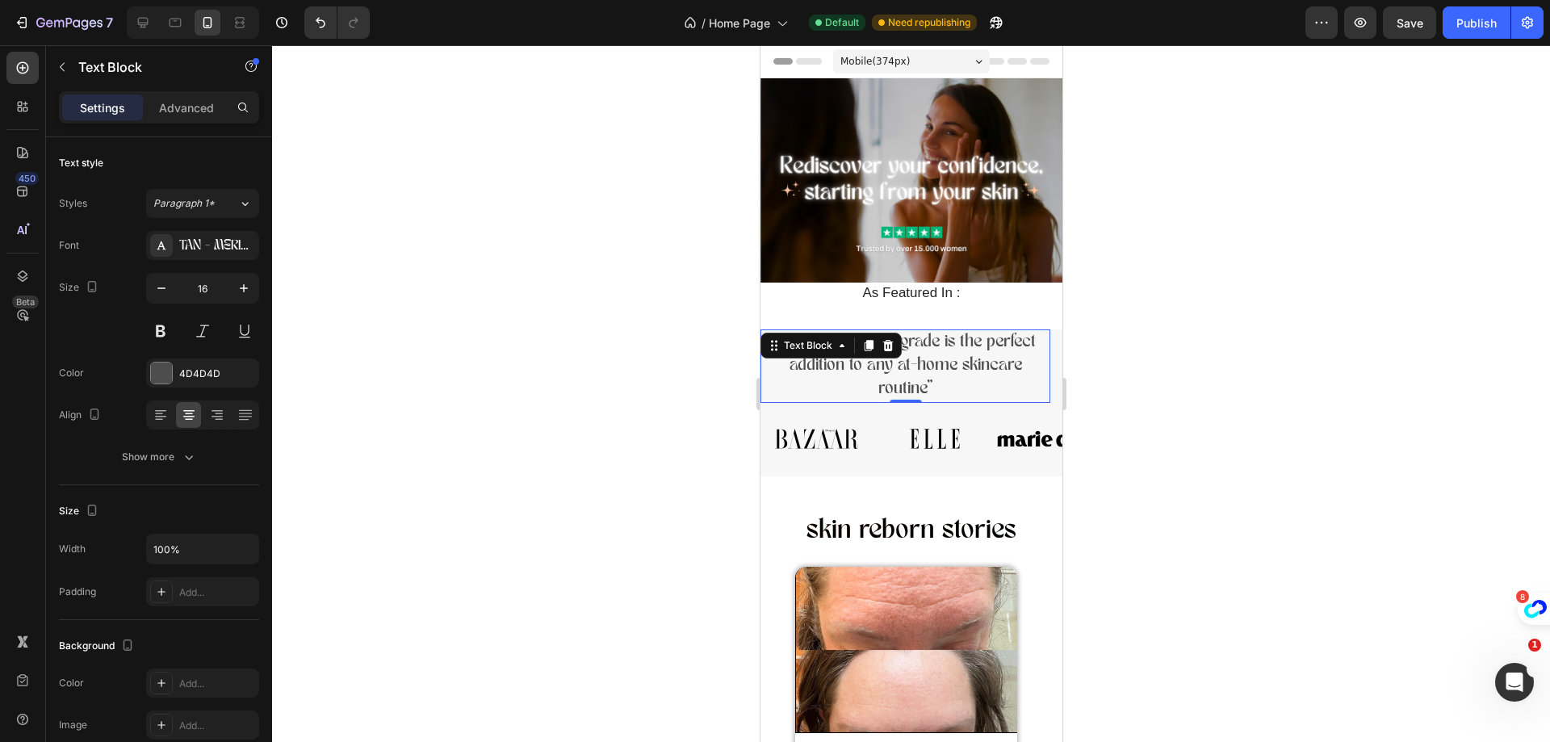
click at [912, 329] on div ""The professional grade is the perfect addition to any at-home skincare routine"" at bounding box center [904, 365] width 290 height 73
click at [974, 376] on p ""The professional grade is the perfect addition to any at-home skincare routine"" at bounding box center [904, 365] width 287 height 69
click at [1108, 315] on div at bounding box center [911, 393] width 1278 height 697
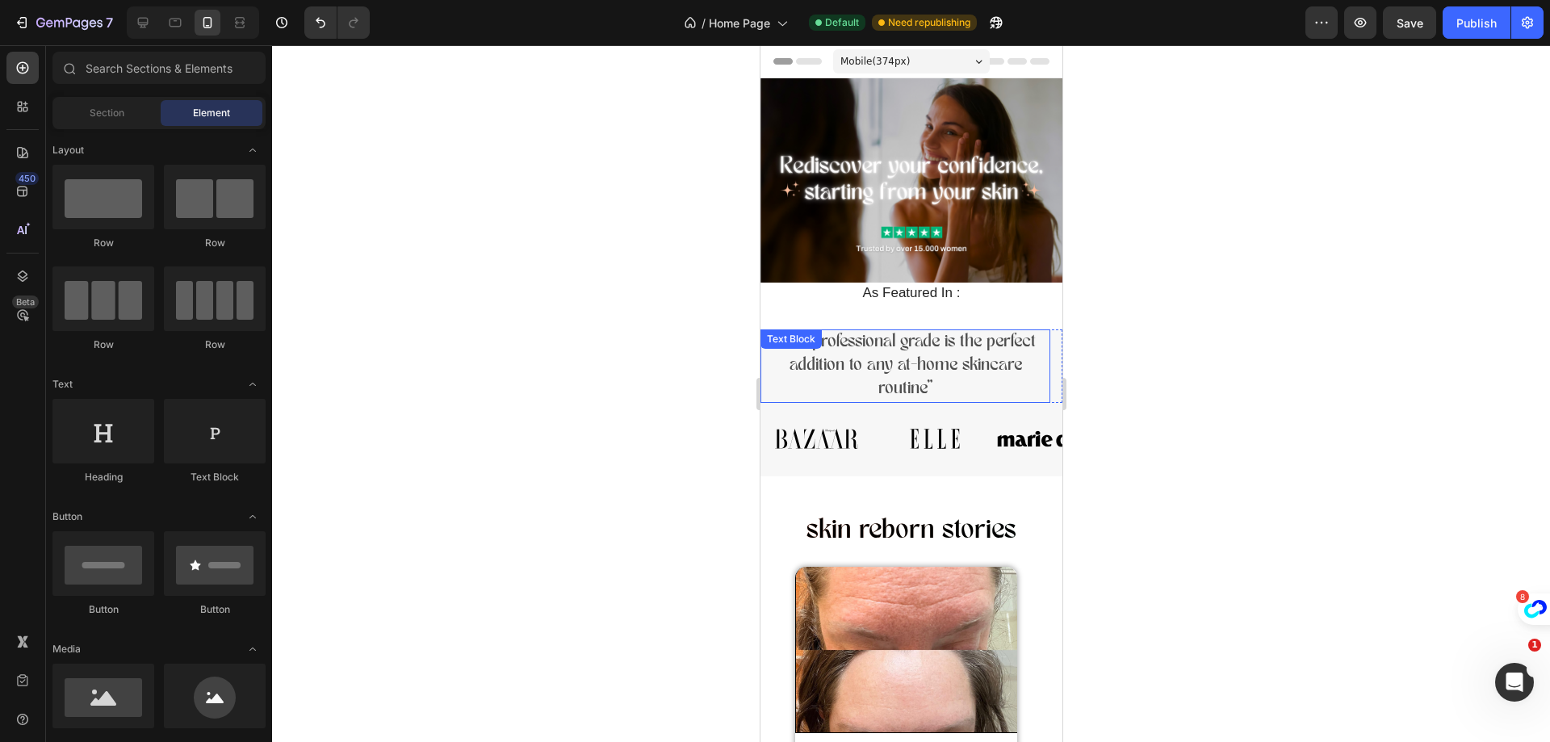
click at [1029, 374] on p ""The professional grade is the perfect addition to any at-home skincare routine"" at bounding box center [904, 365] width 287 height 69
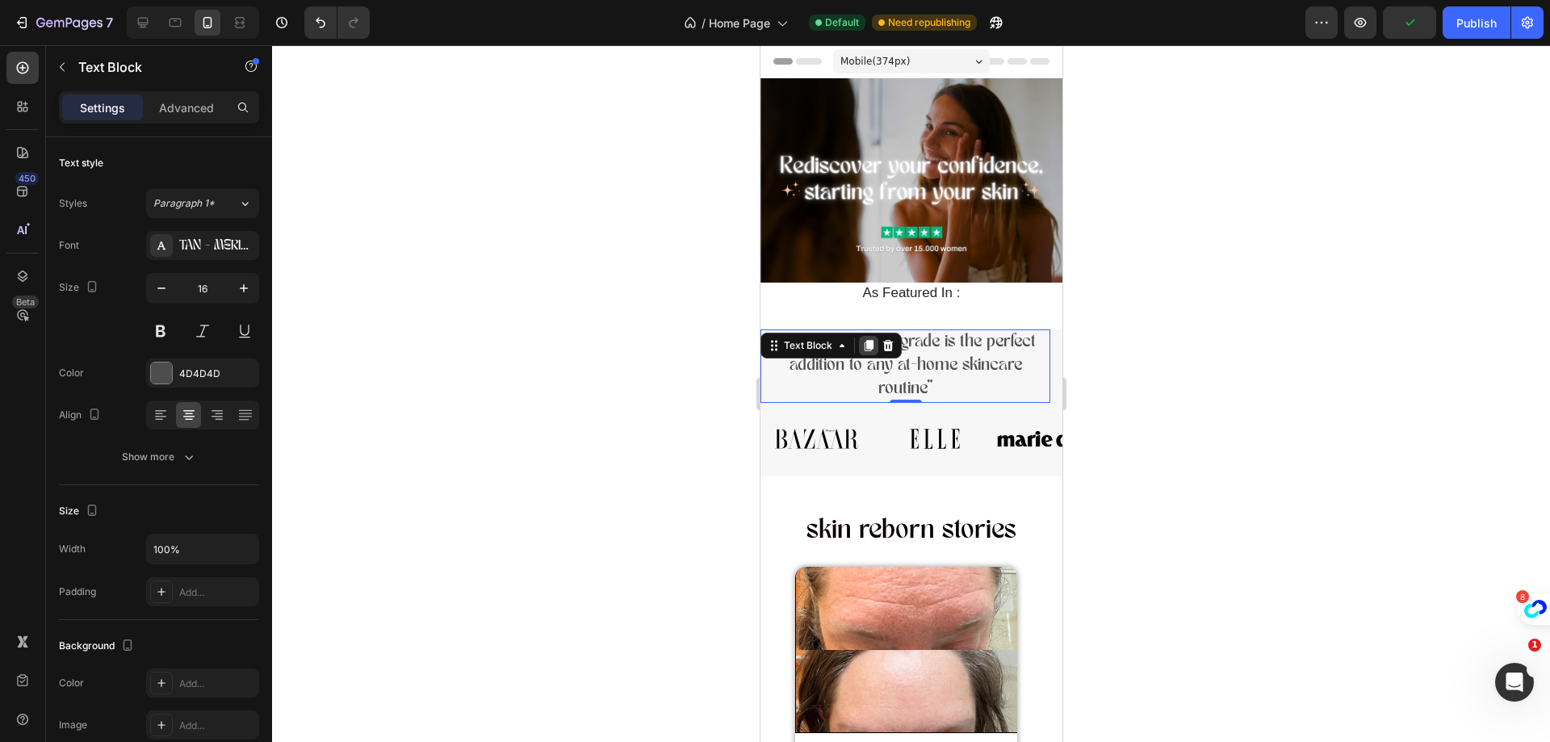
click at [866, 341] on icon at bounding box center [868, 346] width 9 height 11
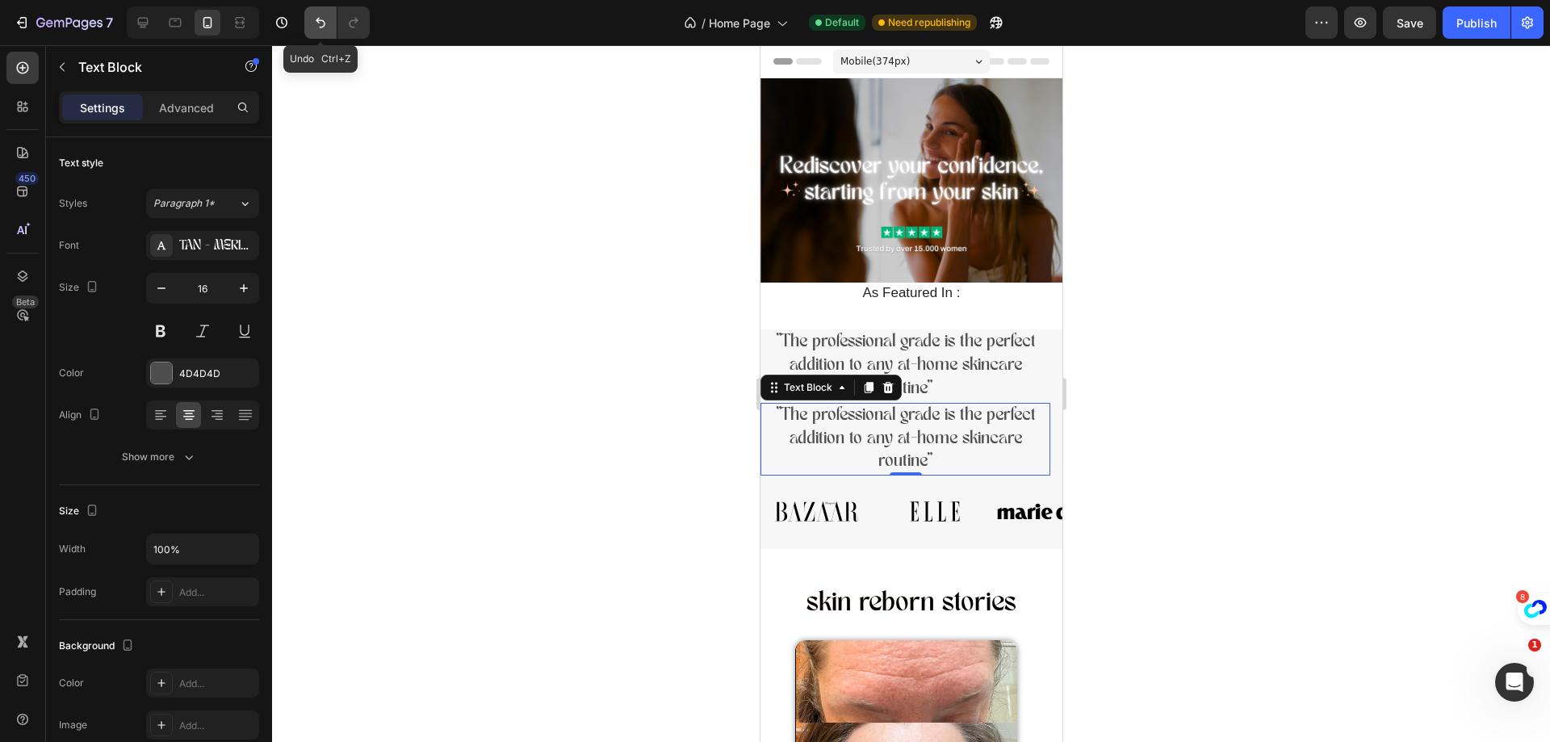
click at [319, 26] on icon "Undo/Redo" at bounding box center [320, 23] width 16 height 16
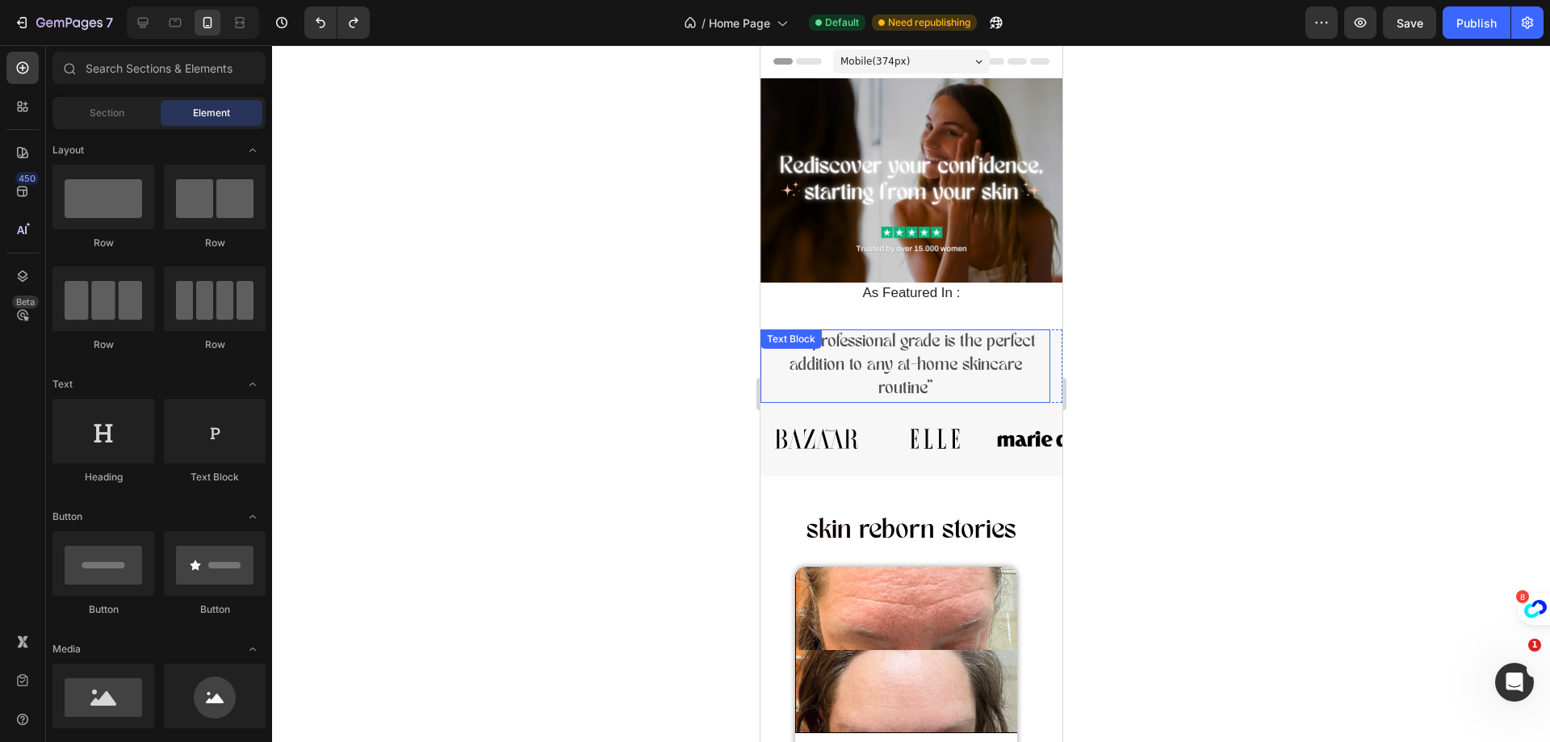
click at [763, 349] on div ""The professional grade is the perfect addition to any at-home skincare routine…" at bounding box center [904, 365] width 290 height 73
